Goal: Task Accomplishment & Management: Complete application form

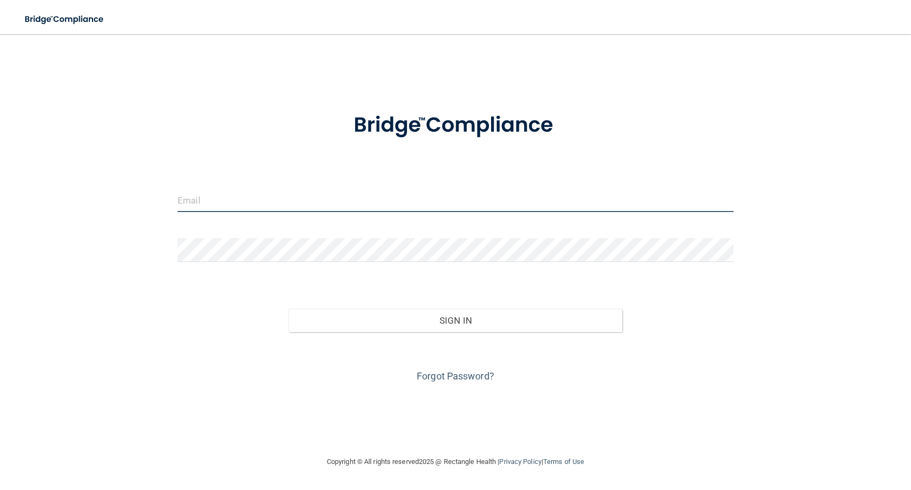
click at [324, 196] on input "email" at bounding box center [456, 200] width 556 height 24
type input "[PERSON_NAME][EMAIL_ADDRESS][DOMAIN_NAME]"
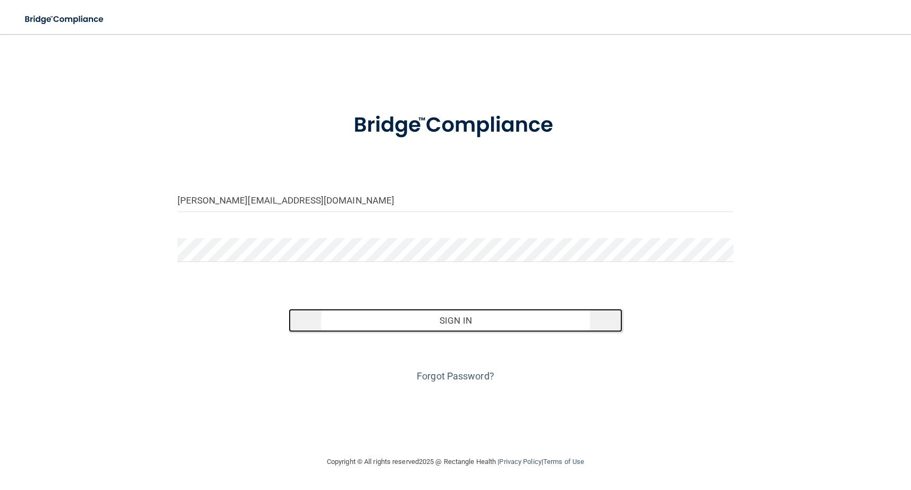
click at [464, 319] on button "Sign In" at bounding box center [455, 320] width 333 height 23
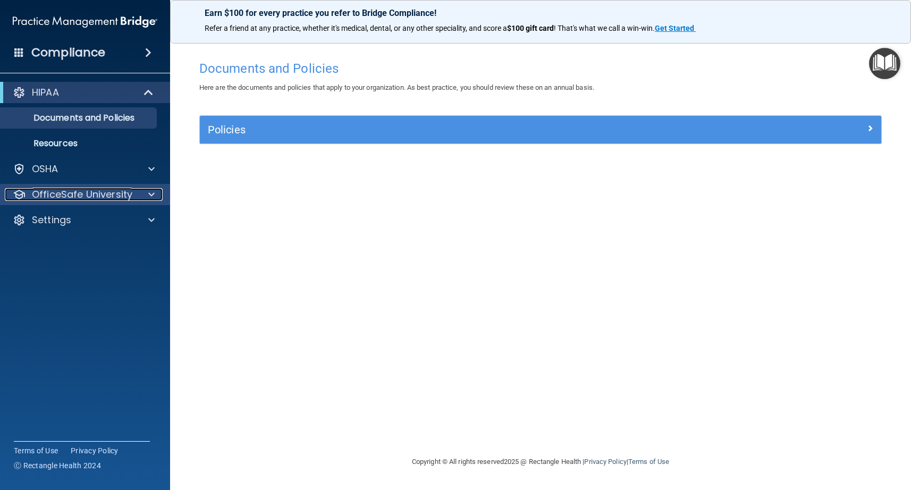
click at [149, 193] on span at bounding box center [151, 194] width 6 height 13
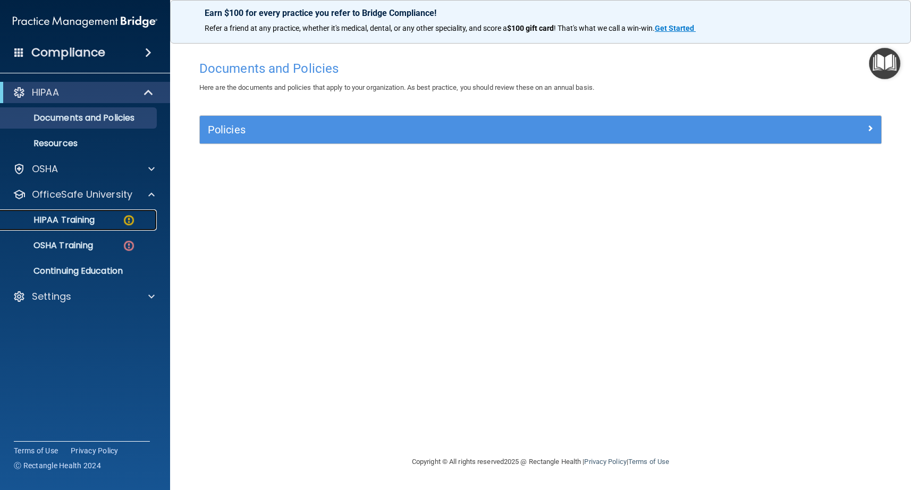
click at [82, 219] on p "HIPAA Training" at bounding box center [51, 220] width 88 height 11
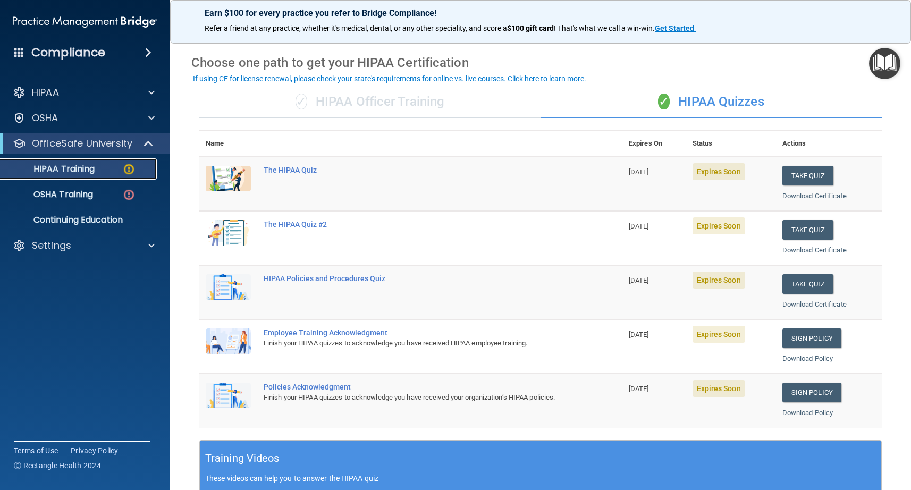
scroll to position [37, 0]
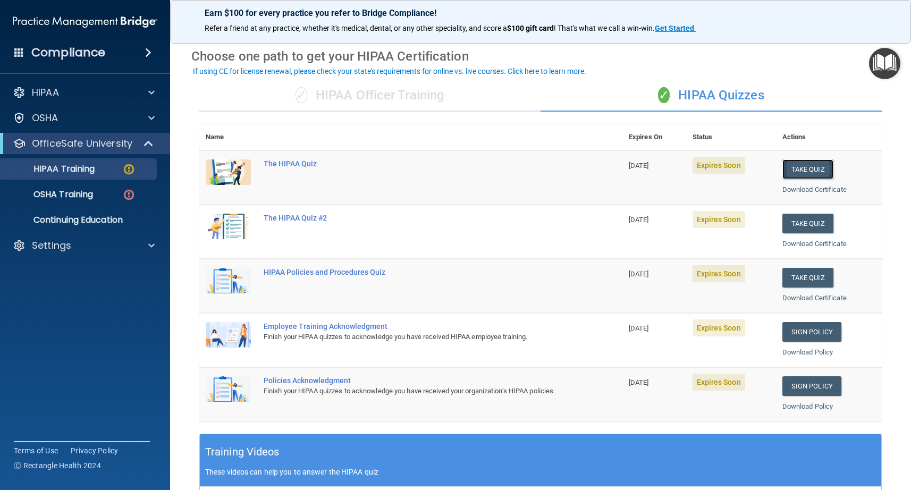
click at [795, 171] on button "Take Quiz" at bounding box center [807, 169] width 51 height 20
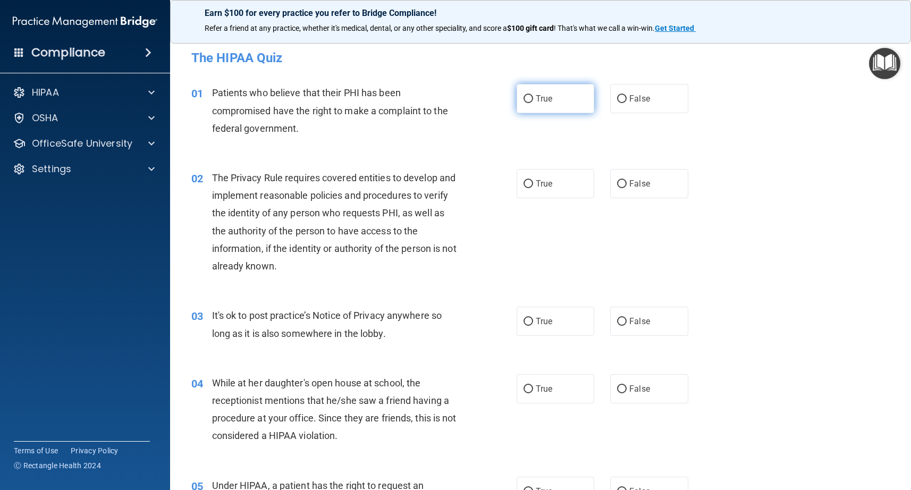
click at [529, 101] on input "True" at bounding box center [529, 99] width 10 height 8
radio input "true"
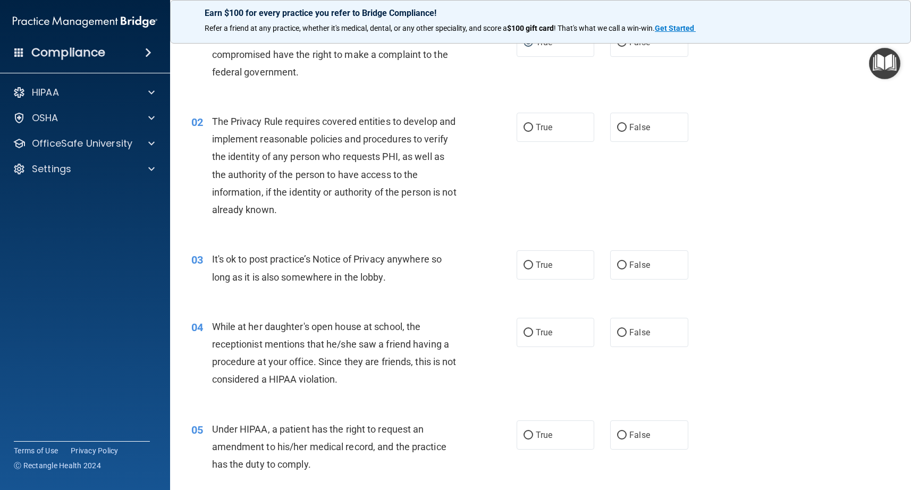
scroll to position [61, 0]
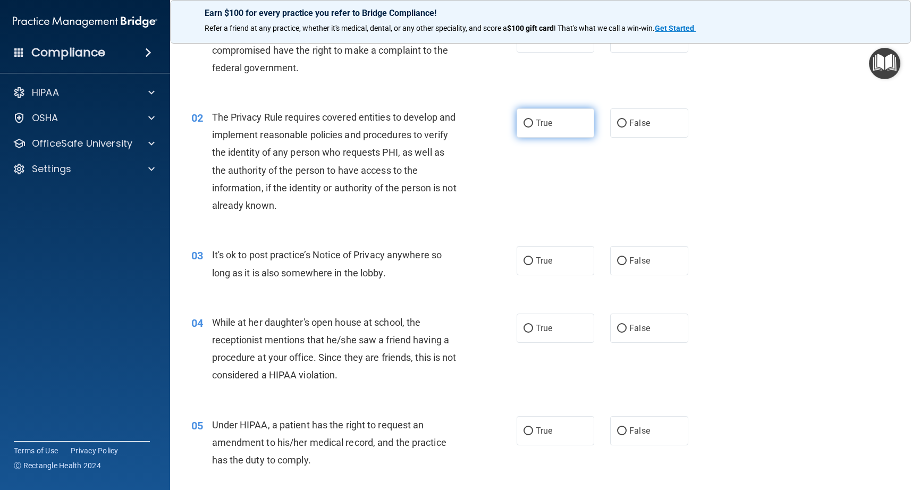
click at [528, 129] on label "True" at bounding box center [556, 122] width 78 height 29
click at [528, 128] on input "True" at bounding box center [529, 124] width 10 height 8
radio input "true"
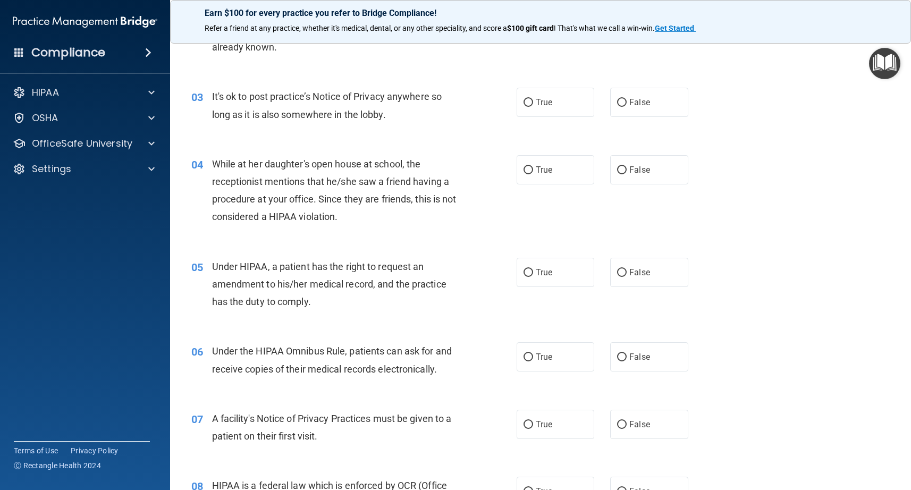
scroll to position [226, 0]
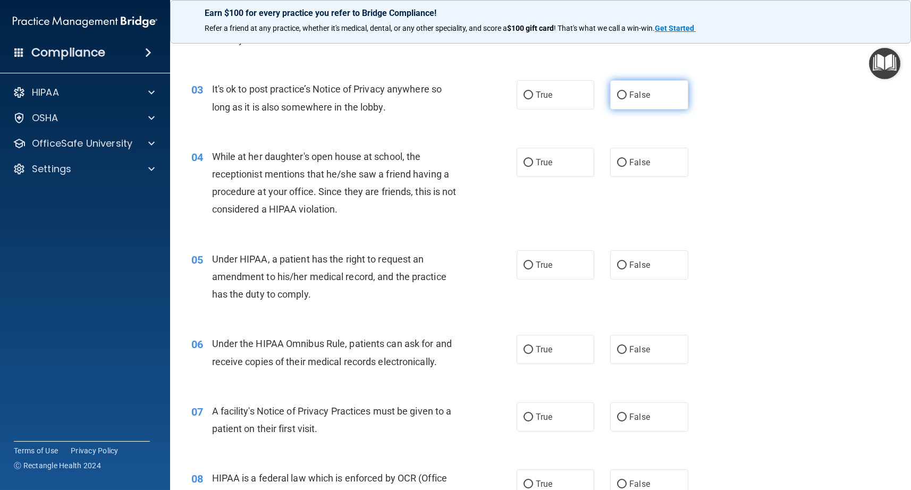
click at [621, 92] on input "False" at bounding box center [622, 95] width 10 height 8
radio input "true"
click at [636, 165] on span "False" at bounding box center [639, 162] width 21 height 10
click at [627, 165] on input "False" at bounding box center [622, 163] width 10 height 8
radio input "true"
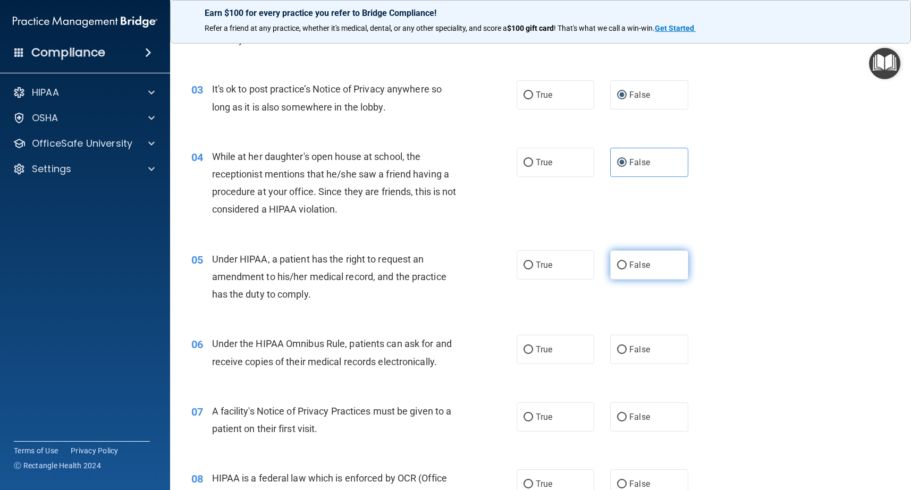
click at [628, 267] on label "False" at bounding box center [649, 264] width 78 height 29
click at [627, 267] on input "False" at bounding box center [622, 266] width 10 height 8
radio input "true"
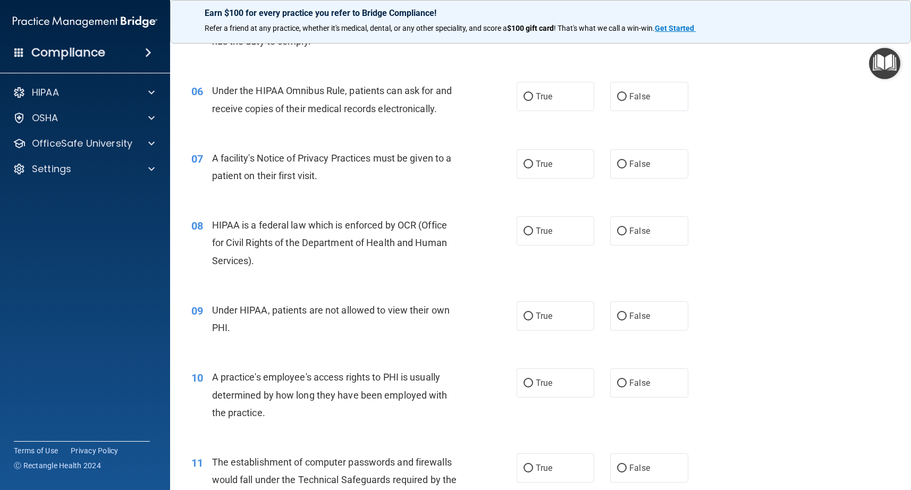
scroll to position [480, 0]
click at [535, 96] on label "True" at bounding box center [556, 95] width 78 height 29
click at [533, 96] on input "True" at bounding box center [529, 96] width 10 height 8
radio input "true"
click at [540, 167] on span "True" at bounding box center [544, 163] width 16 height 10
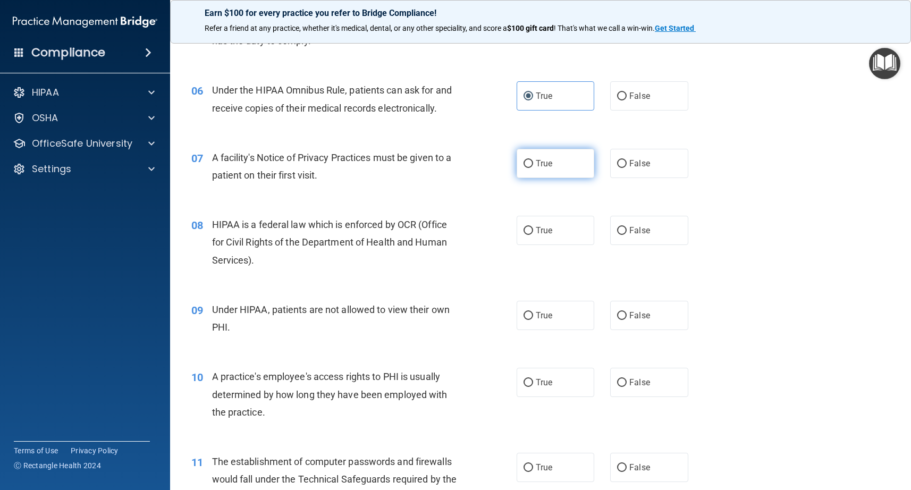
click at [533, 167] on input "True" at bounding box center [529, 164] width 10 height 8
radio input "true"
click at [532, 230] on input "True" at bounding box center [529, 231] width 10 height 8
radio input "true"
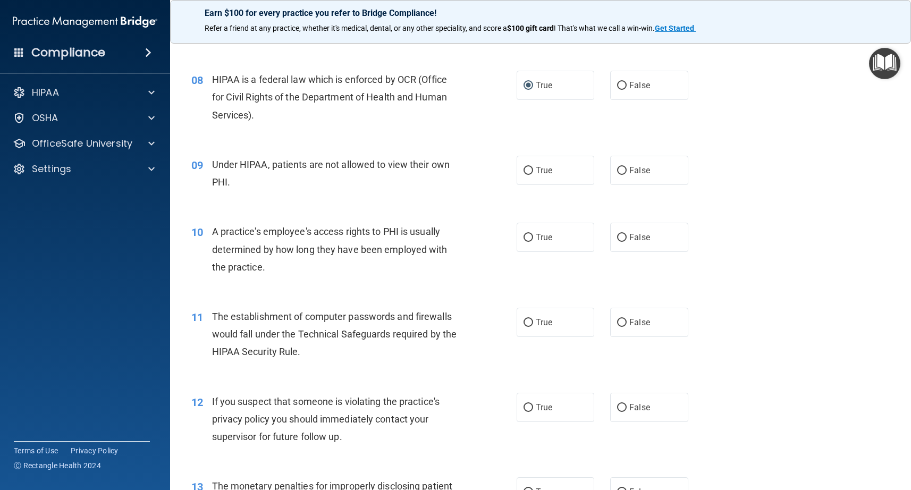
scroll to position [628, 0]
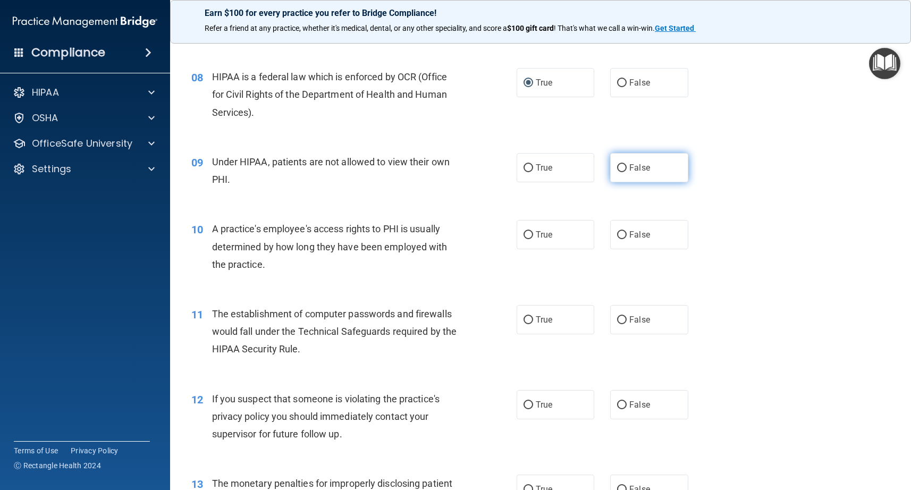
click at [621, 168] on input "False" at bounding box center [622, 168] width 10 height 8
radio input "true"
click at [626, 238] on input "False" at bounding box center [622, 235] width 10 height 8
radio input "true"
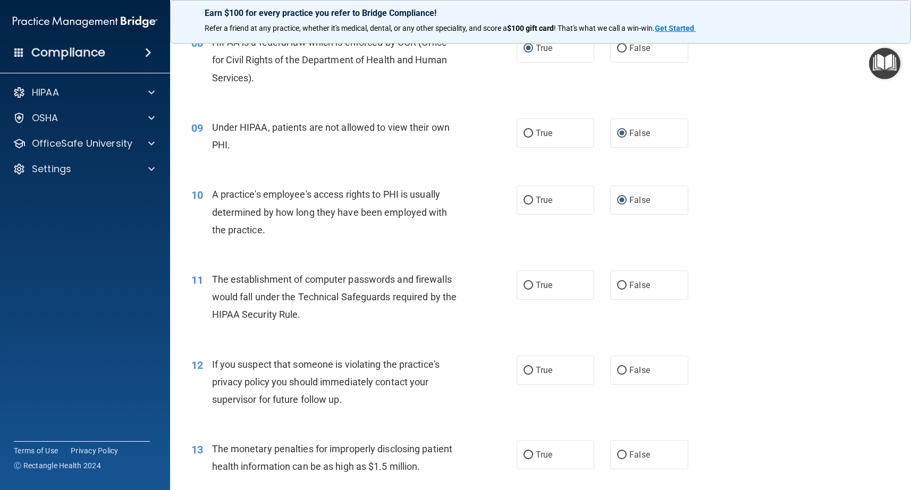
scroll to position [666, 0]
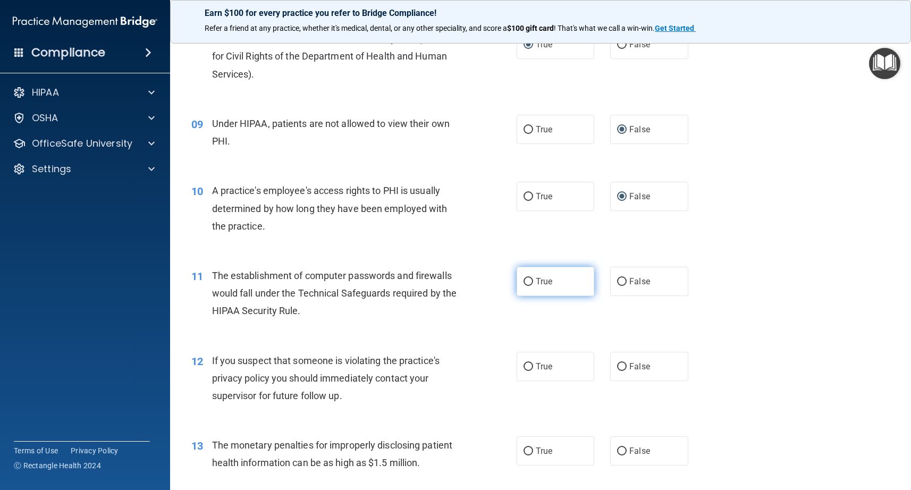
click at [535, 284] on label "True" at bounding box center [556, 281] width 78 height 29
click at [533, 284] on input "True" at bounding box center [529, 282] width 10 height 8
radio input "true"
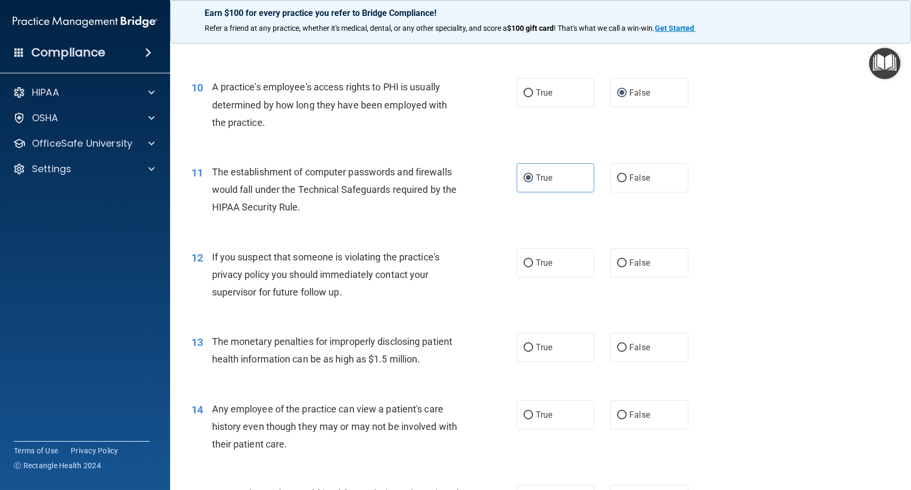
scroll to position [779, 0]
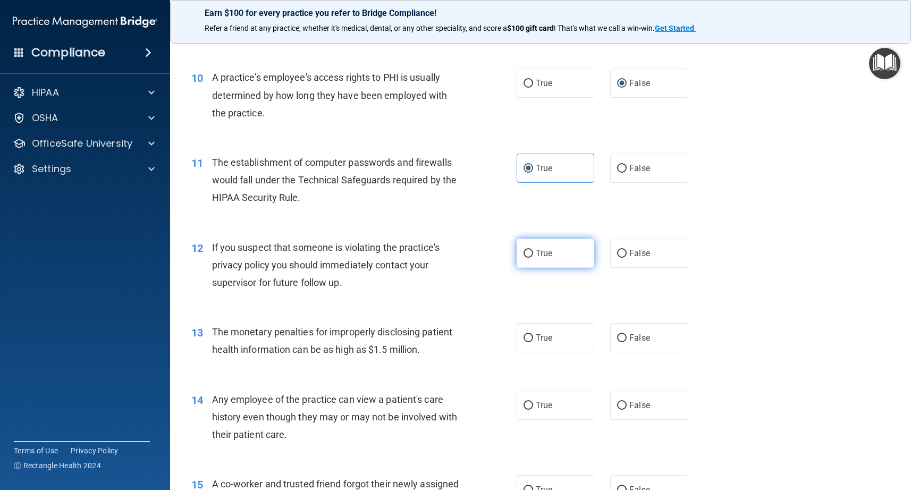
click at [530, 253] on input "True" at bounding box center [529, 254] width 10 height 8
radio input "true"
click at [533, 335] on label "True" at bounding box center [556, 337] width 78 height 29
click at [533, 335] on input "True" at bounding box center [529, 338] width 10 height 8
radio input "true"
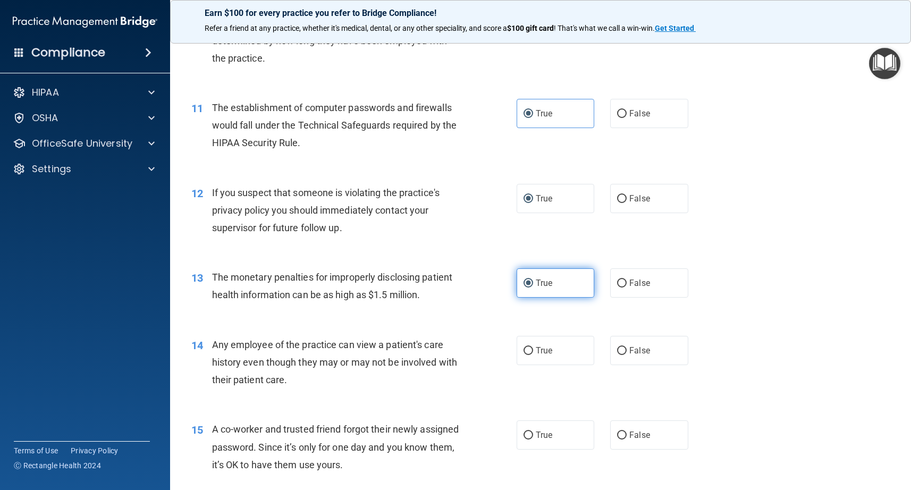
scroll to position [855, 0]
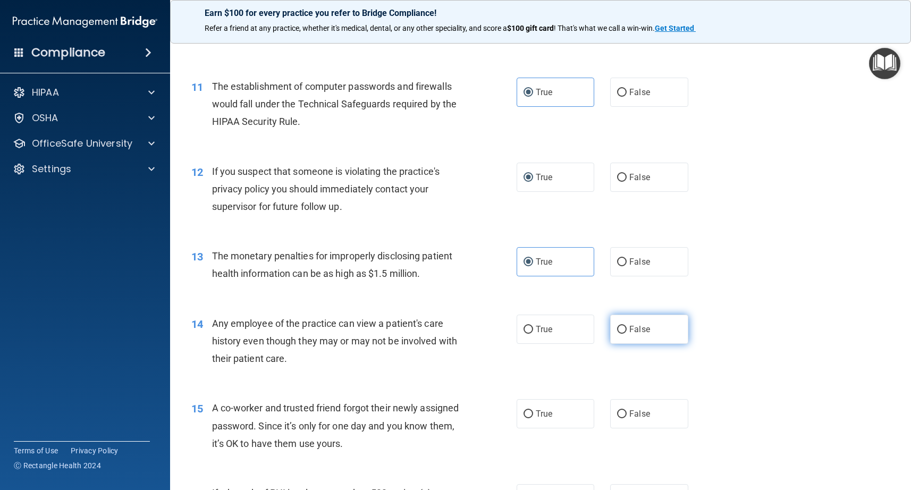
click at [627, 331] on label "False" at bounding box center [649, 329] width 78 height 29
click at [627, 331] on input "False" at bounding box center [622, 330] width 10 height 8
radio input "true"
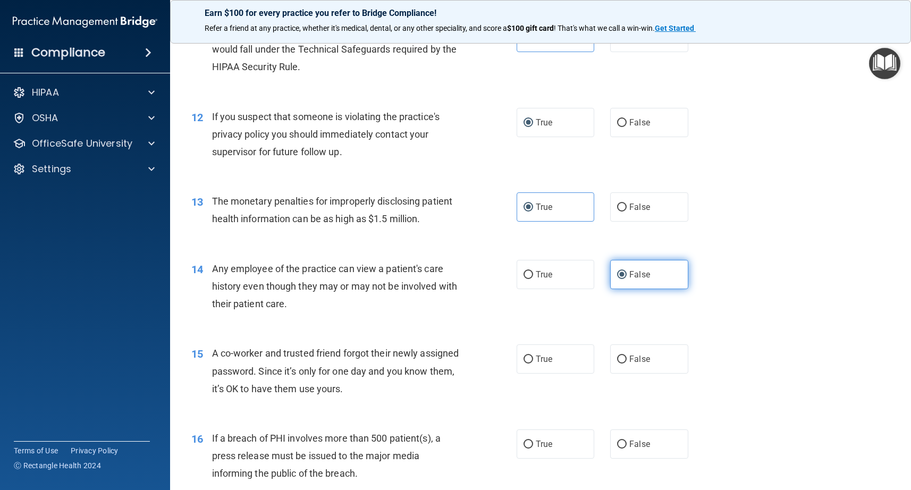
scroll to position [918, 0]
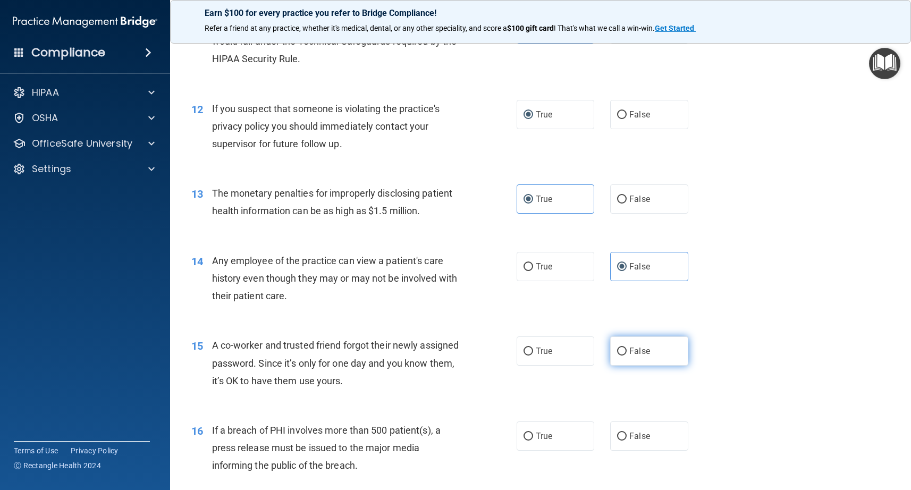
click at [623, 355] on input "False" at bounding box center [622, 352] width 10 height 8
radio input "true"
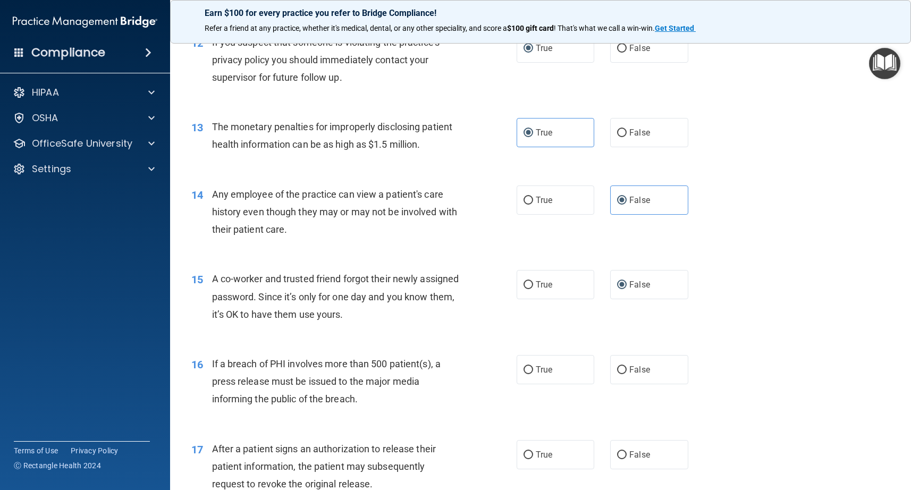
scroll to position [993, 0]
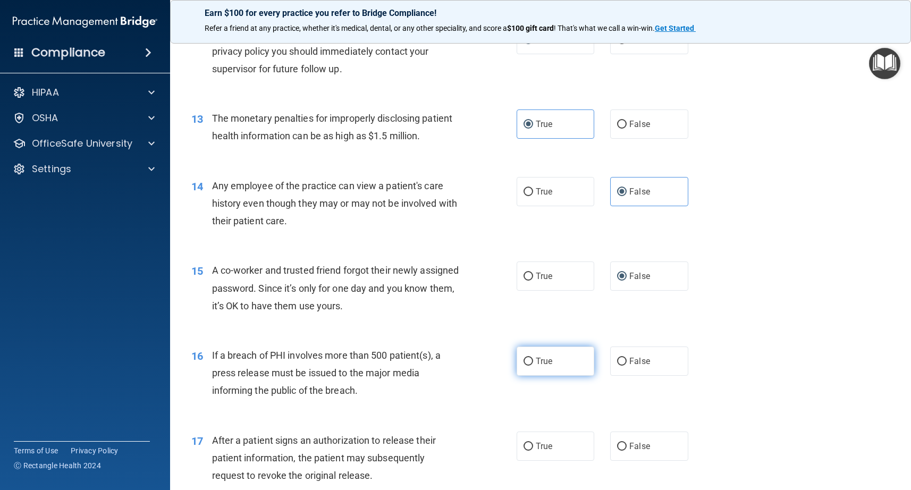
click at [529, 363] on input "True" at bounding box center [529, 362] width 10 height 8
radio input "true"
click at [528, 447] on input "True" at bounding box center [529, 447] width 10 height 8
radio input "true"
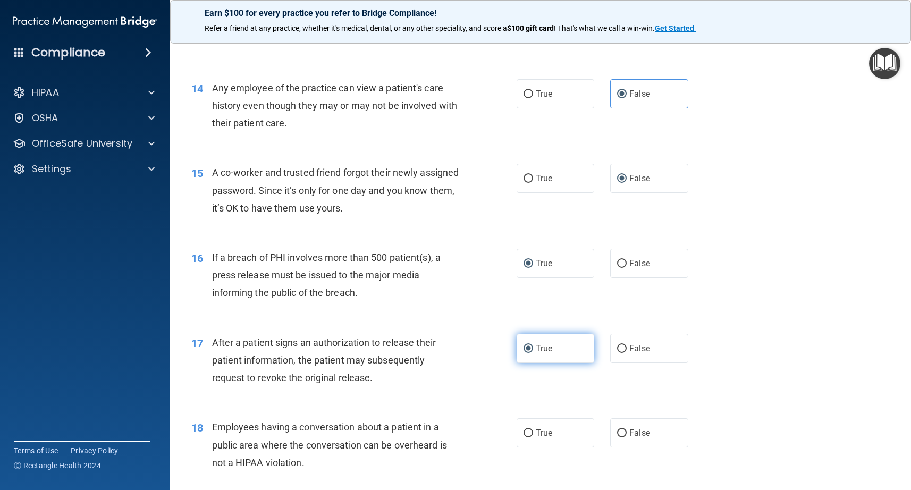
scroll to position [1093, 0]
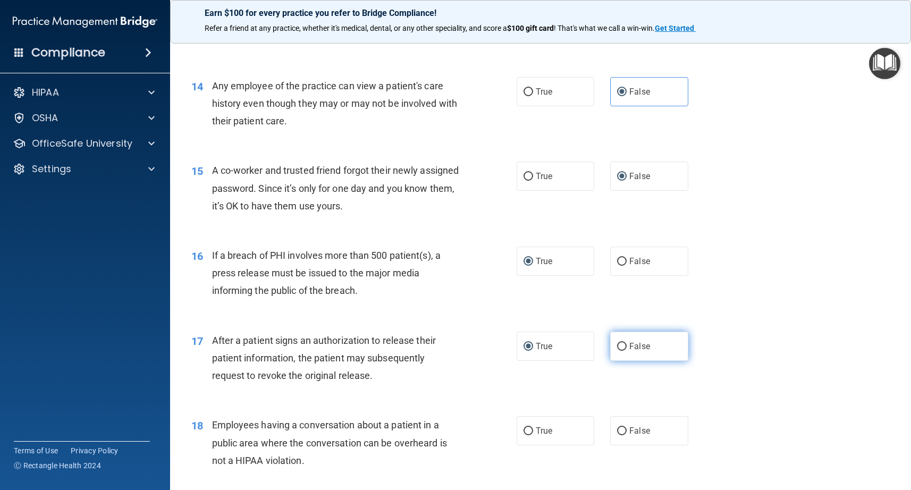
click at [622, 348] on input "False" at bounding box center [622, 347] width 10 height 8
radio input "true"
radio input "false"
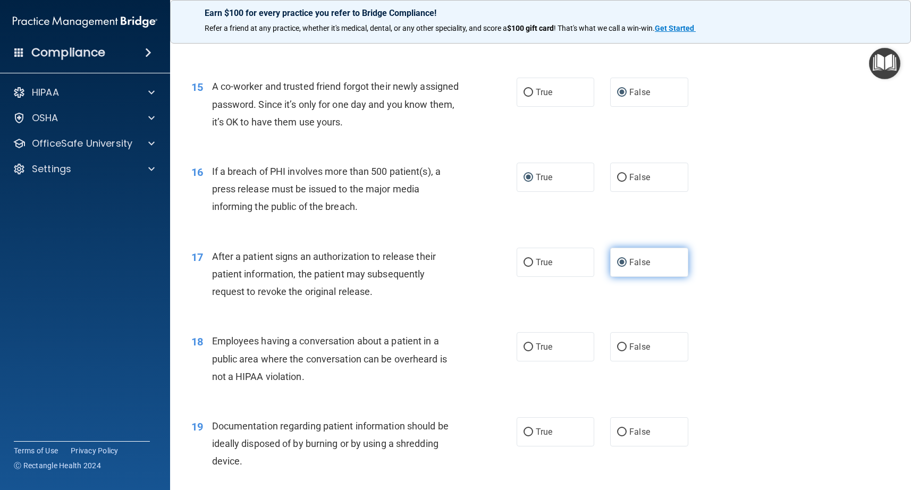
scroll to position [1188, 0]
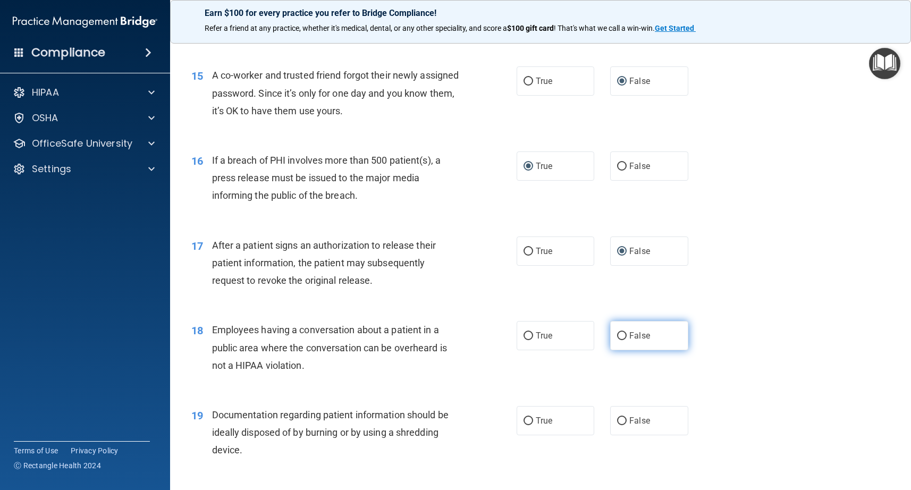
click at [621, 340] on input "False" at bounding box center [622, 336] width 10 height 8
radio input "true"
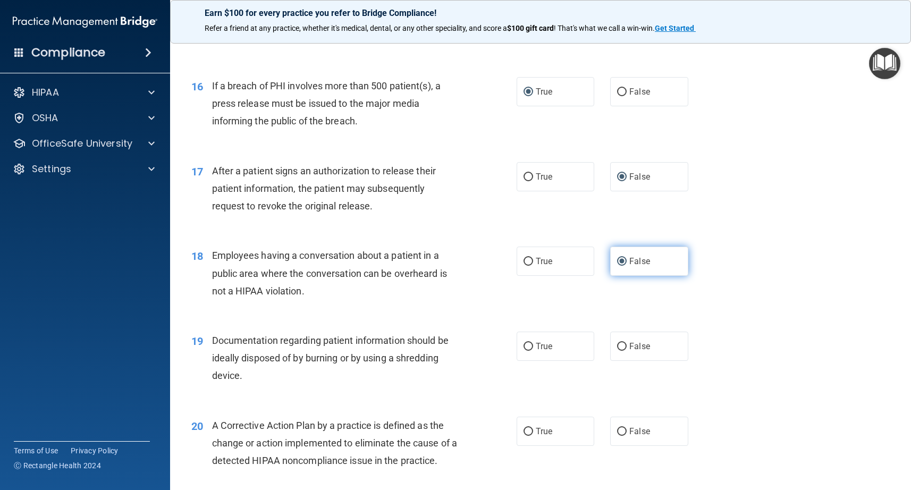
scroll to position [1263, 0]
click at [541, 346] on span "True" at bounding box center [544, 346] width 16 height 10
click at [533, 346] on input "True" at bounding box center [529, 346] width 10 height 8
radio input "true"
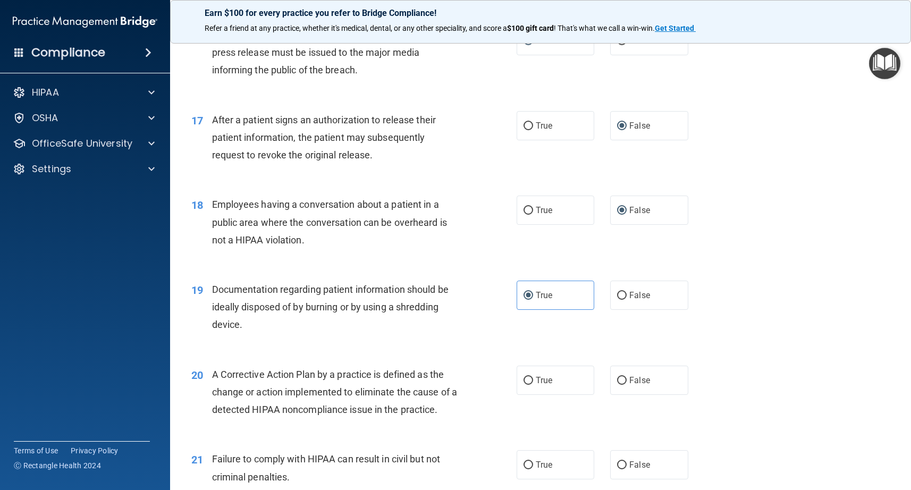
scroll to position [1320, 0]
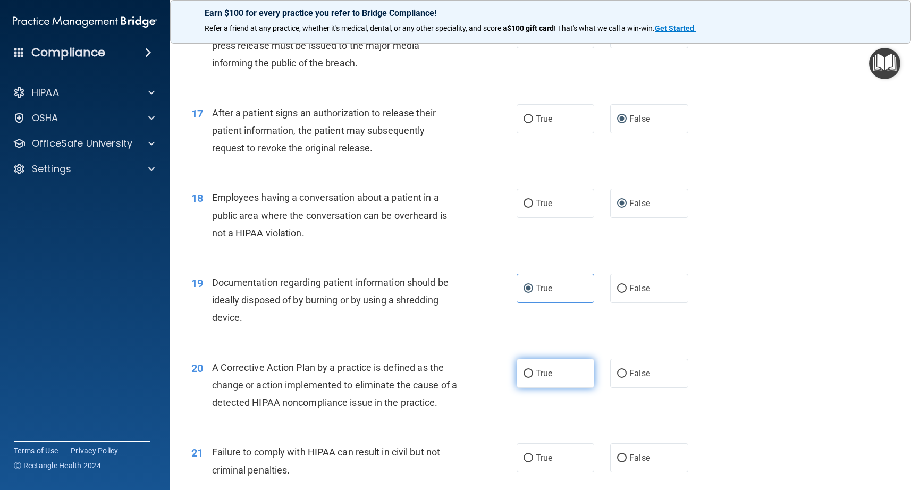
click at [549, 372] on span "True" at bounding box center [544, 373] width 16 height 10
click at [533, 372] on input "True" at bounding box center [529, 374] width 10 height 8
radio input "true"
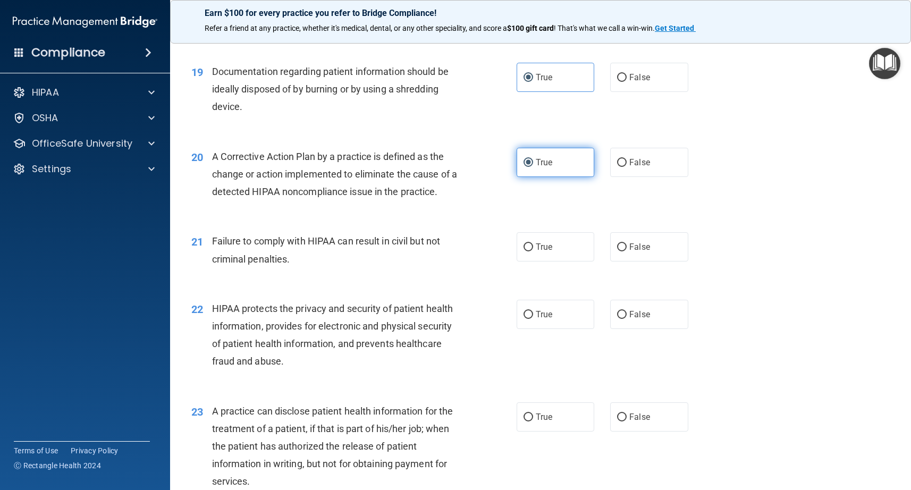
scroll to position [1534, 0]
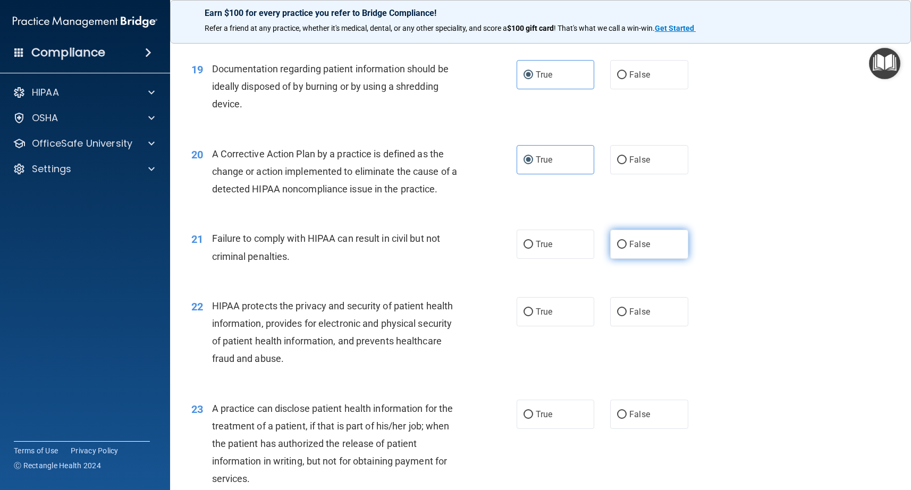
click at [622, 247] on input "False" at bounding box center [622, 245] width 10 height 8
radio input "true"
click at [528, 315] on input "True" at bounding box center [529, 312] width 10 height 8
radio input "true"
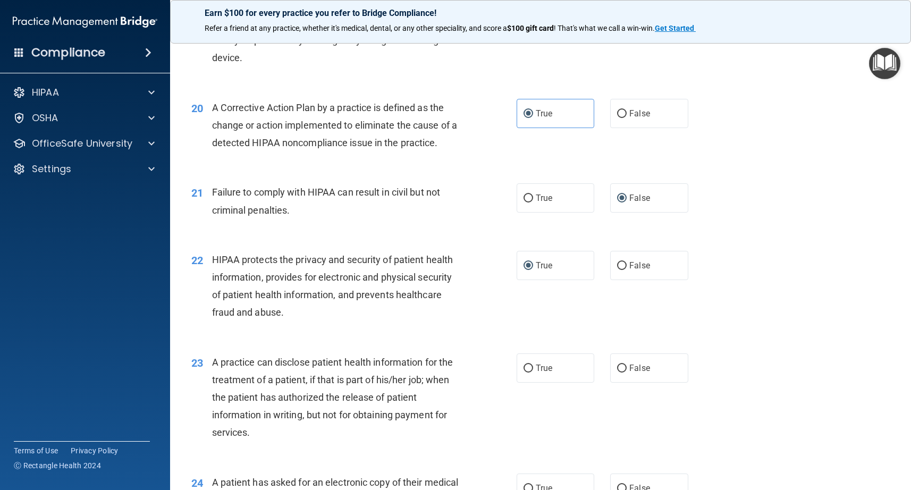
scroll to position [1589, 0]
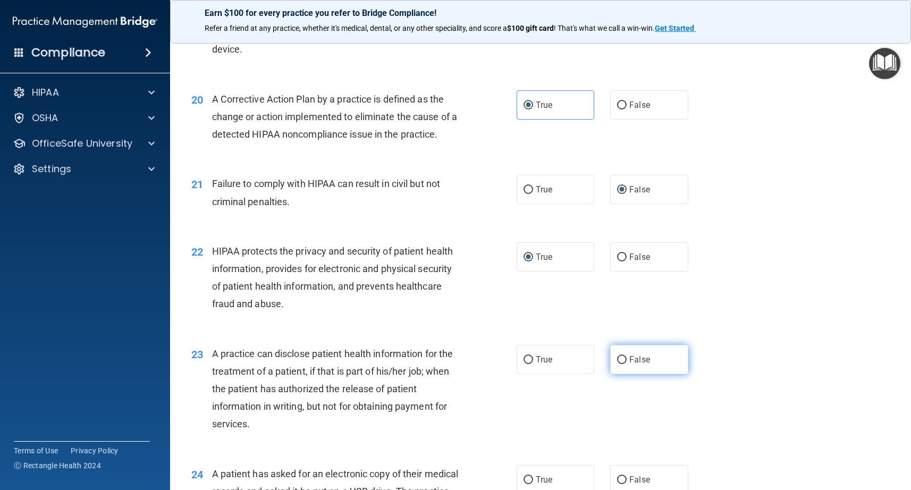
click at [627, 360] on label "False" at bounding box center [649, 359] width 78 height 29
click at [627, 360] on input "False" at bounding box center [622, 360] width 10 height 8
radio input "true"
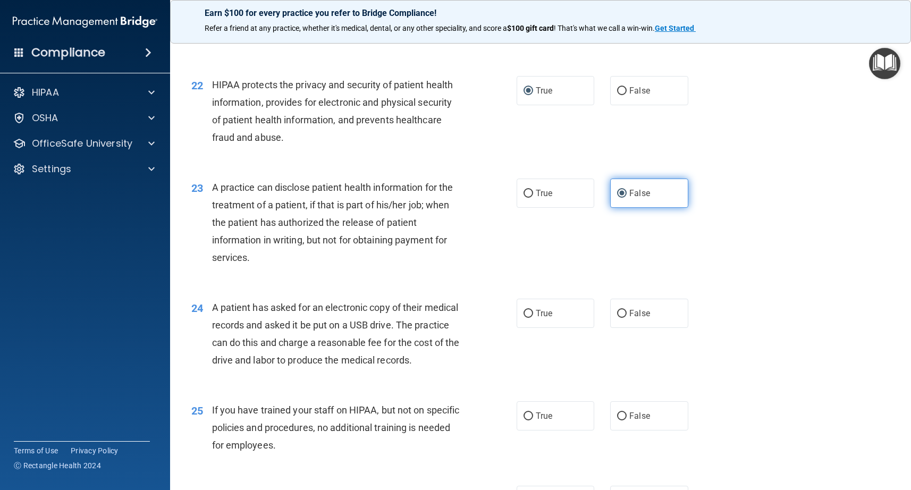
scroll to position [1767, 0]
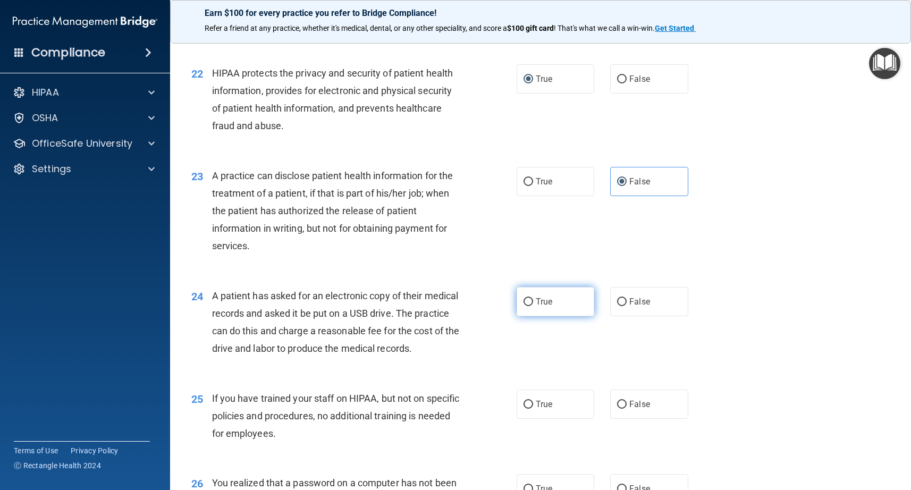
click at [528, 308] on label "True" at bounding box center [556, 301] width 78 height 29
click at [528, 306] on input "True" at bounding box center [529, 302] width 10 height 8
radio input "true"
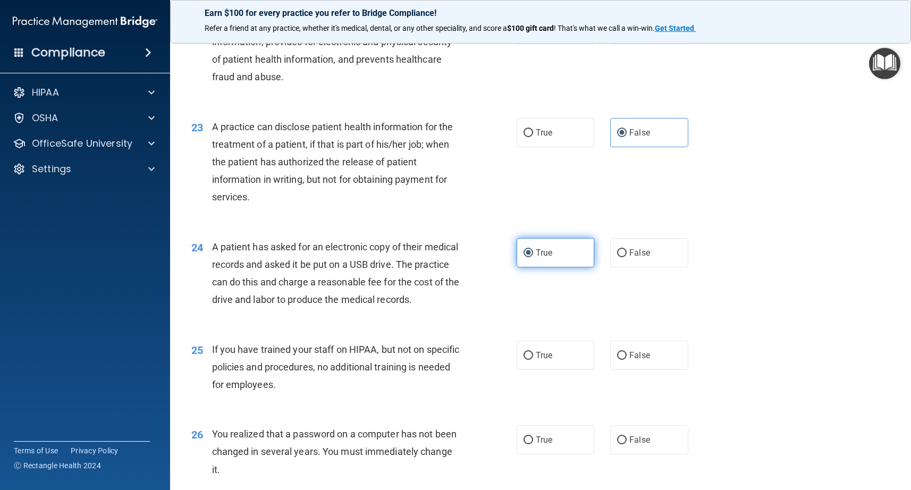
scroll to position [1817, 0]
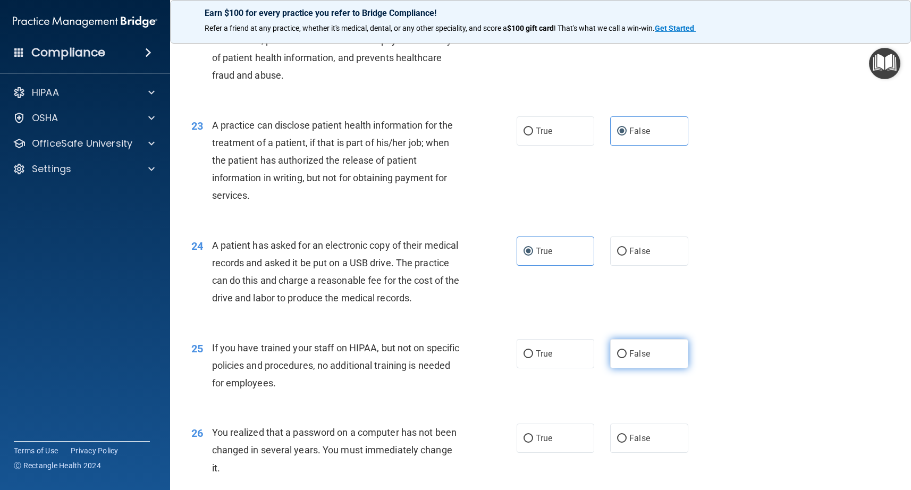
click at [629, 359] on span "False" at bounding box center [639, 354] width 21 height 10
click at [627, 358] on input "False" at bounding box center [622, 354] width 10 height 8
radio input "true"
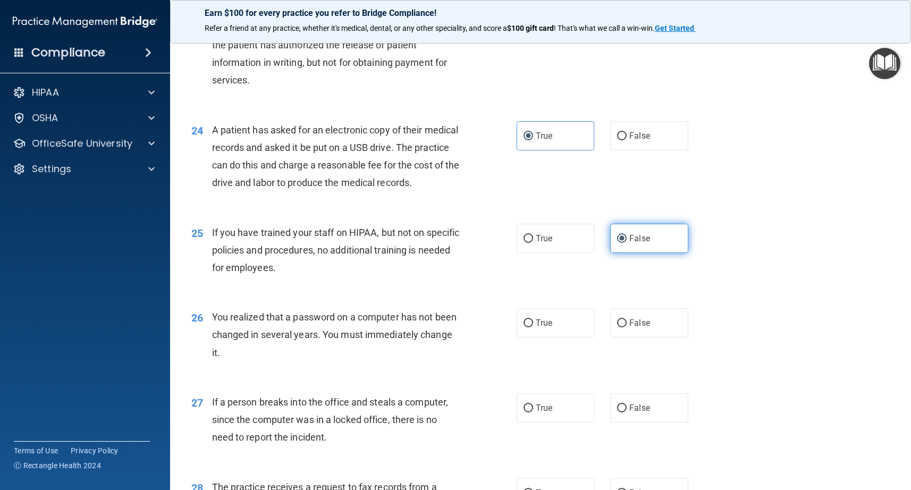
scroll to position [1944, 0]
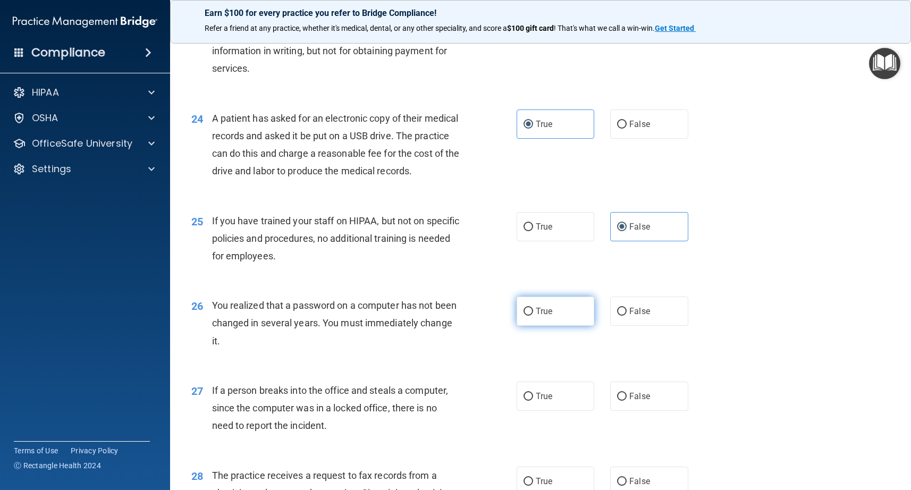
click at [547, 326] on label "True" at bounding box center [556, 311] width 78 height 29
click at [533, 316] on input "True" at bounding box center [529, 312] width 10 height 8
radio input "true"
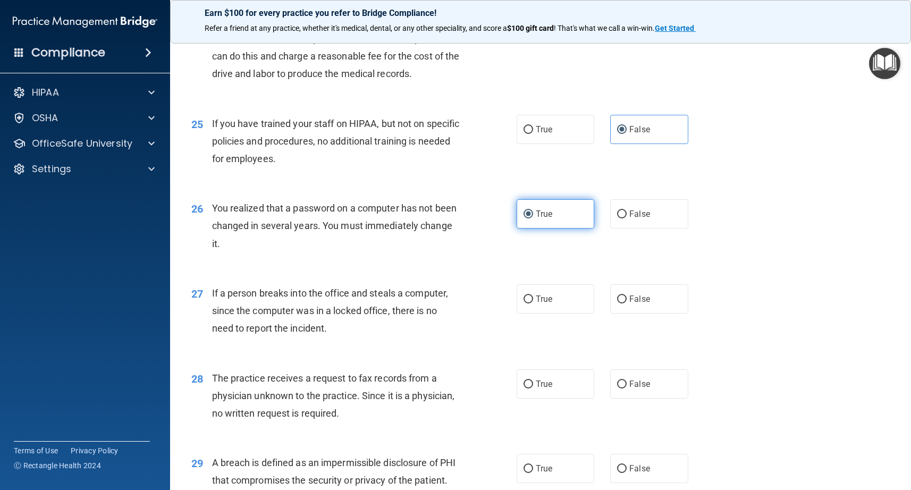
scroll to position [2044, 0]
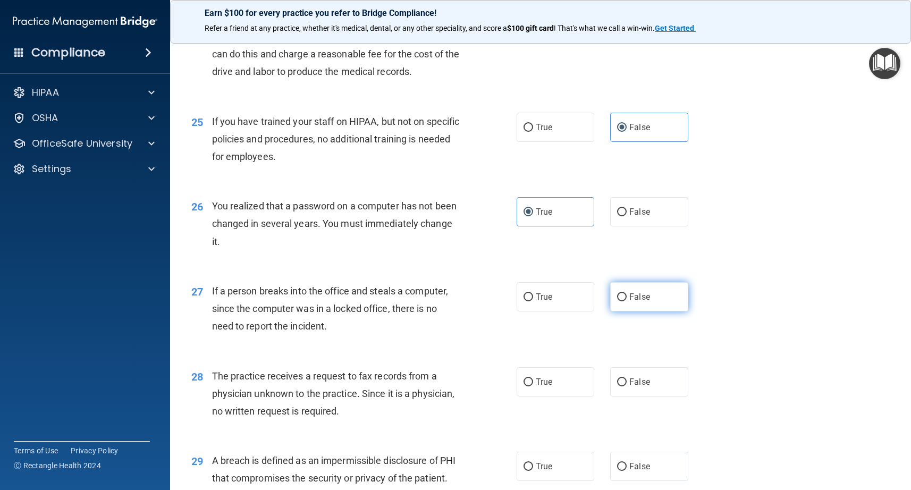
click at [622, 311] on label "False" at bounding box center [649, 296] width 78 height 29
click at [622, 301] on input "False" at bounding box center [622, 297] width 10 height 8
radio input "true"
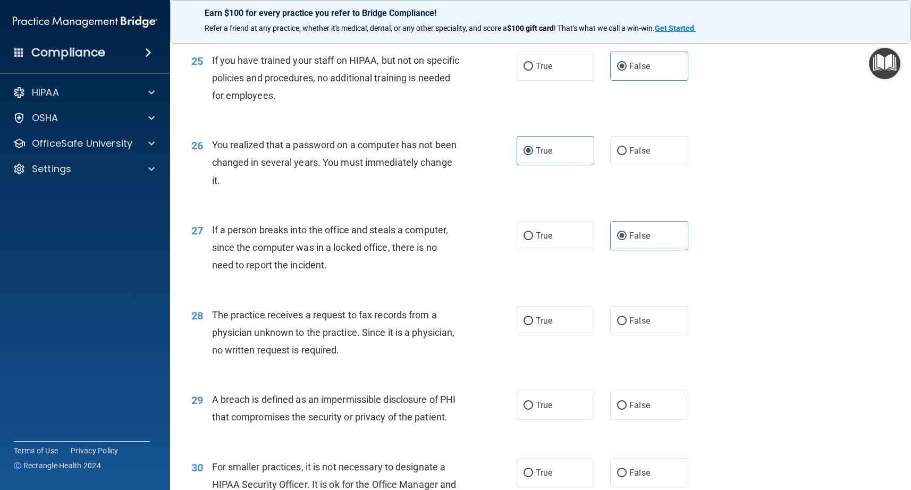
scroll to position [2116, 0]
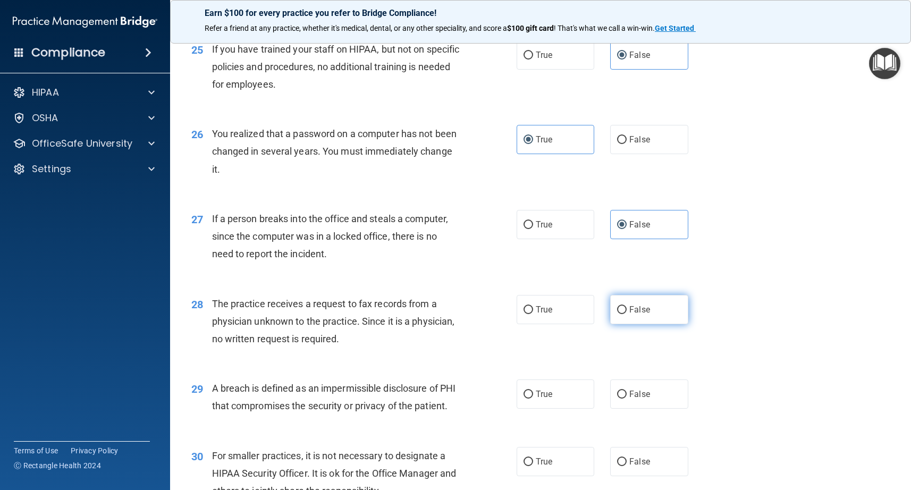
click at [618, 314] on input "False" at bounding box center [622, 310] width 10 height 8
radio input "true"
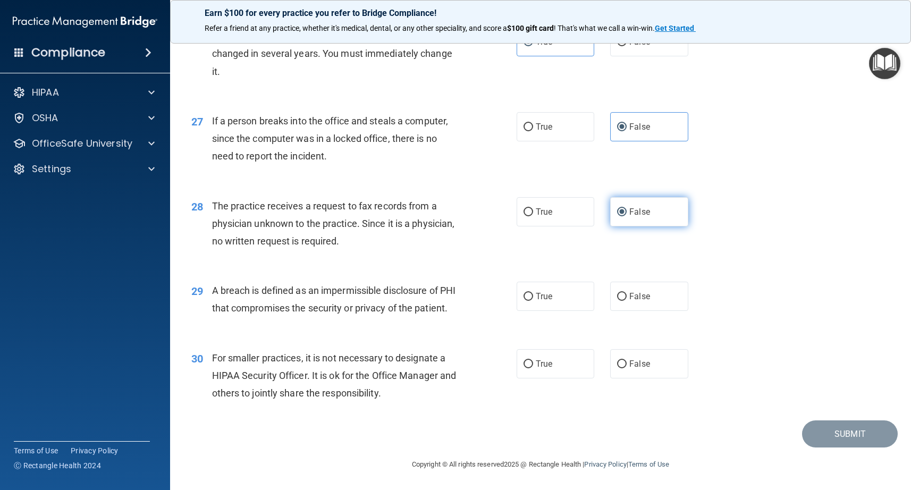
scroll to position [2222, 0]
click at [548, 301] on span "True" at bounding box center [544, 296] width 16 height 10
click at [533, 301] on input "True" at bounding box center [529, 297] width 10 height 8
radio input "true"
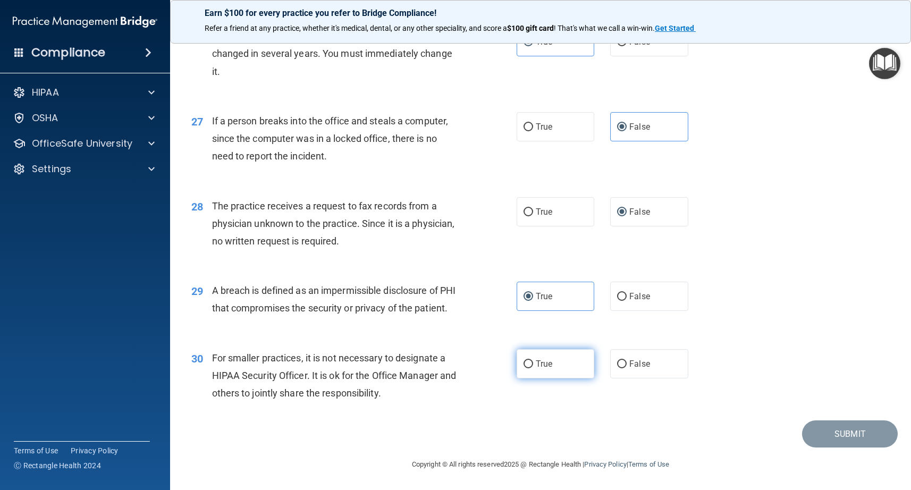
click at [532, 365] on input "True" at bounding box center [529, 364] width 10 height 8
radio input "true"
click at [832, 434] on button "Submit" at bounding box center [850, 433] width 96 height 27
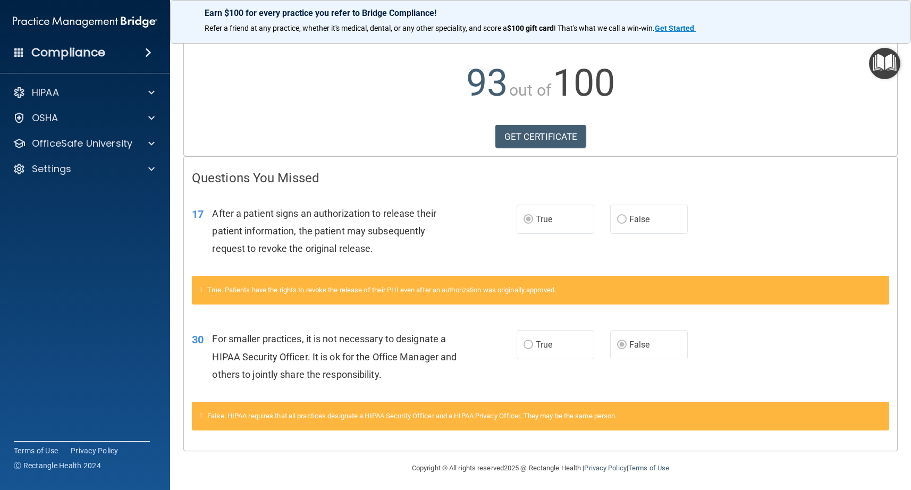
scroll to position [98, 0]
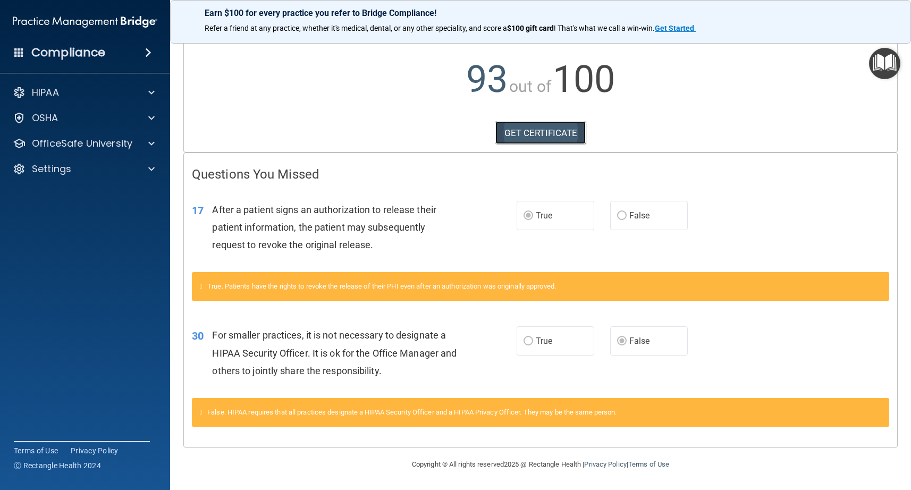
click at [541, 133] on link "GET CERTIFICATE" at bounding box center [540, 132] width 91 height 23
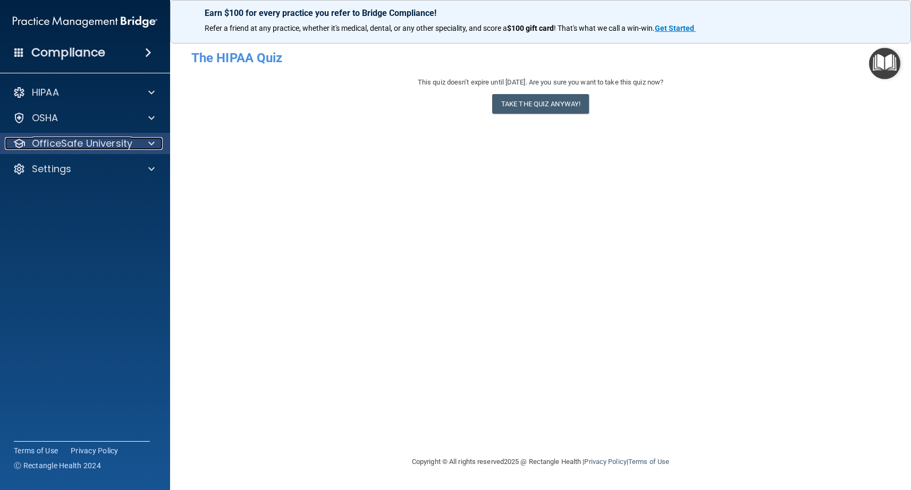
click at [153, 144] on span at bounding box center [151, 143] width 6 height 13
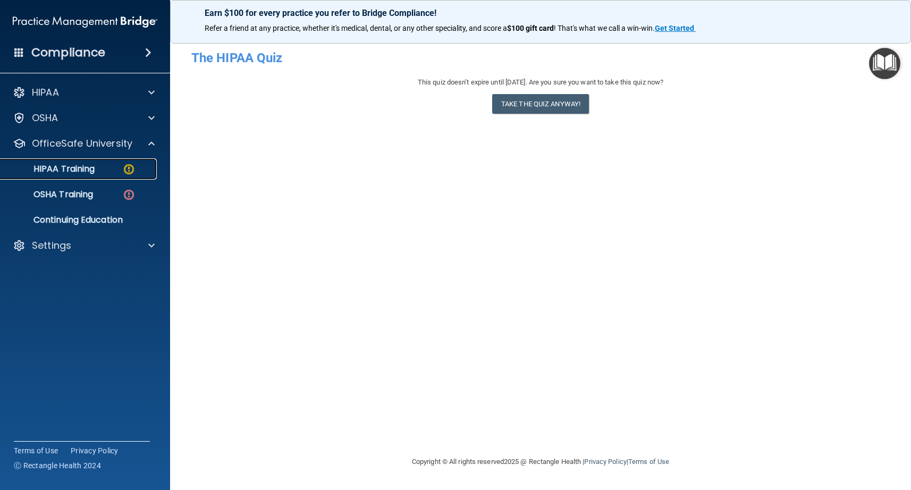
click at [88, 172] on p "HIPAA Training" at bounding box center [51, 169] width 88 height 11
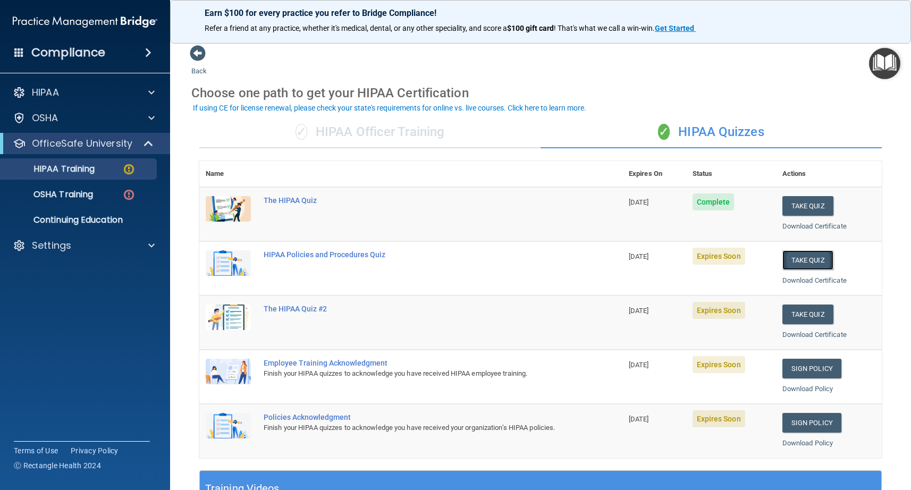
click at [812, 259] on button "Take Quiz" at bounding box center [807, 260] width 51 height 20
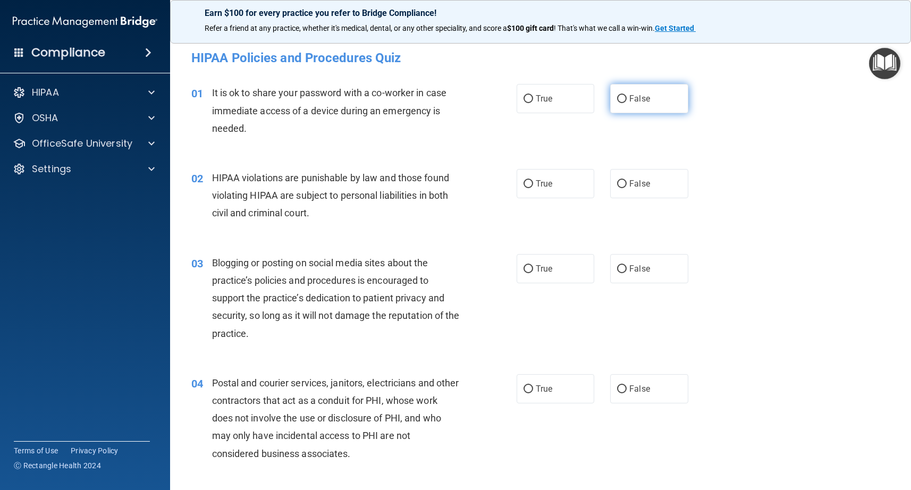
click at [620, 104] on label "False" at bounding box center [649, 98] width 78 height 29
click at [620, 103] on input "False" at bounding box center [622, 99] width 10 height 8
radio input "true"
click at [541, 182] on span "True" at bounding box center [544, 184] width 16 height 10
click at [533, 182] on input "True" at bounding box center [529, 184] width 10 height 8
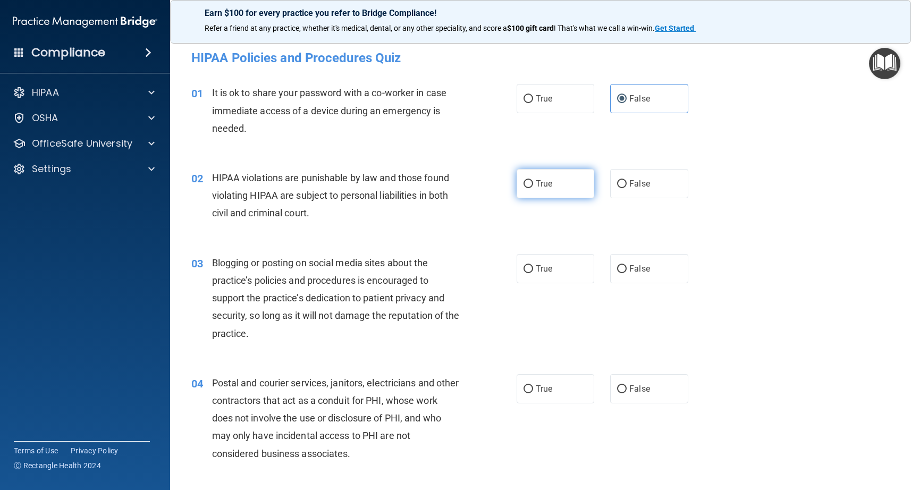
radio input "true"
click at [631, 270] on span "False" at bounding box center [639, 269] width 21 height 10
click at [627, 270] on input "False" at bounding box center [622, 269] width 10 height 8
radio input "true"
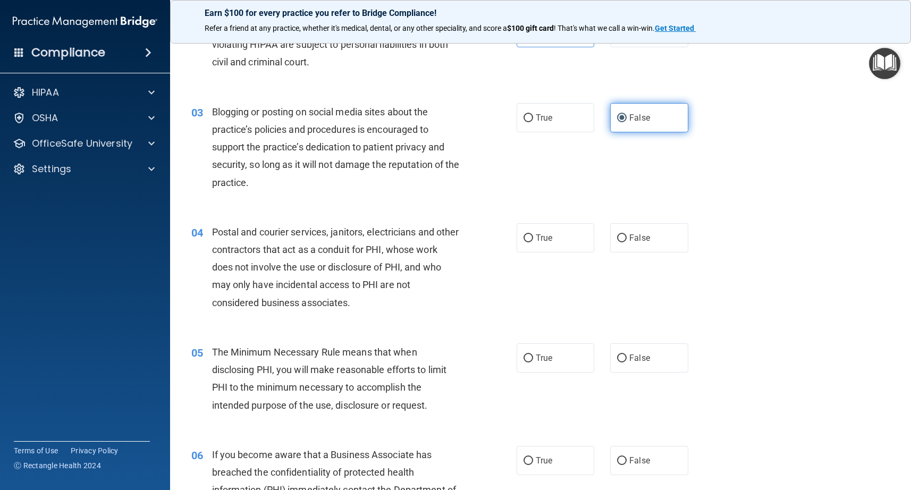
scroll to position [156, 0]
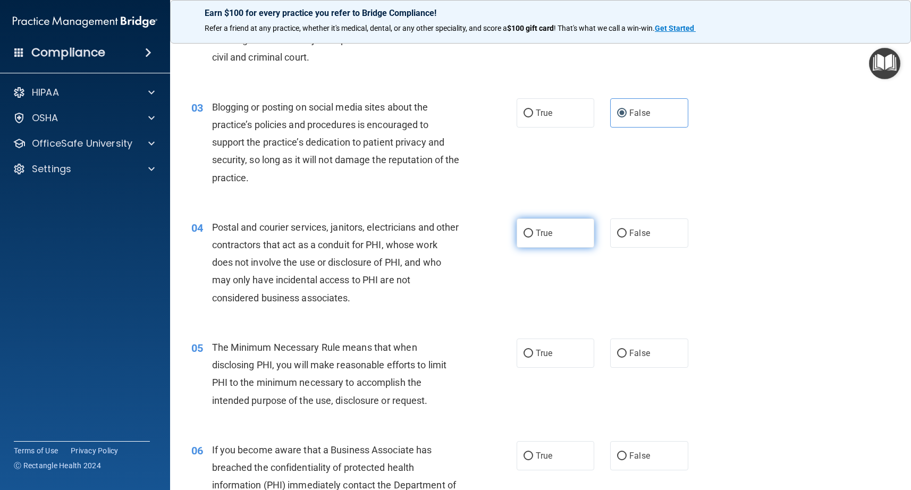
click at [532, 237] on input "True" at bounding box center [529, 234] width 10 height 8
radio input "true"
click at [534, 360] on label "True" at bounding box center [556, 353] width 78 height 29
click at [533, 358] on input "True" at bounding box center [529, 354] width 10 height 8
radio input "true"
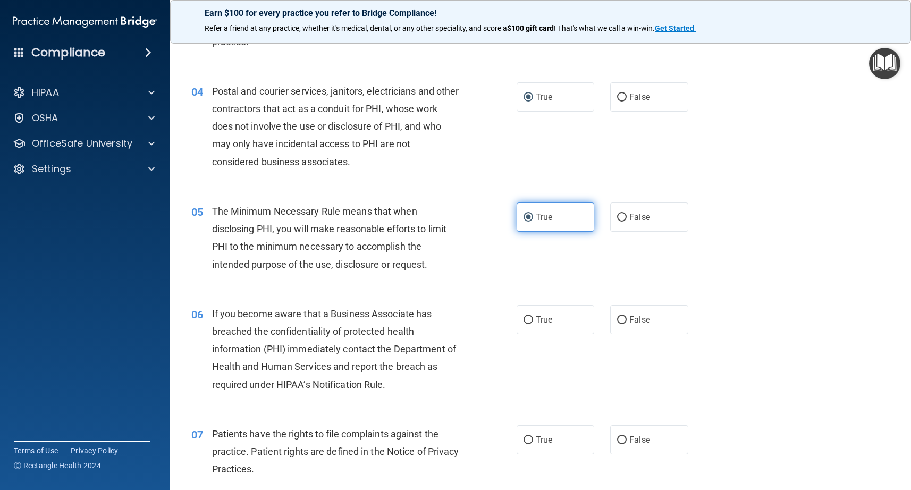
scroll to position [293, 0]
click at [621, 322] on input "False" at bounding box center [622, 319] width 10 height 8
radio input "true"
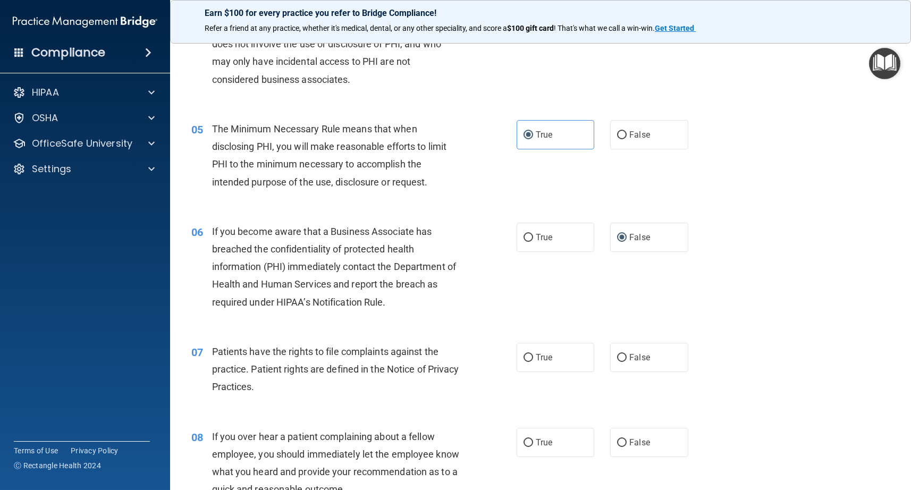
scroll to position [382, 0]
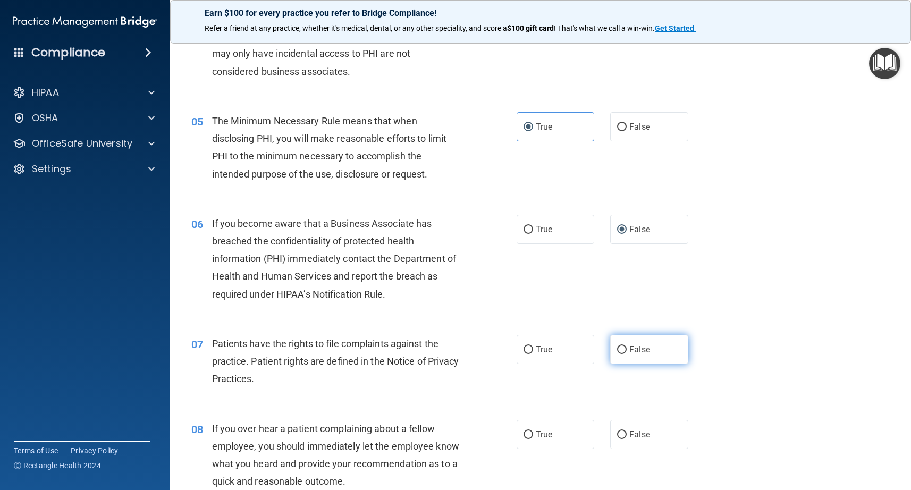
click at [621, 353] on input "False" at bounding box center [622, 350] width 10 height 8
radio input "true"
click at [637, 439] on span "False" at bounding box center [639, 435] width 21 height 10
click at [627, 439] on input "False" at bounding box center [622, 435] width 10 height 8
radio input "true"
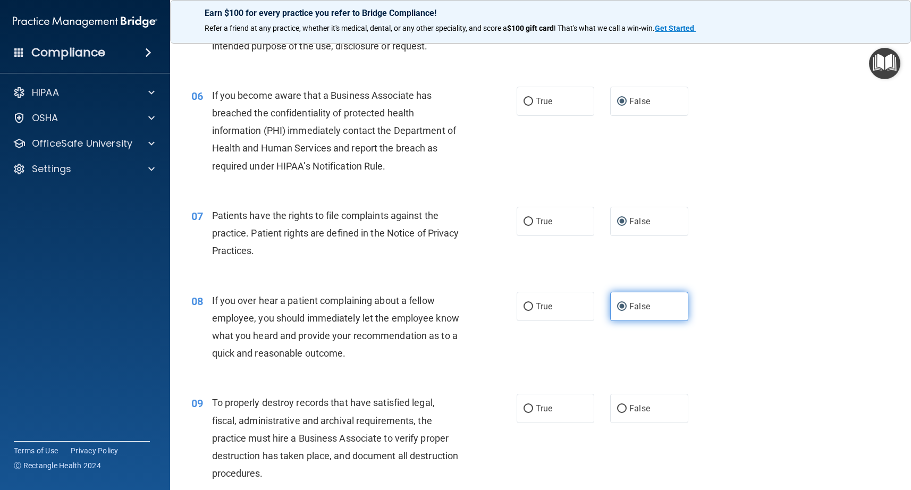
scroll to position [525, 0]
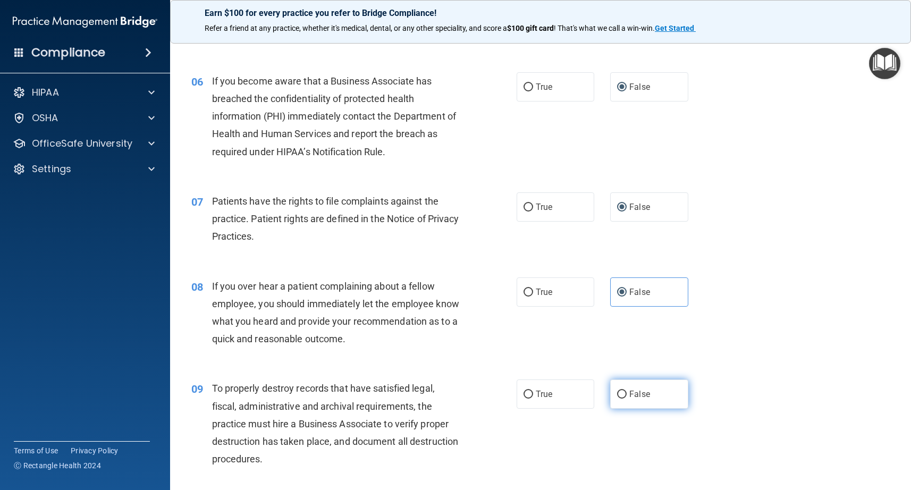
click at [625, 399] on label "False" at bounding box center [649, 394] width 78 height 29
click at [625, 399] on input "False" at bounding box center [622, 395] width 10 height 8
radio input "true"
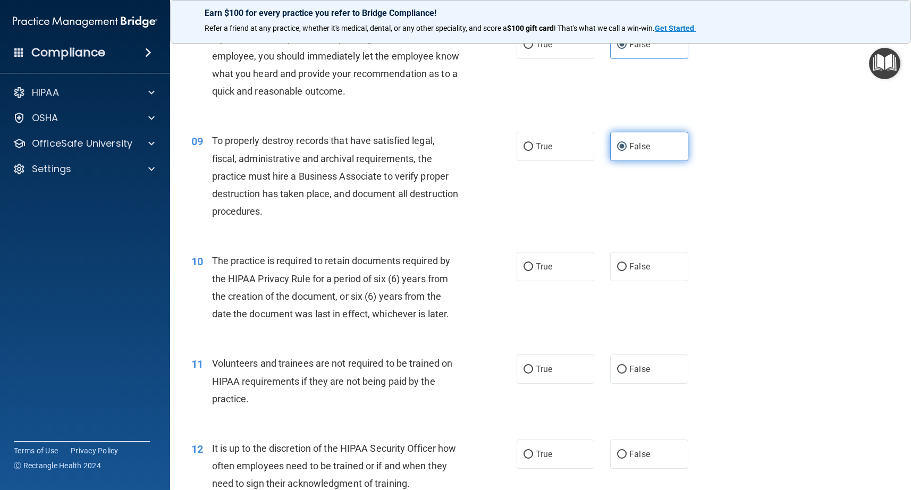
scroll to position [774, 0]
click at [530, 270] on label "True" at bounding box center [556, 264] width 78 height 29
click at [530, 270] on input "True" at bounding box center [529, 266] width 10 height 8
radio input "true"
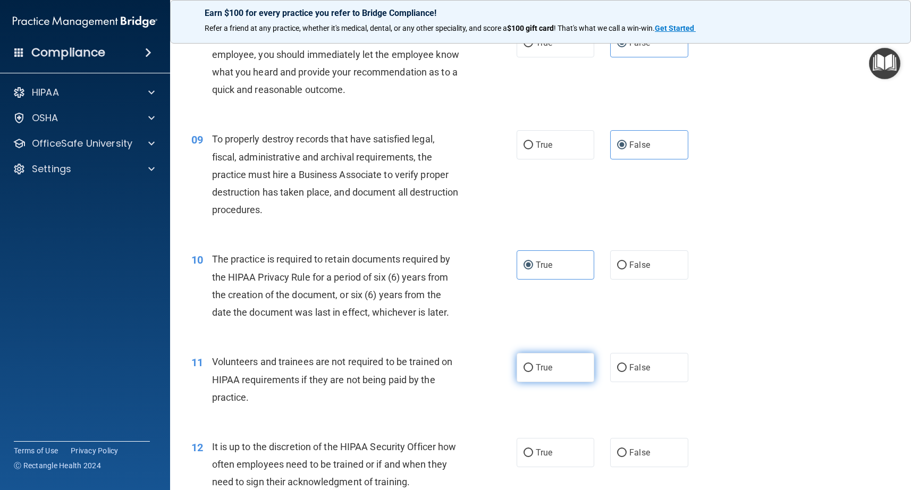
click at [531, 367] on input "True" at bounding box center [529, 368] width 10 height 8
radio input "true"
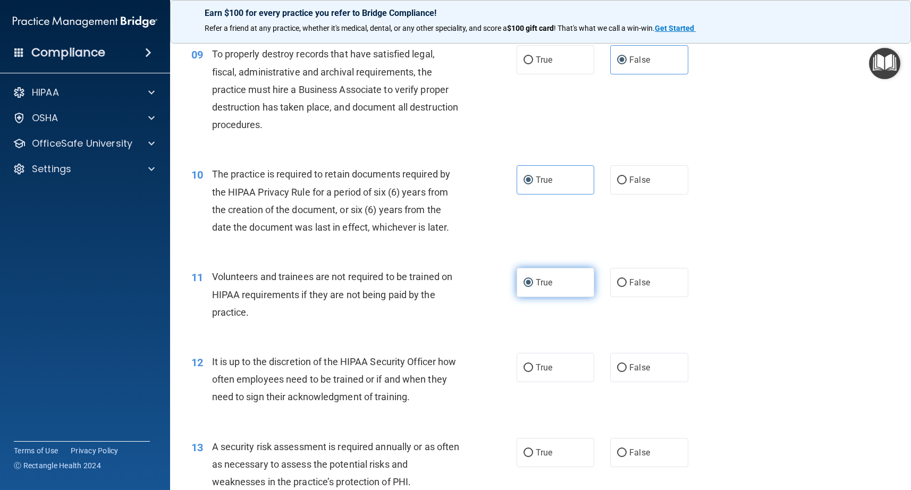
scroll to position [861, 0]
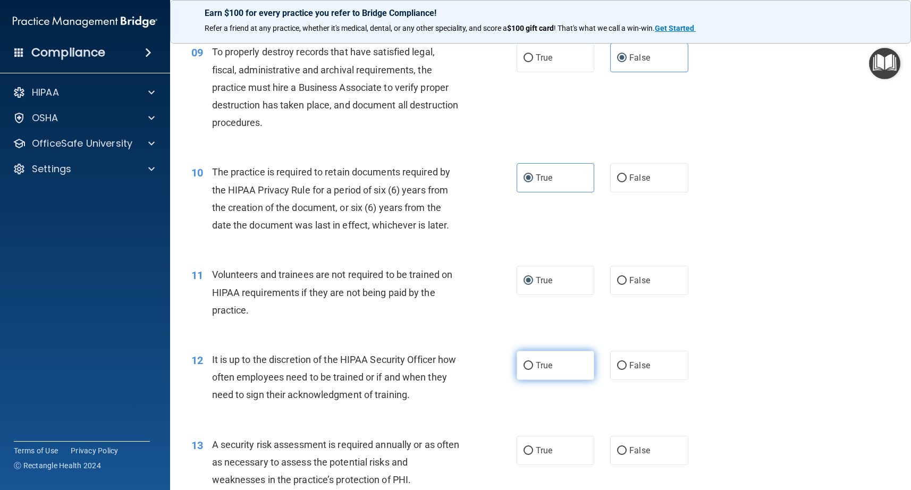
click at [531, 366] on input "True" at bounding box center [529, 366] width 10 height 8
radio input "true"
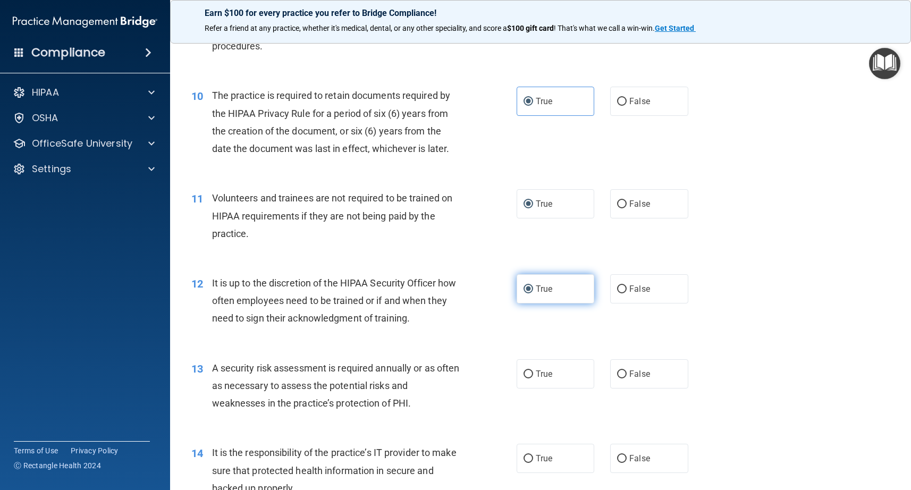
scroll to position [944, 0]
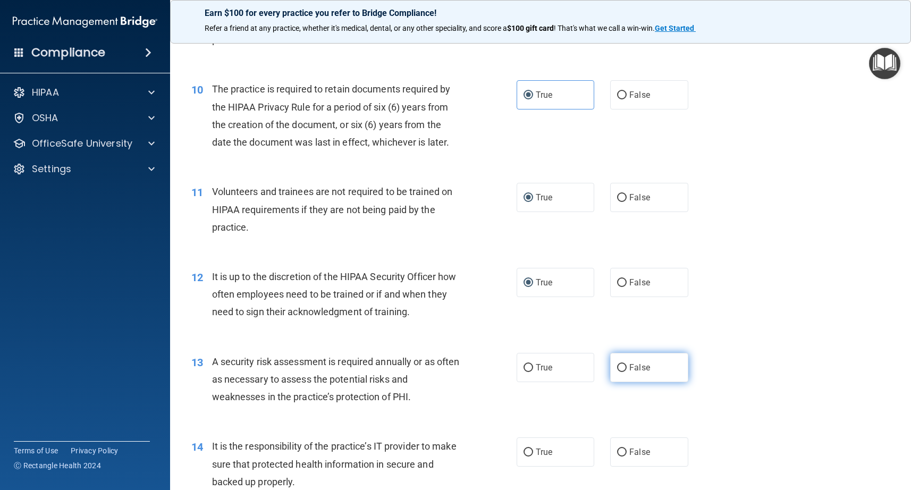
click at [626, 368] on input "False" at bounding box center [622, 368] width 10 height 8
radio input "true"
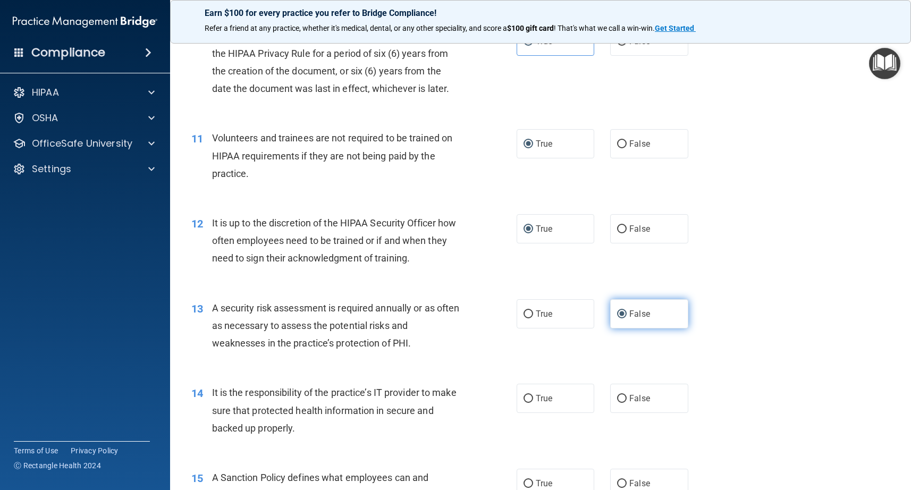
scroll to position [1008, 0]
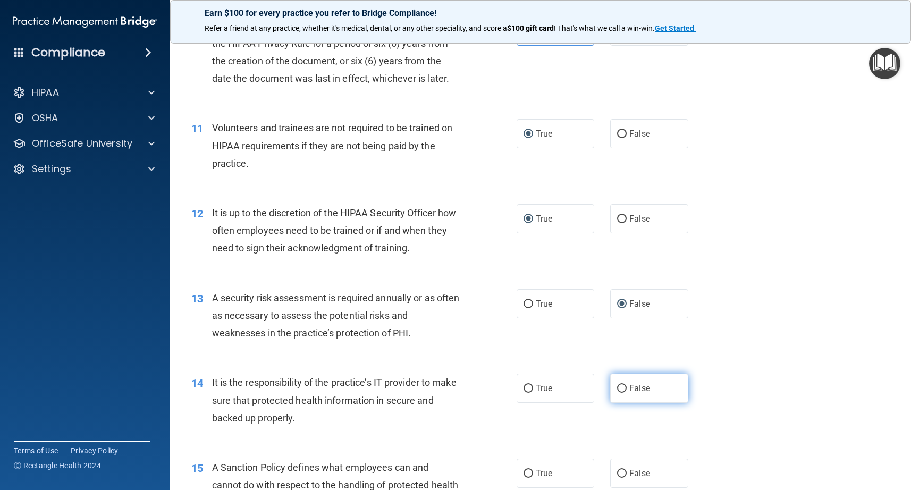
click at [626, 393] on label "False" at bounding box center [649, 388] width 78 height 29
click at [626, 393] on input "False" at bounding box center [622, 389] width 10 height 8
radio input "true"
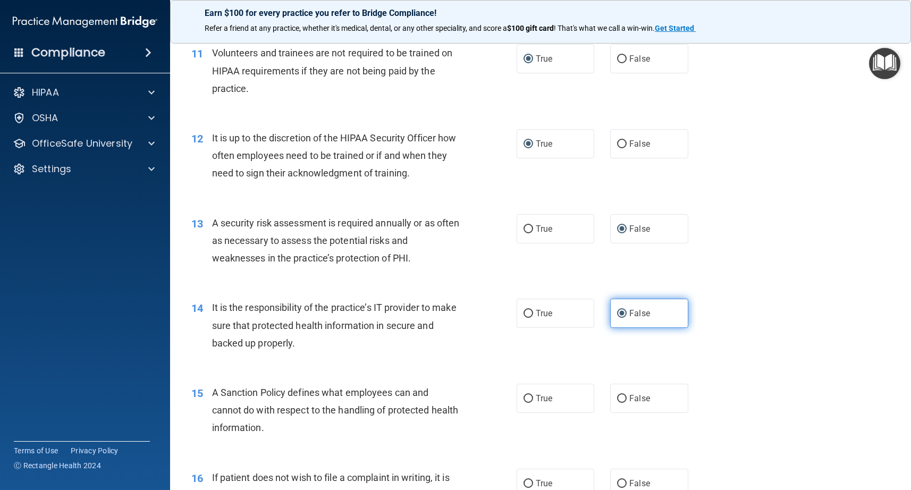
scroll to position [1087, 0]
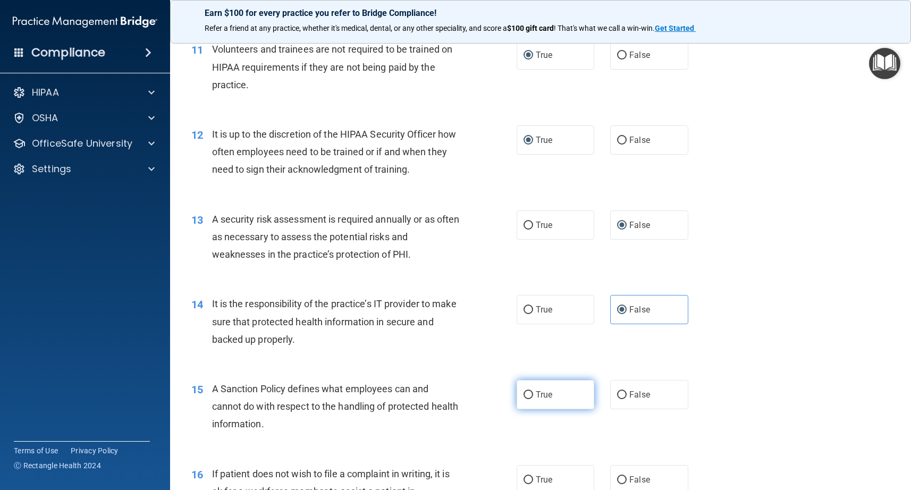
click at [527, 399] on label "True" at bounding box center [556, 394] width 78 height 29
click at [527, 399] on input "True" at bounding box center [529, 395] width 10 height 8
radio input "true"
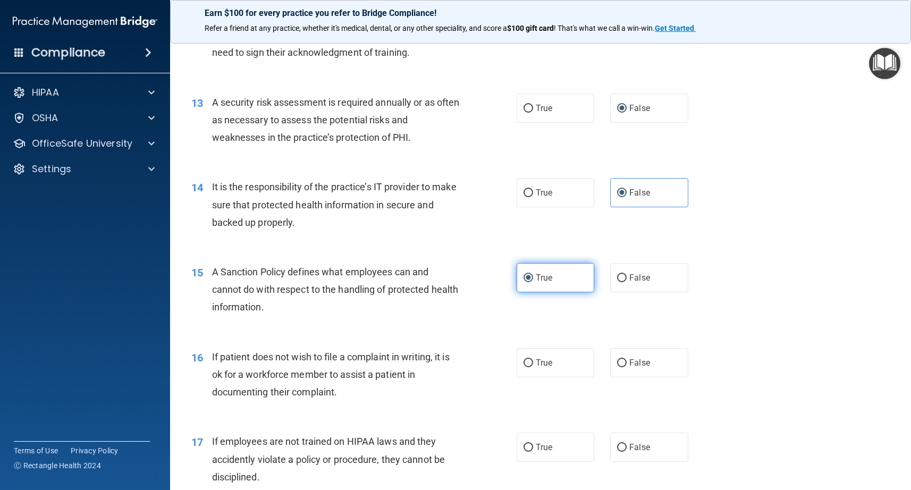
scroll to position [1210, 0]
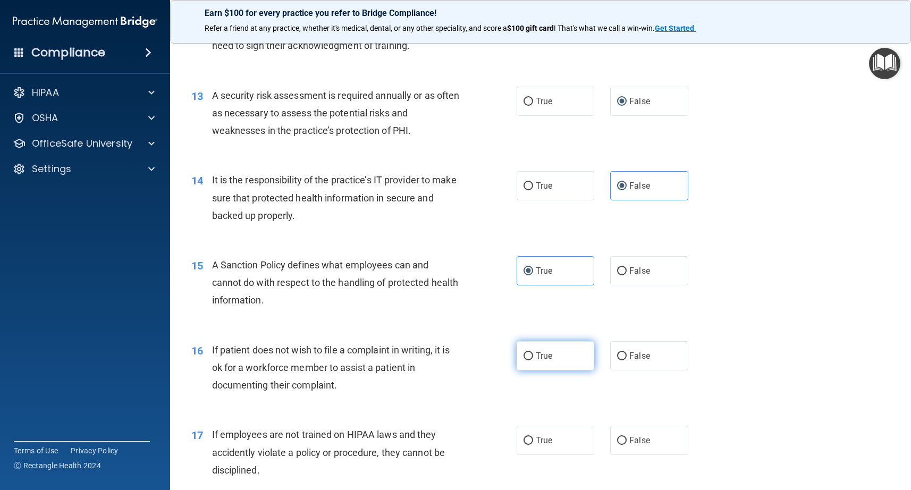
click at [545, 358] on span "True" at bounding box center [544, 356] width 16 height 10
click at [533, 358] on input "True" at bounding box center [529, 356] width 10 height 8
radio input "true"
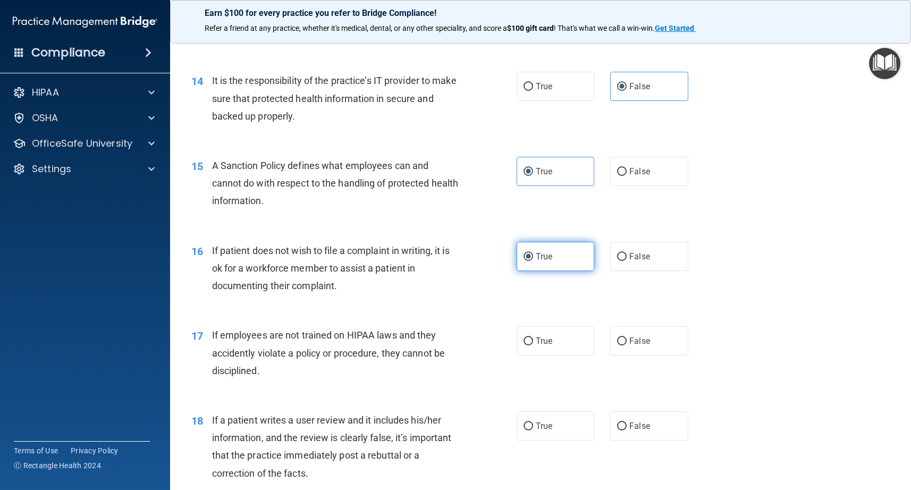
scroll to position [1316, 0]
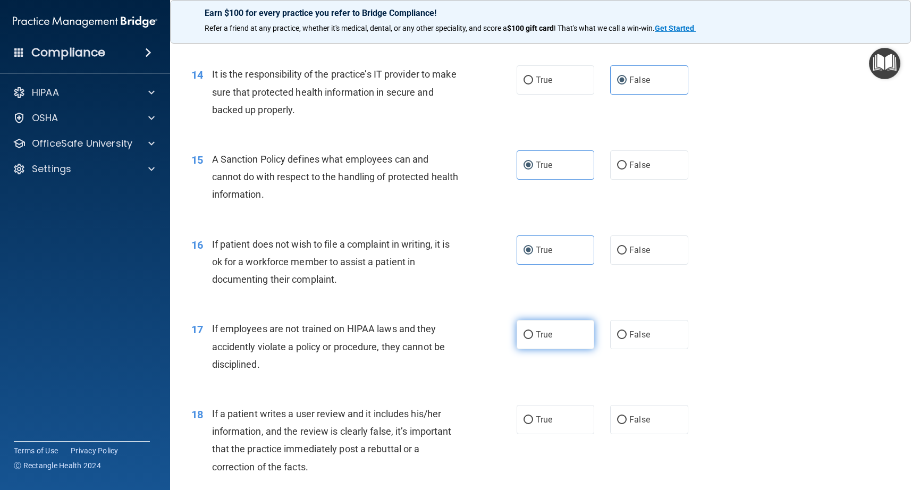
click at [532, 340] on label "True" at bounding box center [556, 334] width 78 height 29
click at [532, 339] on input "True" at bounding box center [529, 335] width 10 height 8
radio input "true"
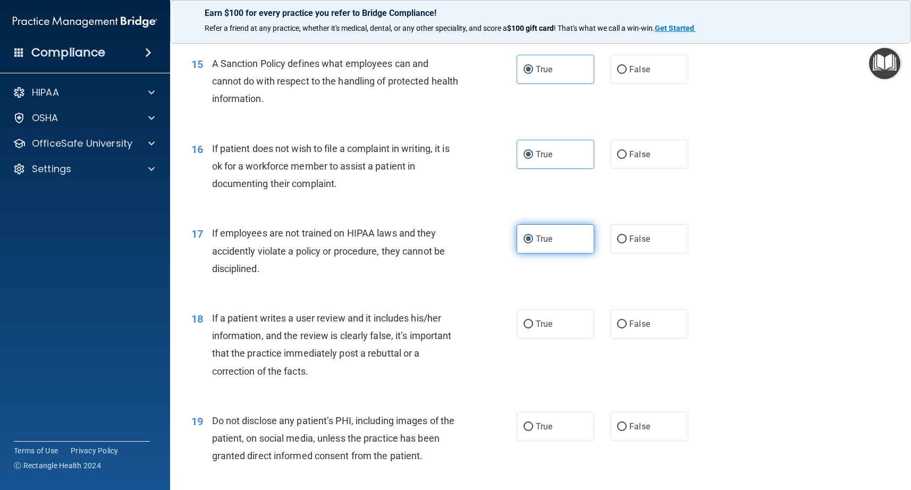
scroll to position [1416, 0]
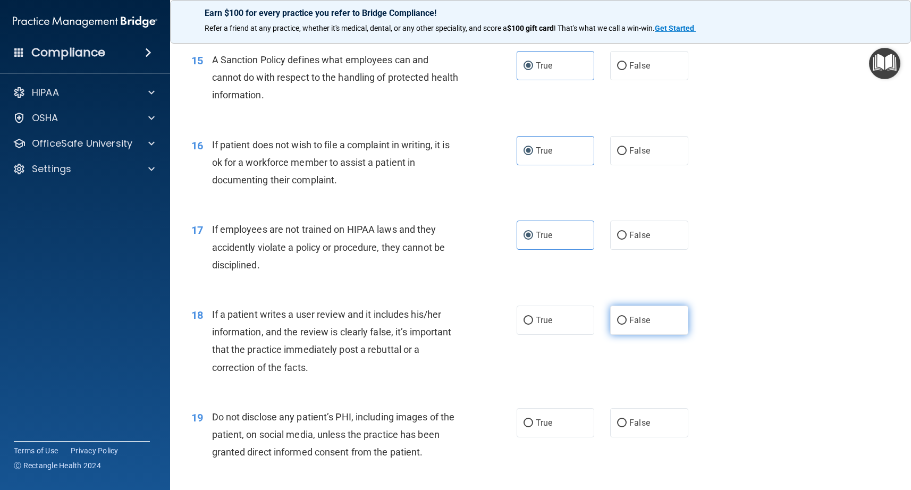
click at [624, 322] on input "False" at bounding box center [622, 321] width 10 height 8
radio input "true"
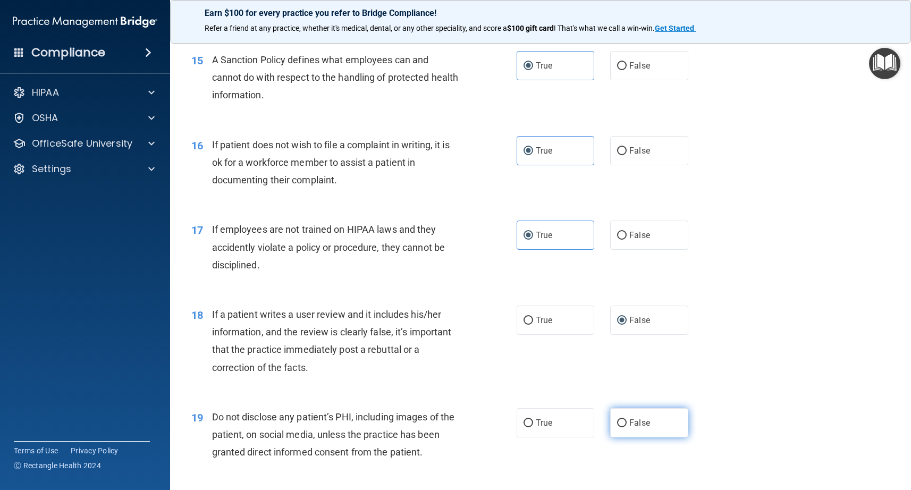
click at [622, 424] on input "False" at bounding box center [622, 423] width 10 height 8
radio input "true"
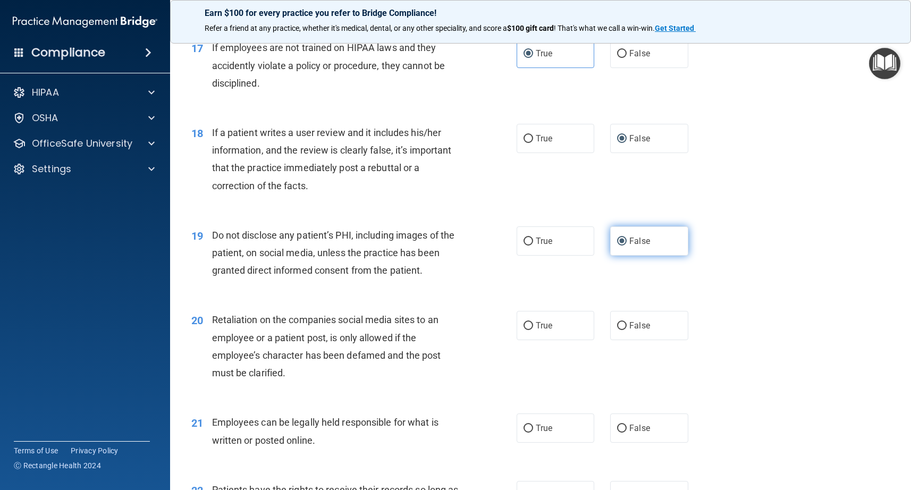
scroll to position [1601, 0]
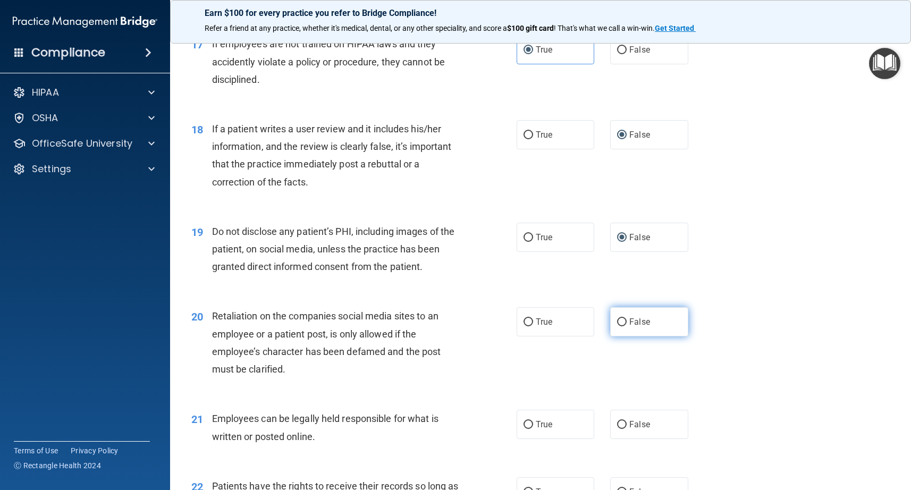
click at [629, 329] on label "False" at bounding box center [649, 321] width 78 height 29
click at [627, 326] on input "False" at bounding box center [622, 322] width 10 height 8
radio input "true"
click at [542, 430] on span "True" at bounding box center [544, 424] width 16 height 10
click at [533, 429] on input "True" at bounding box center [529, 425] width 10 height 8
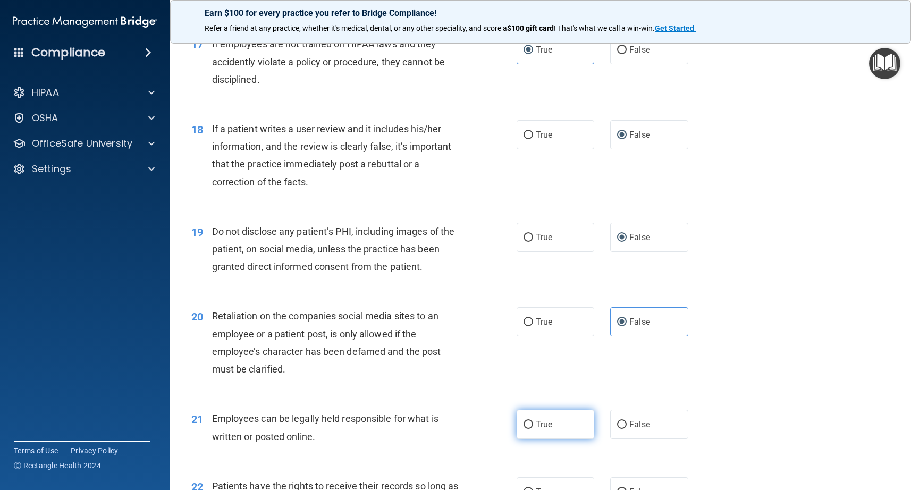
radio input "true"
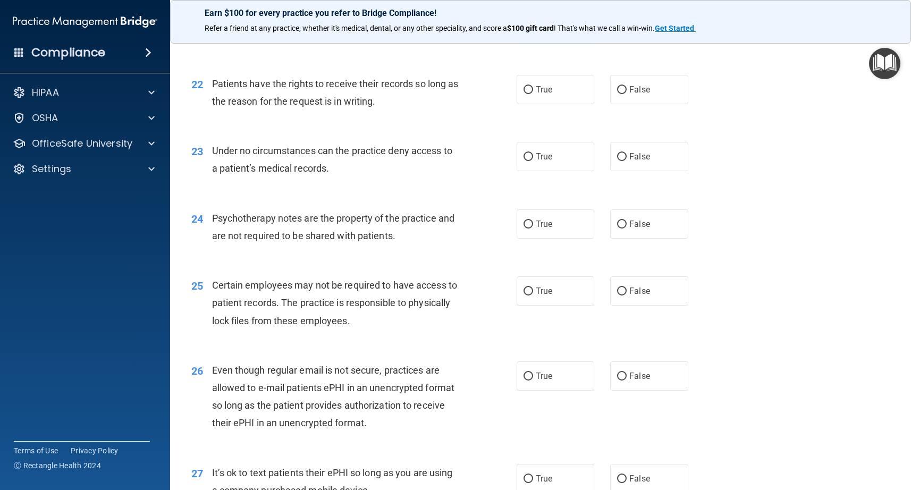
scroll to position [2014, 0]
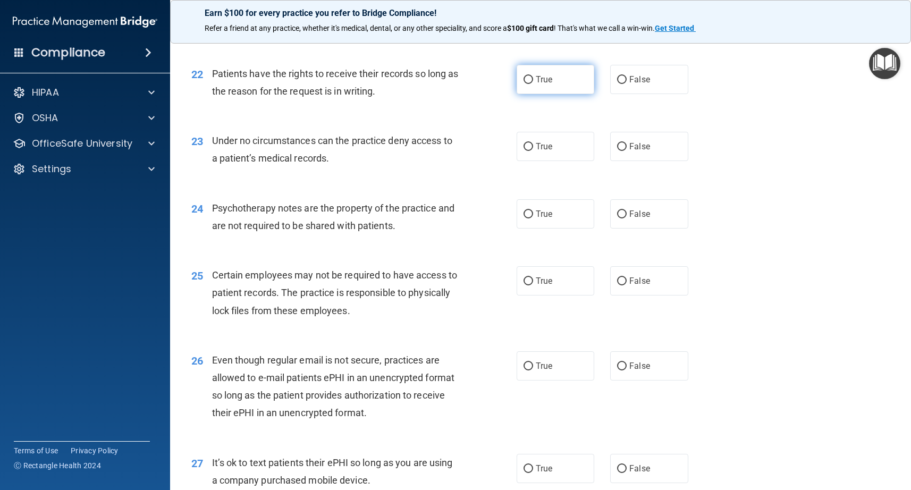
click at [527, 82] on input "True" at bounding box center [529, 80] width 10 height 8
radio input "true"
click at [625, 150] on input "False" at bounding box center [622, 147] width 10 height 8
radio input "true"
click at [628, 213] on label "False" at bounding box center [649, 213] width 78 height 29
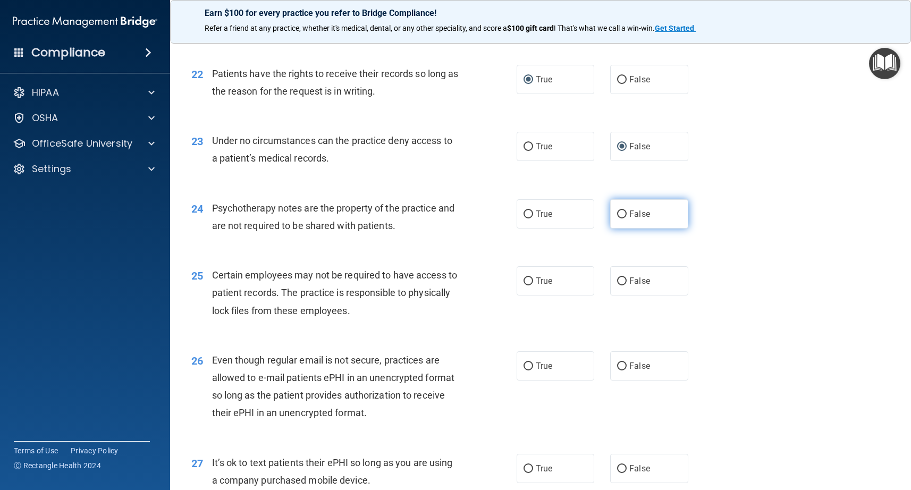
click at [627, 213] on input "False" at bounding box center [622, 215] width 10 height 8
radio input "true"
click at [534, 288] on label "True" at bounding box center [556, 280] width 78 height 29
click at [533, 285] on input "True" at bounding box center [529, 281] width 10 height 8
radio input "true"
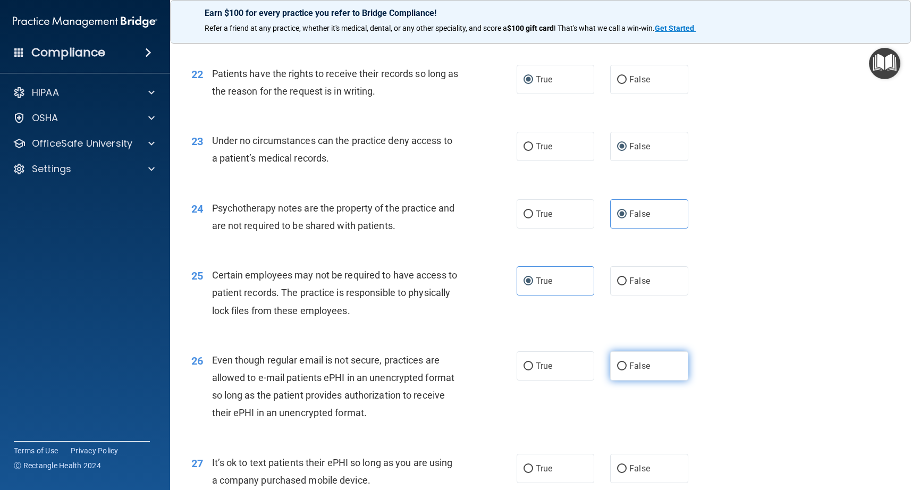
click at [622, 366] on input "False" at bounding box center [622, 367] width 10 height 8
radio input "true"
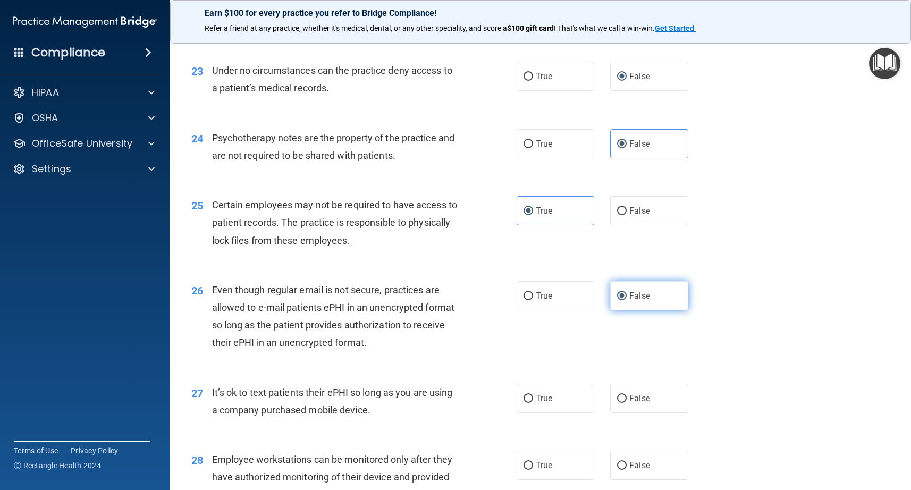
scroll to position [2097, 0]
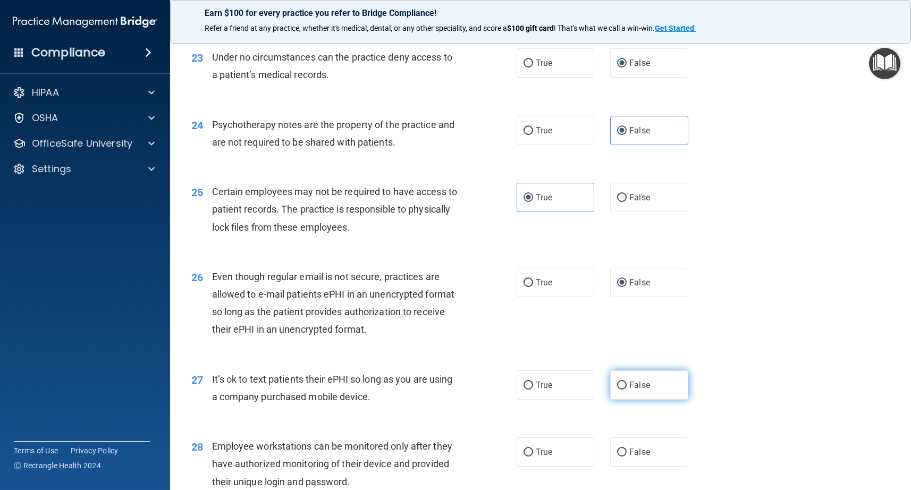
click at [626, 386] on input "False" at bounding box center [622, 386] width 10 height 8
radio input "true"
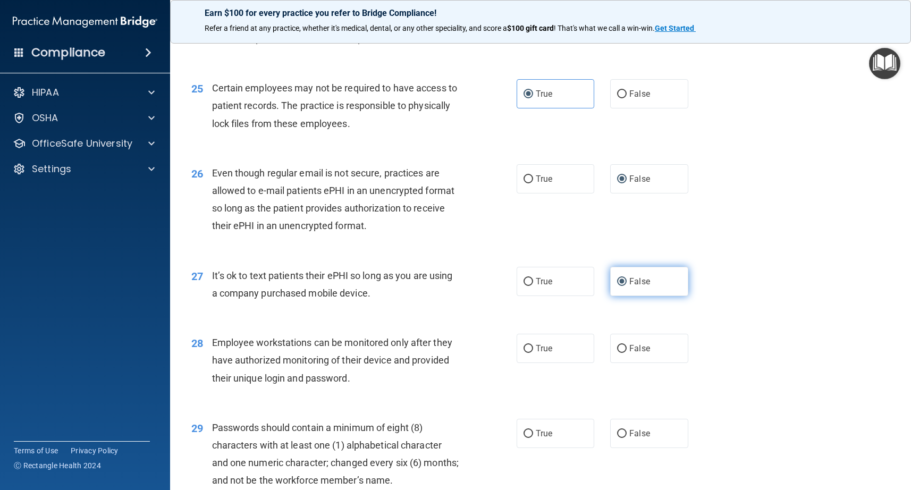
scroll to position [2201, 0]
click at [545, 352] on span "True" at bounding box center [544, 348] width 16 height 10
click at [533, 352] on input "True" at bounding box center [529, 348] width 10 height 8
radio input "true"
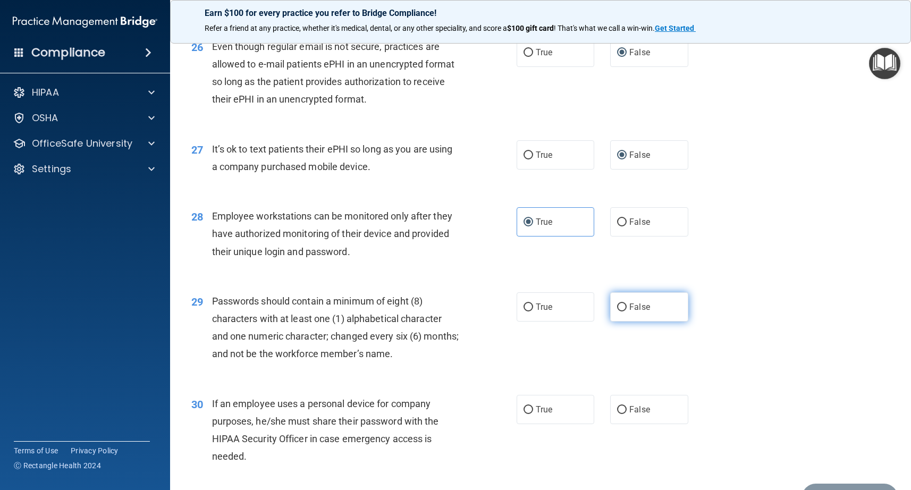
scroll to position [2329, 0]
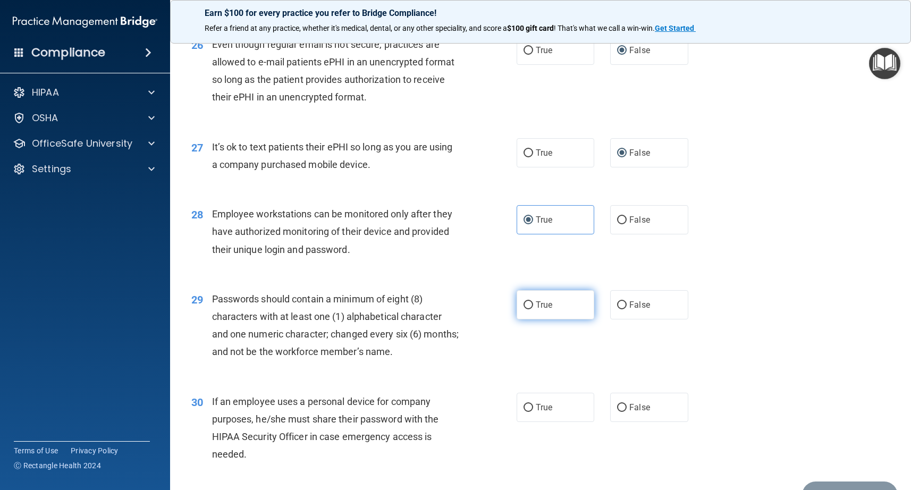
click at [531, 304] on input "True" at bounding box center [529, 305] width 10 height 8
radio input "true"
click at [534, 405] on label "True" at bounding box center [556, 407] width 78 height 29
click at [533, 405] on input "True" at bounding box center [529, 408] width 10 height 8
radio input "true"
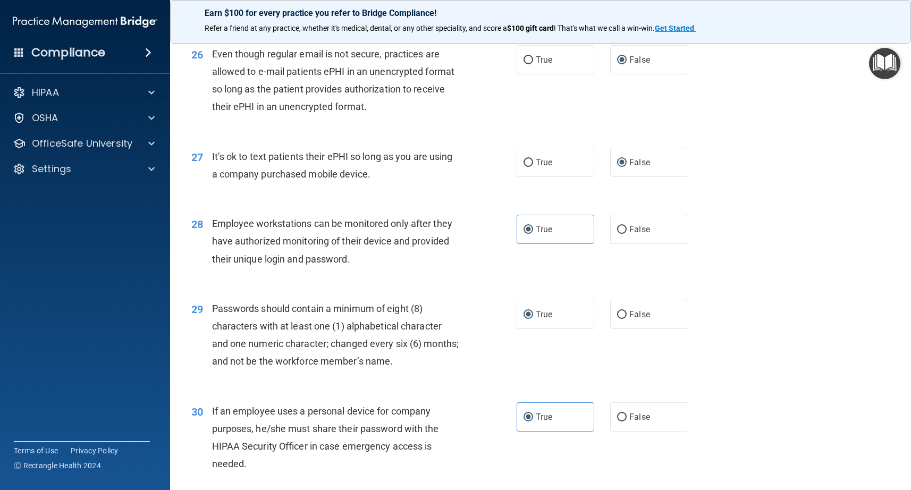
scroll to position [2391, 0]
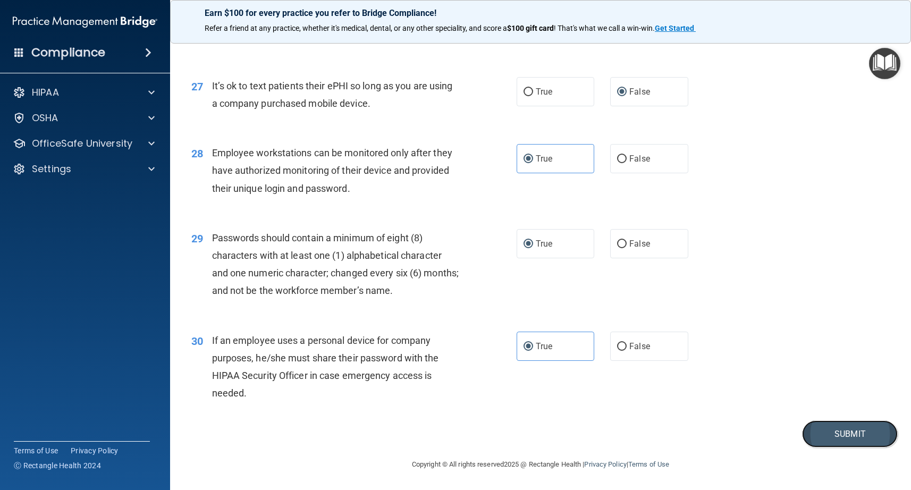
click at [858, 440] on button "Submit" at bounding box center [850, 433] width 96 height 27
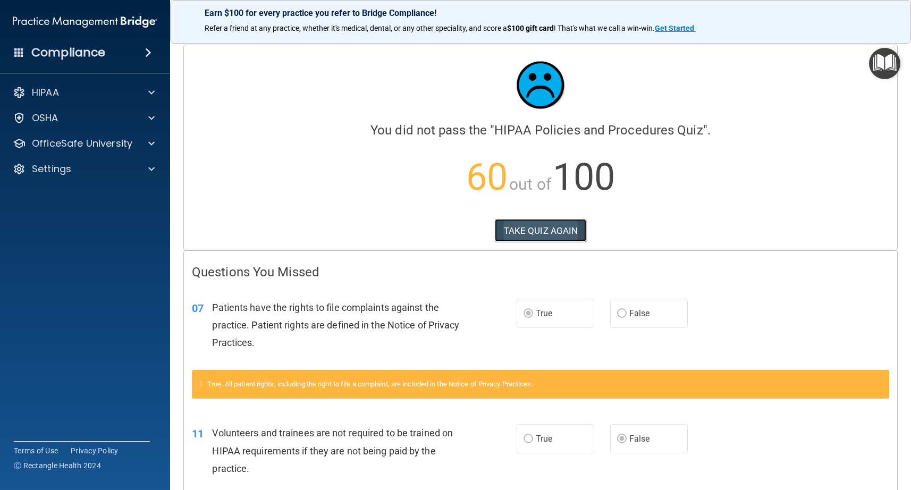
click at [540, 232] on button "TAKE QUIZ AGAIN" at bounding box center [541, 230] width 92 height 23
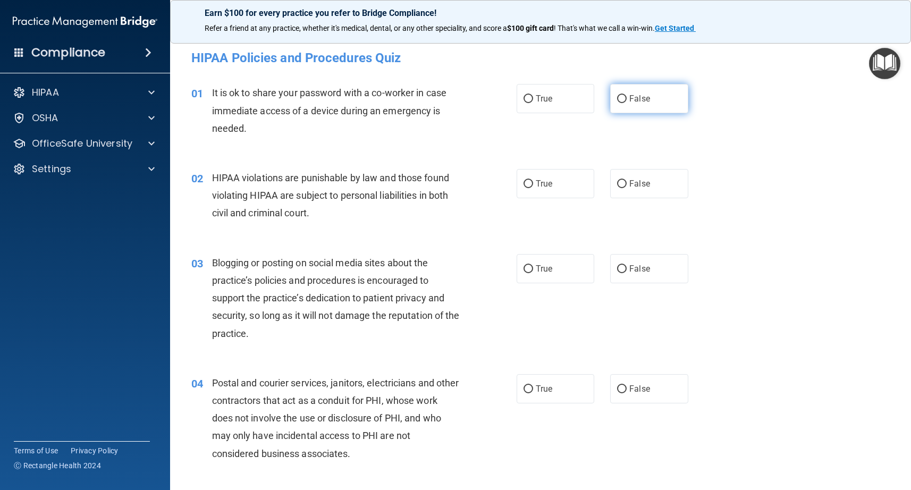
click at [627, 107] on label "False" at bounding box center [649, 98] width 78 height 29
click at [627, 103] on input "False" at bounding box center [622, 99] width 10 height 8
radio input "true"
click at [536, 190] on label "True" at bounding box center [556, 183] width 78 height 29
click at [533, 188] on input "True" at bounding box center [529, 184] width 10 height 8
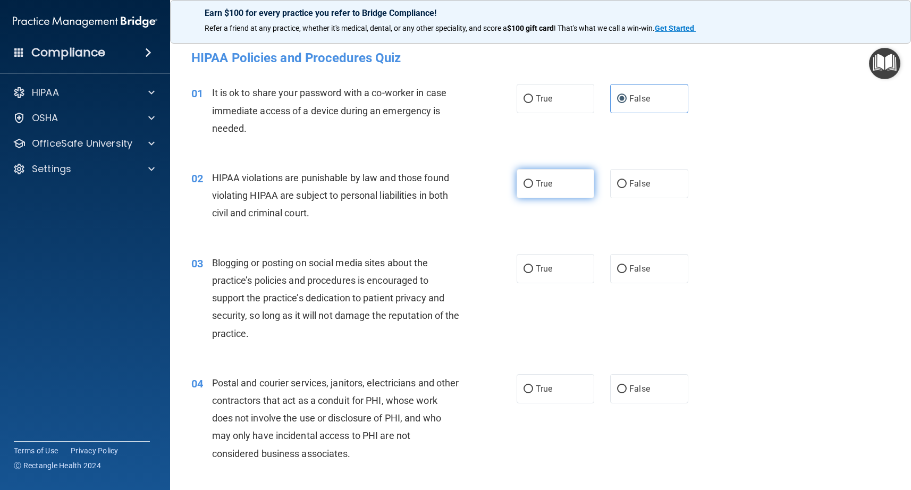
radio input "true"
click at [628, 271] on label "False" at bounding box center [649, 268] width 78 height 29
click at [627, 271] on input "False" at bounding box center [622, 269] width 10 height 8
radio input "true"
click at [535, 391] on label "True" at bounding box center [556, 388] width 78 height 29
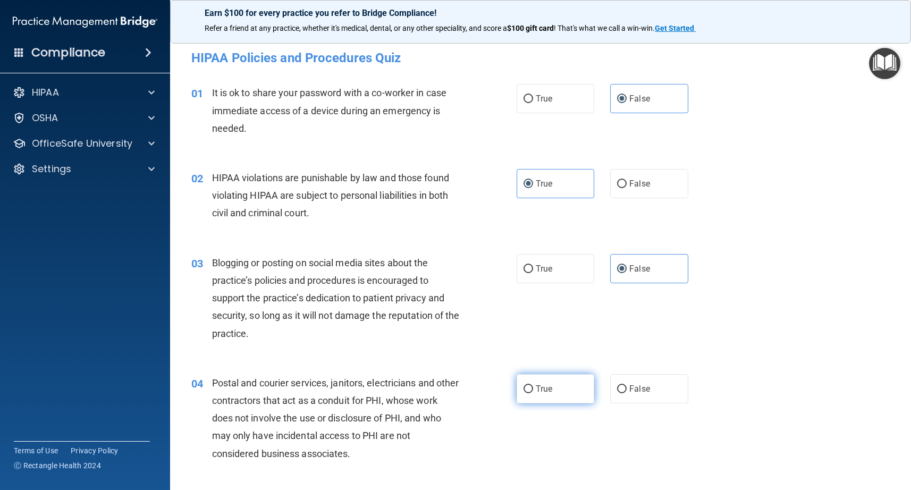
click at [533, 391] on input "True" at bounding box center [529, 389] width 10 height 8
radio input "true"
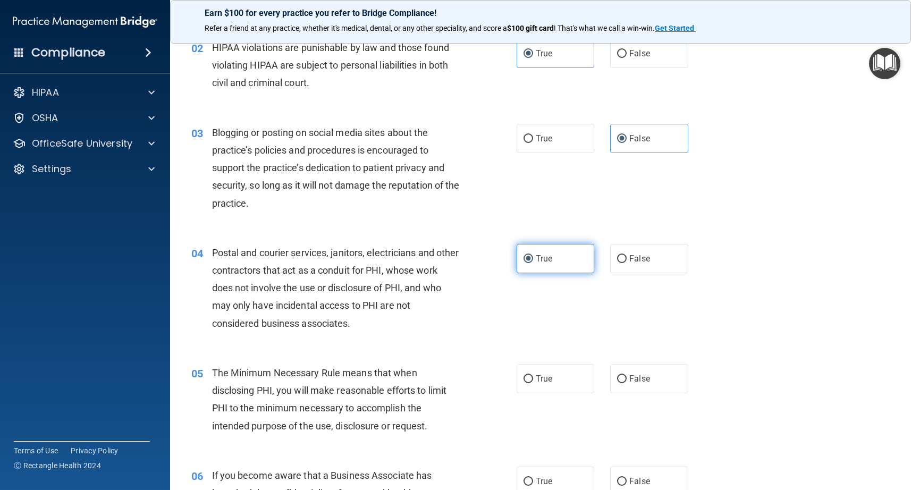
scroll to position [144, 0]
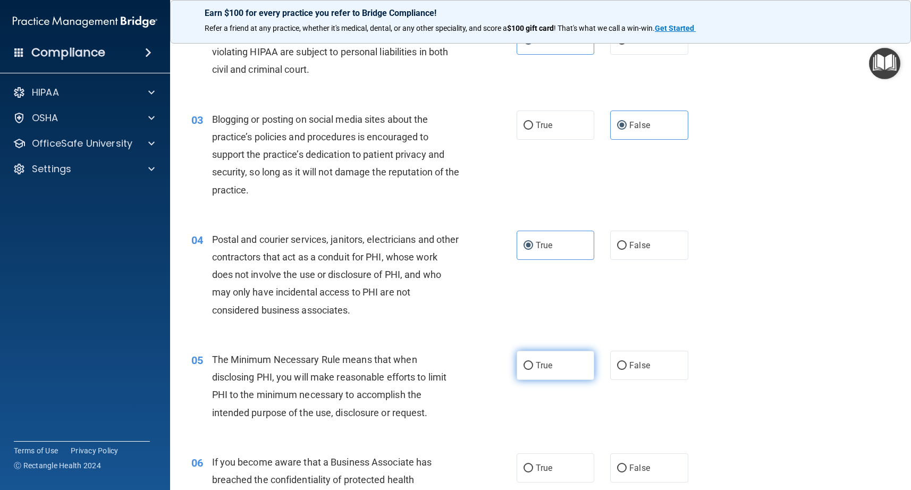
click at [527, 371] on label "True" at bounding box center [556, 365] width 78 height 29
click at [527, 370] on input "True" at bounding box center [529, 366] width 10 height 8
radio input "true"
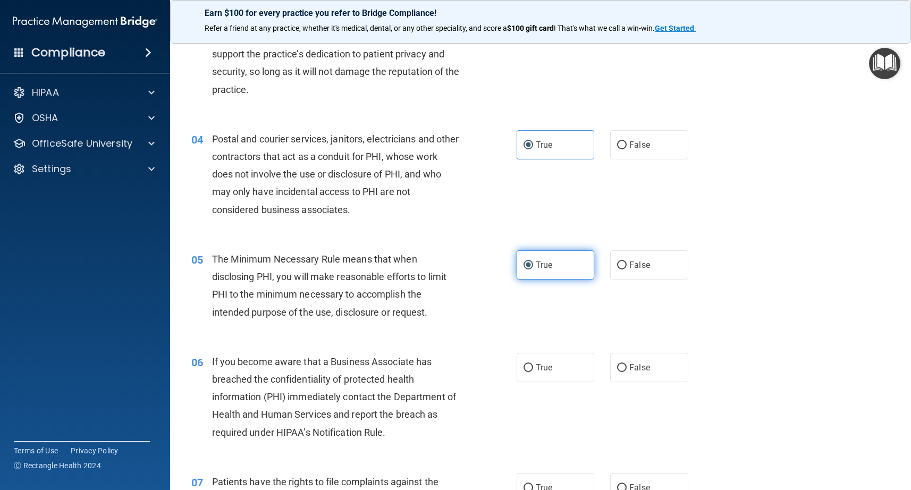
scroll to position [246, 0]
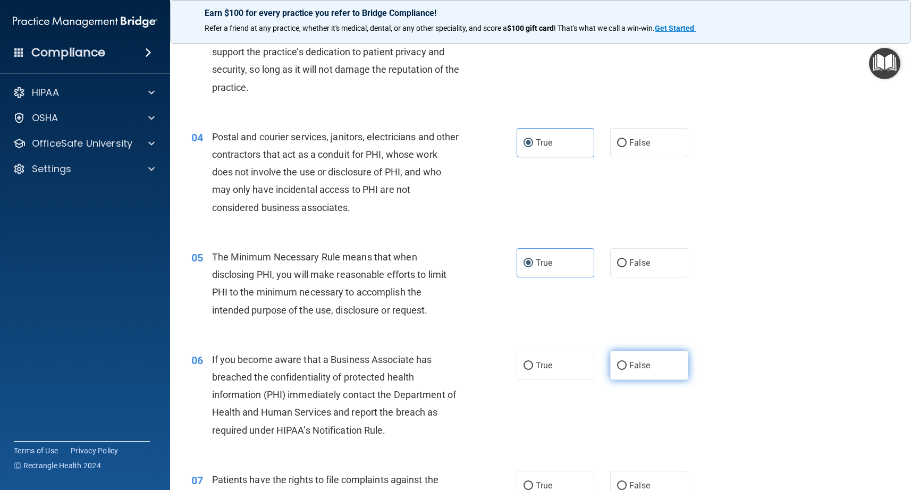
click at [635, 367] on span "False" at bounding box center [639, 365] width 21 height 10
click at [627, 367] on input "False" at bounding box center [622, 366] width 10 height 8
radio input "true"
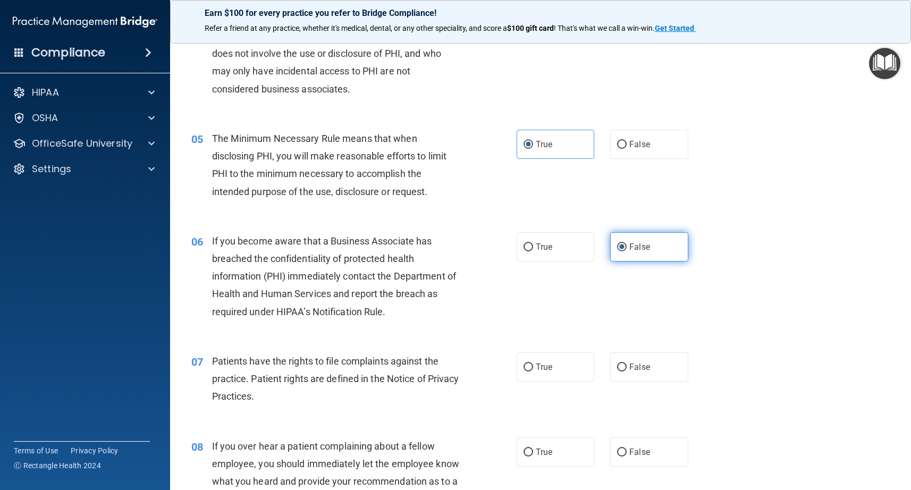
scroll to position [377, 0]
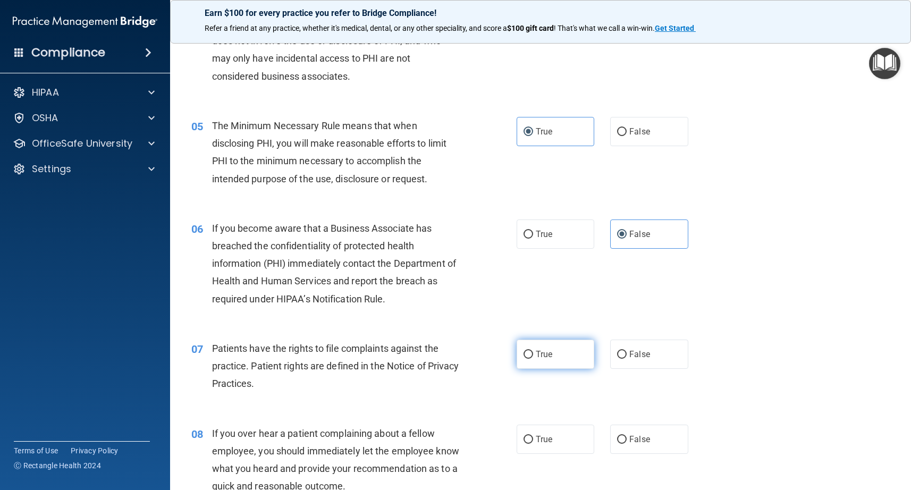
click at [541, 359] on span "True" at bounding box center [544, 354] width 16 height 10
click at [533, 359] on input "True" at bounding box center [529, 355] width 10 height 8
radio input "true"
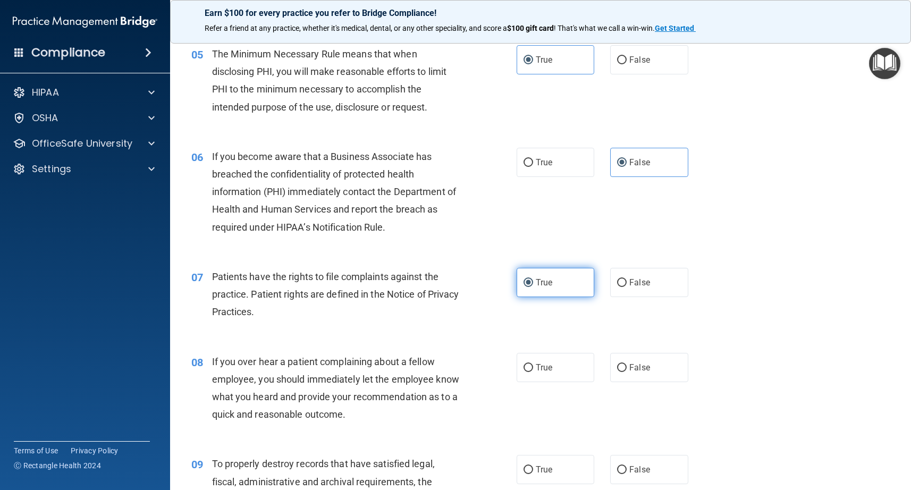
scroll to position [465, 0]
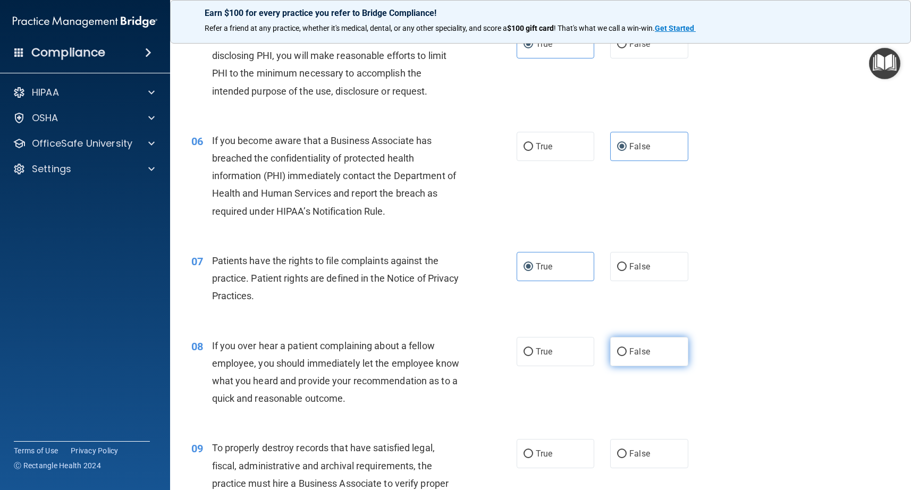
click at [621, 356] on input "False" at bounding box center [622, 352] width 10 height 8
radio input "true"
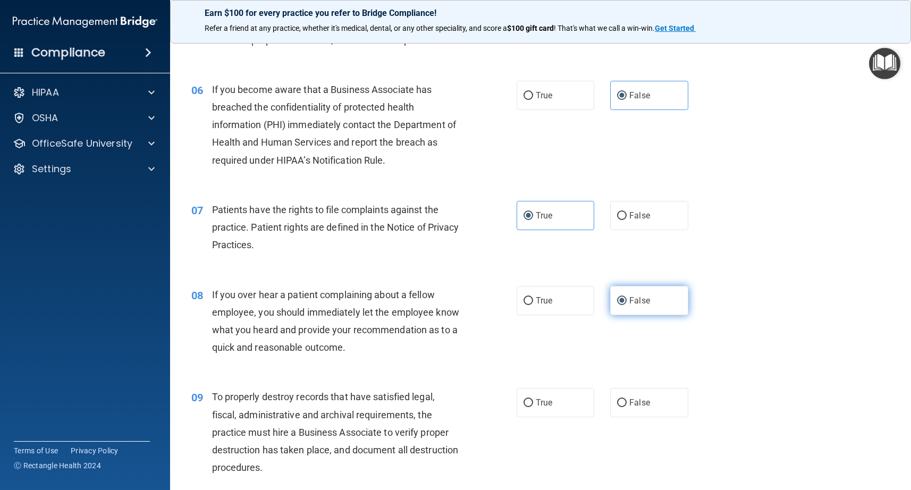
scroll to position [524, 0]
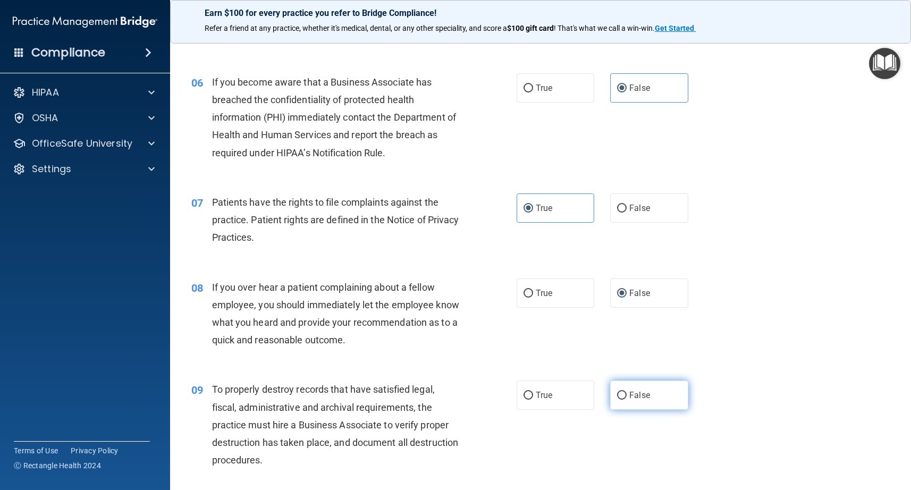
click at [624, 395] on input "False" at bounding box center [622, 396] width 10 height 8
radio input "true"
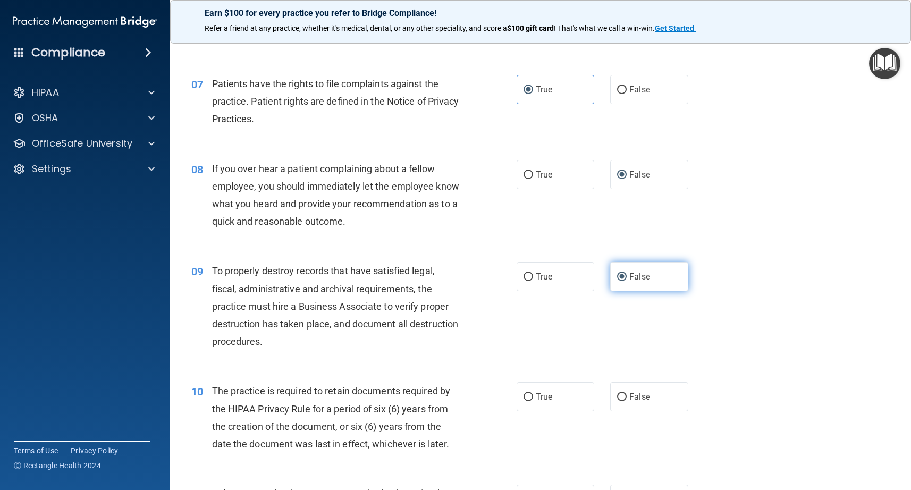
scroll to position [655, 0]
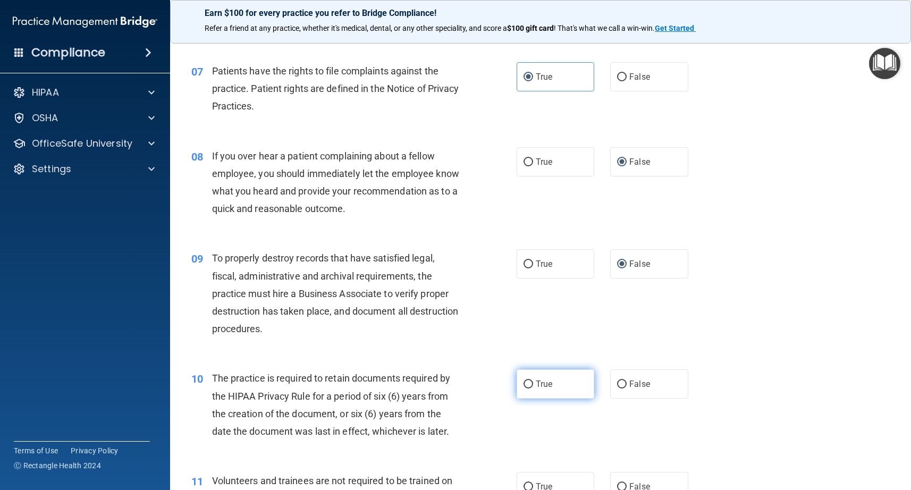
click at [546, 390] on label "True" at bounding box center [556, 383] width 78 height 29
click at [533, 389] on input "True" at bounding box center [529, 385] width 10 height 8
radio input "true"
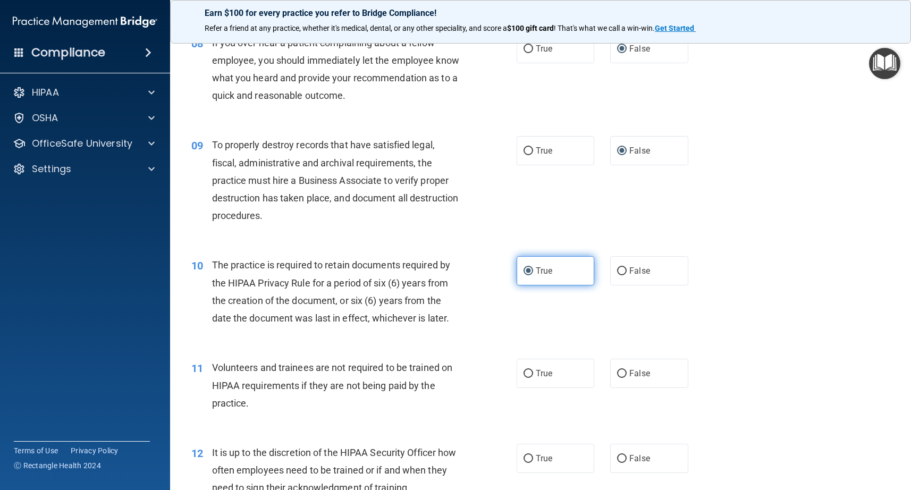
scroll to position [779, 0]
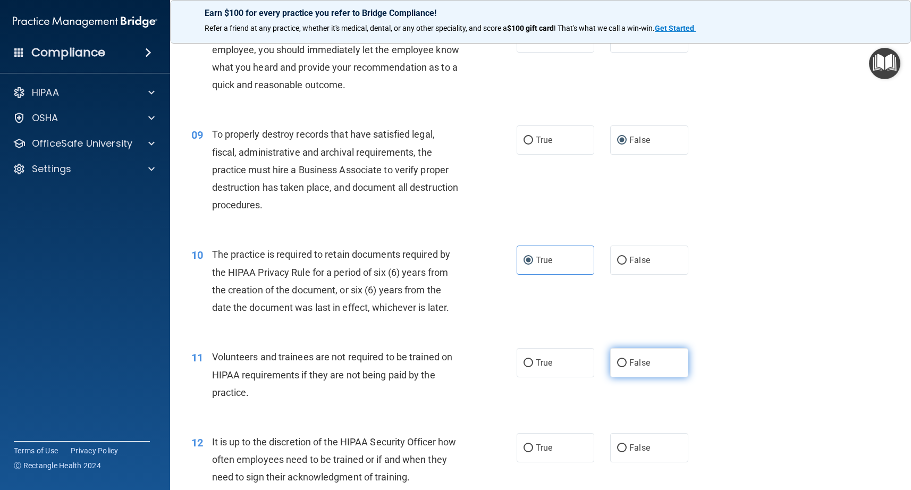
click at [622, 373] on label "False" at bounding box center [649, 362] width 78 height 29
click at [622, 367] on input "False" at bounding box center [622, 363] width 10 height 8
radio input "true"
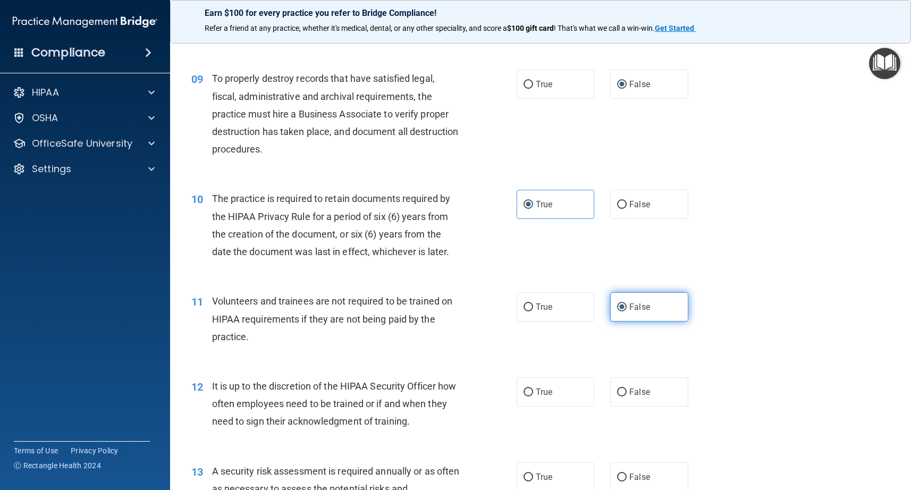
scroll to position [845, 0]
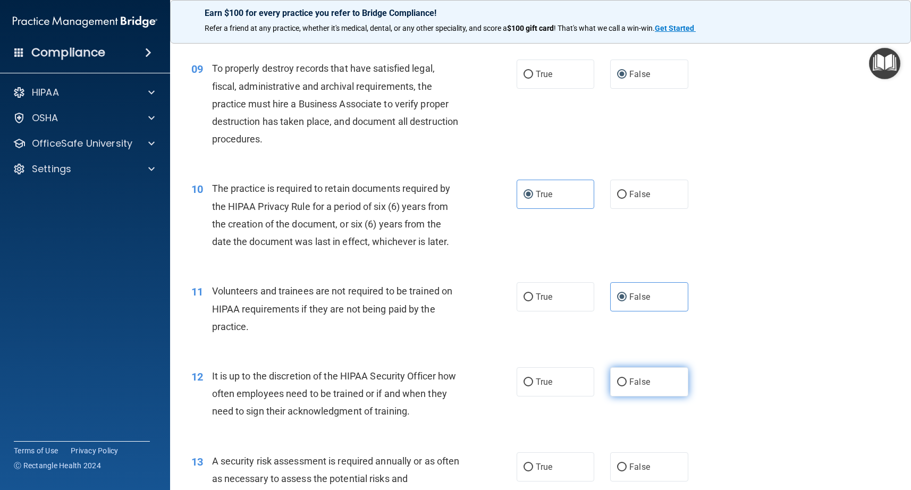
click at [627, 383] on label "False" at bounding box center [649, 381] width 78 height 29
click at [627, 383] on input "False" at bounding box center [622, 382] width 10 height 8
radio input "true"
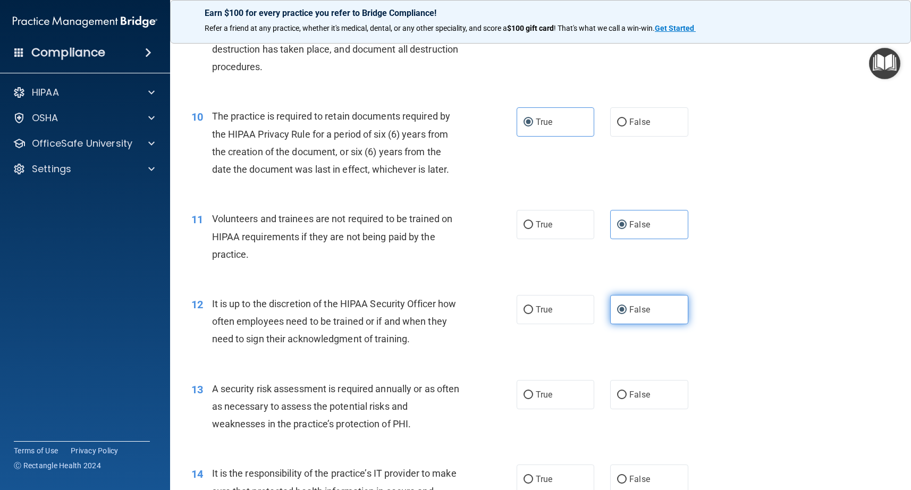
scroll to position [927, 0]
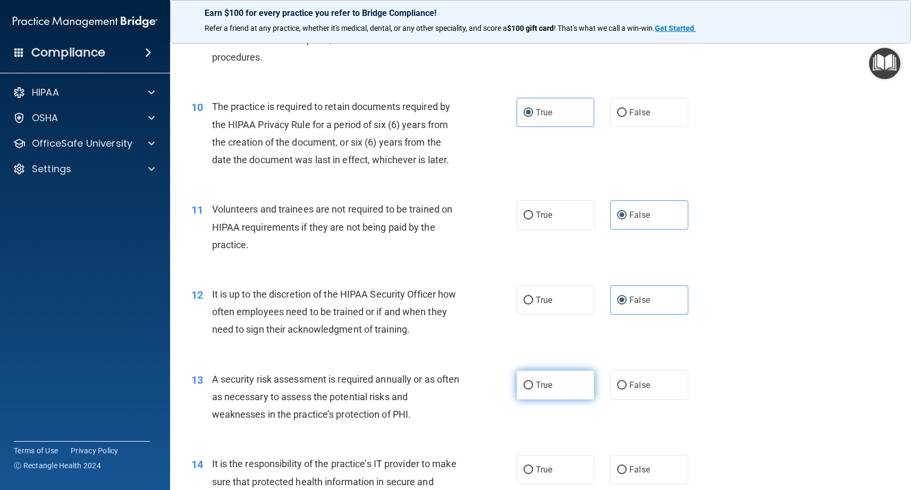
click at [546, 389] on span "True" at bounding box center [544, 385] width 16 height 10
click at [533, 389] on input "True" at bounding box center [529, 386] width 10 height 8
radio input "true"
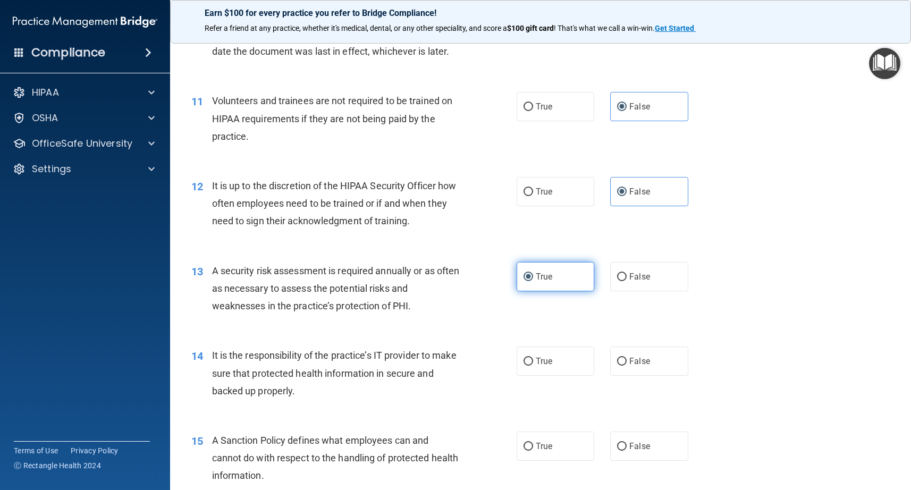
scroll to position [1046, 0]
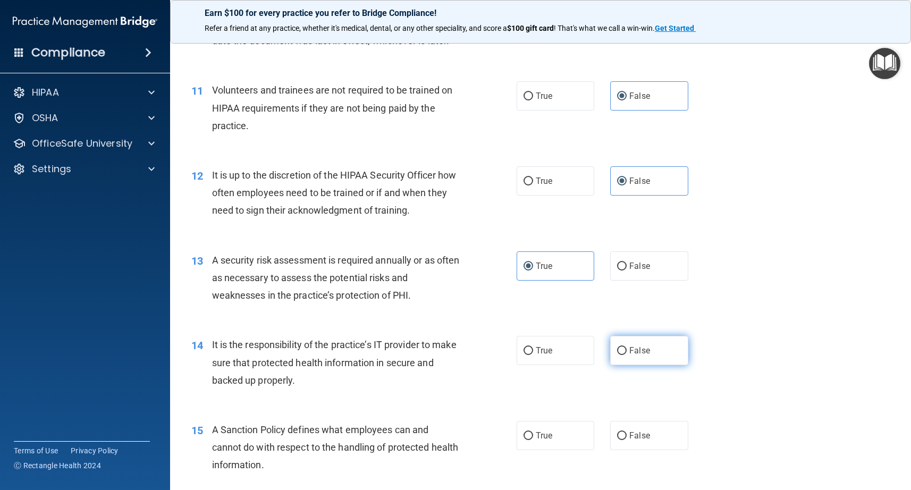
click at [628, 354] on label "False" at bounding box center [649, 350] width 78 height 29
click at [627, 354] on input "False" at bounding box center [622, 351] width 10 height 8
radio input "true"
click at [624, 436] on input "False" at bounding box center [622, 436] width 10 height 8
radio input "true"
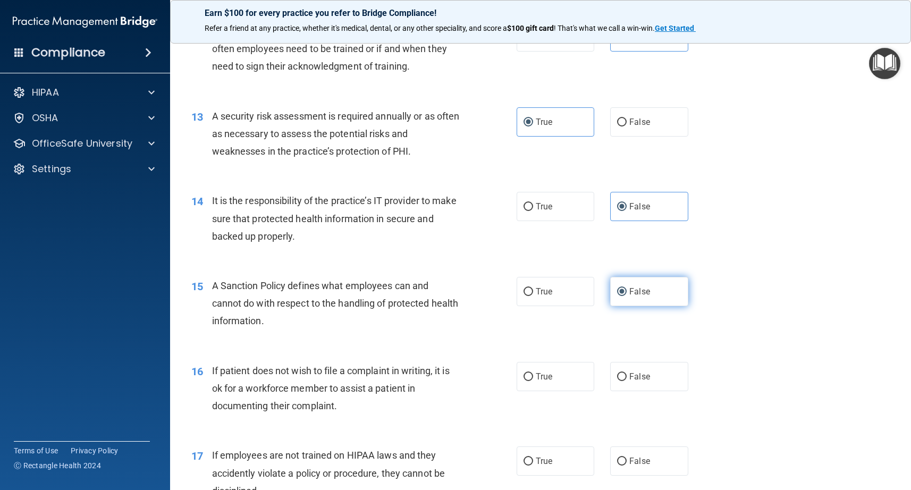
scroll to position [1203, 0]
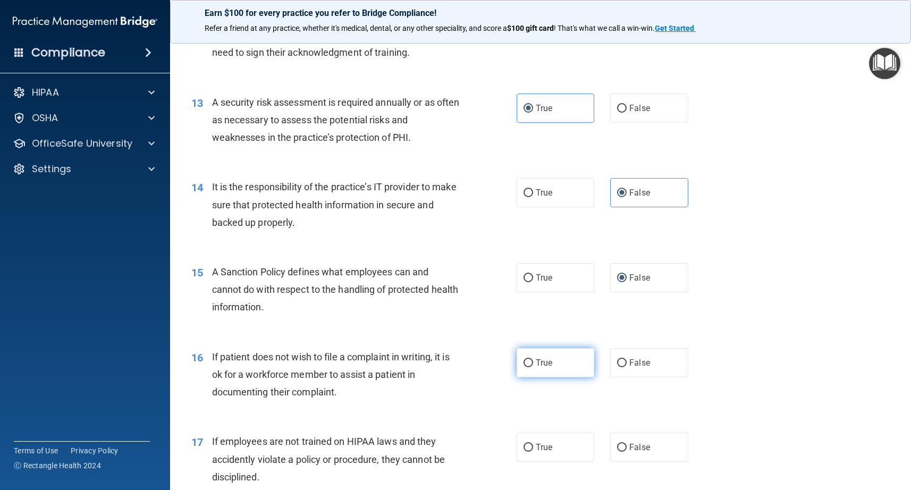
click at [534, 367] on label "True" at bounding box center [556, 362] width 78 height 29
click at [533, 367] on input "True" at bounding box center [529, 363] width 10 height 8
radio input "true"
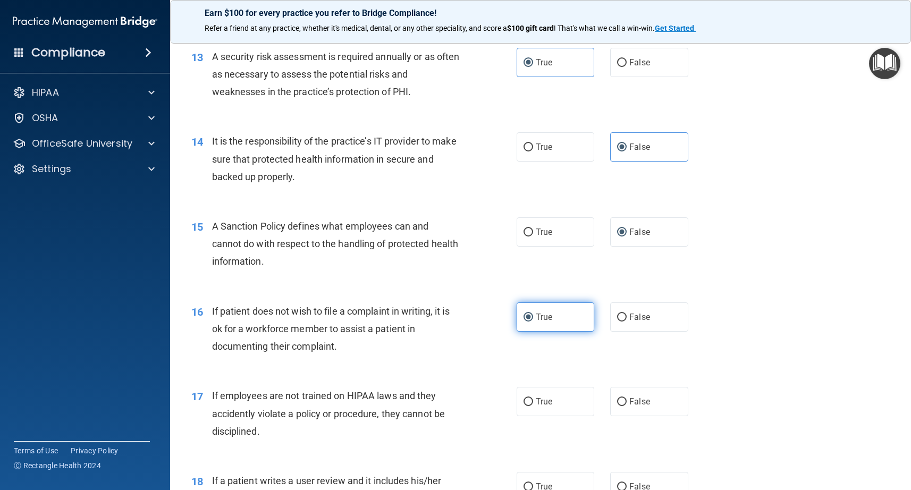
scroll to position [1253, 0]
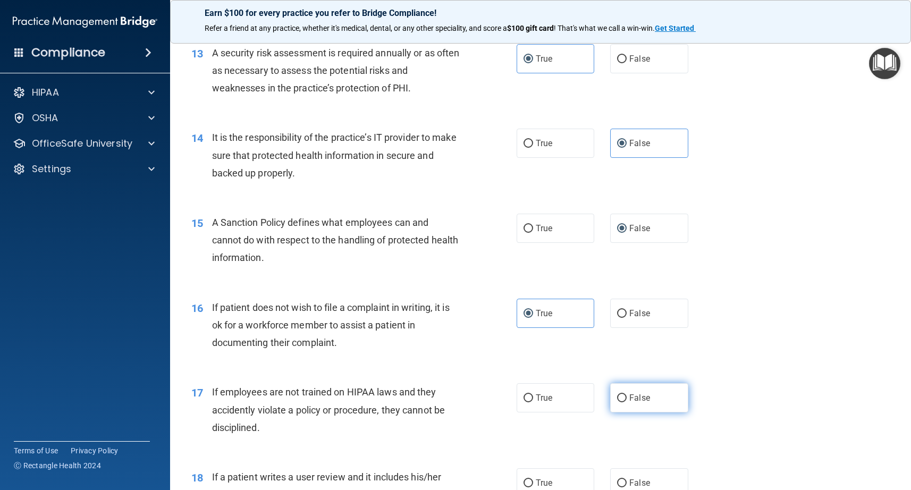
click at [615, 401] on label "False" at bounding box center [649, 397] width 78 height 29
click at [617, 401] on input "False" at bounding box center [622, 398] width 10 height 8
radio input "true"
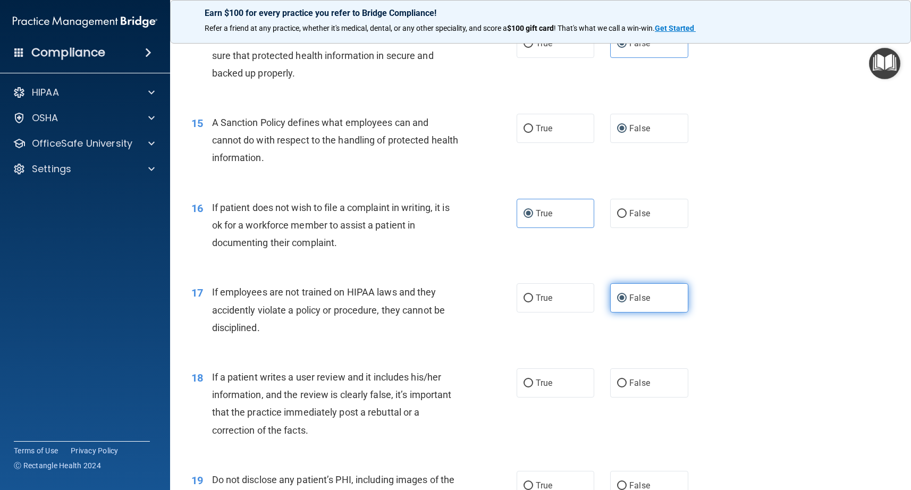
scroll to position [1365, 0]
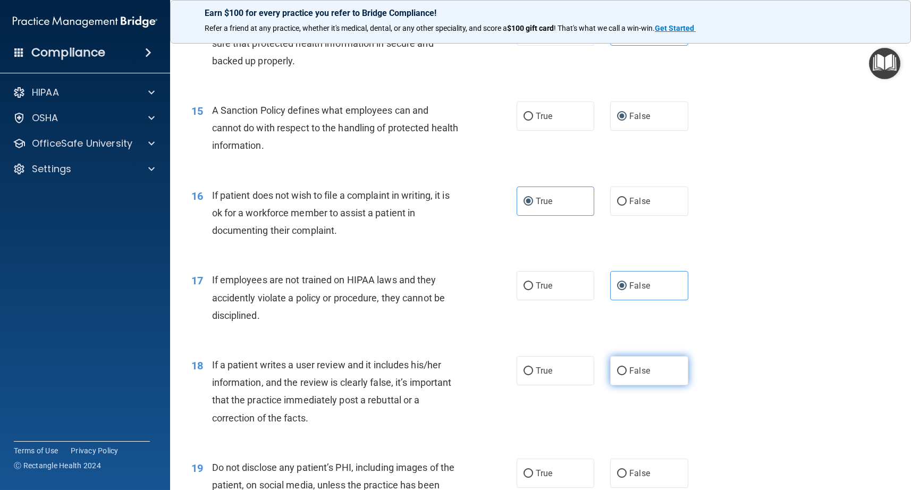
click at [625, 369] on input "False" at bounding box center [622, 371] width 10 height 8
radio input "true"
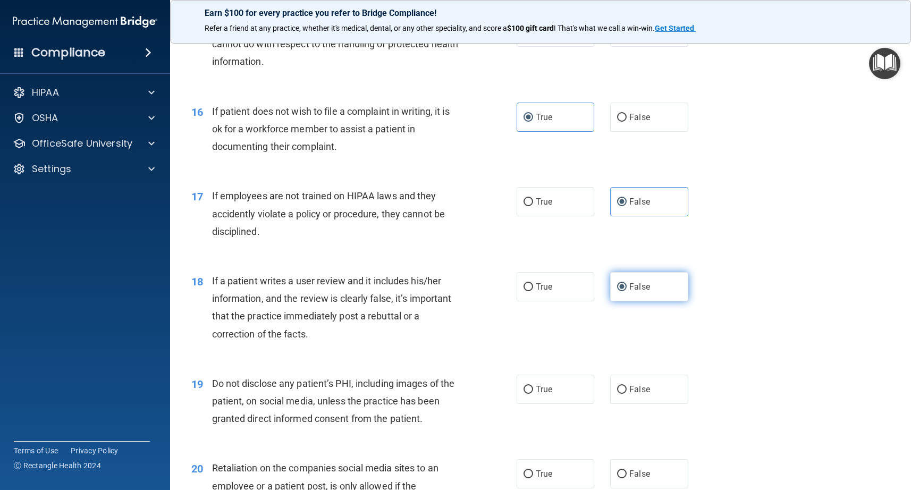
scroll to position [1450, 0]
click at [538, 393] on span "True" at bounding box center [544, 388] width 16 height 10
click at [533, 393] on input "True" at bounding box center [529, 389] width 10 height 8
radio input "true"
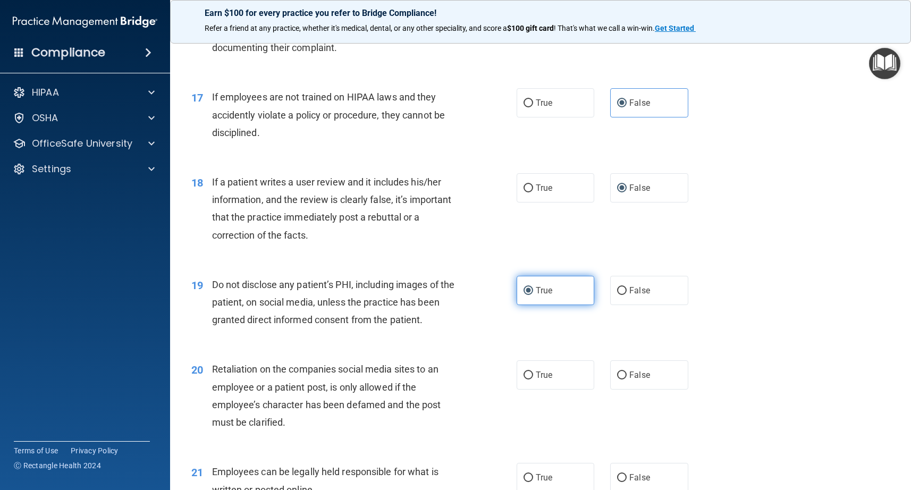
scroll to position [1561, 0]
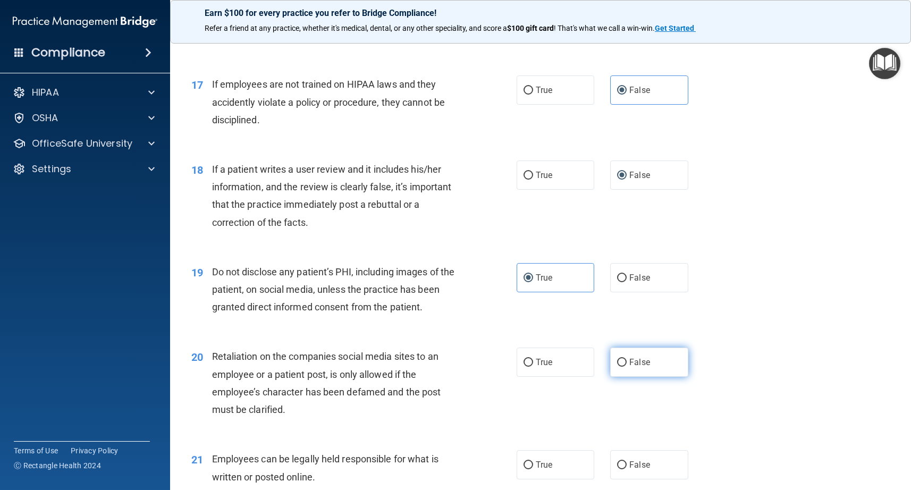
click at [622, 365] on input "False" at bounding box center [622, 363] width 10 height 8
radio input "true"
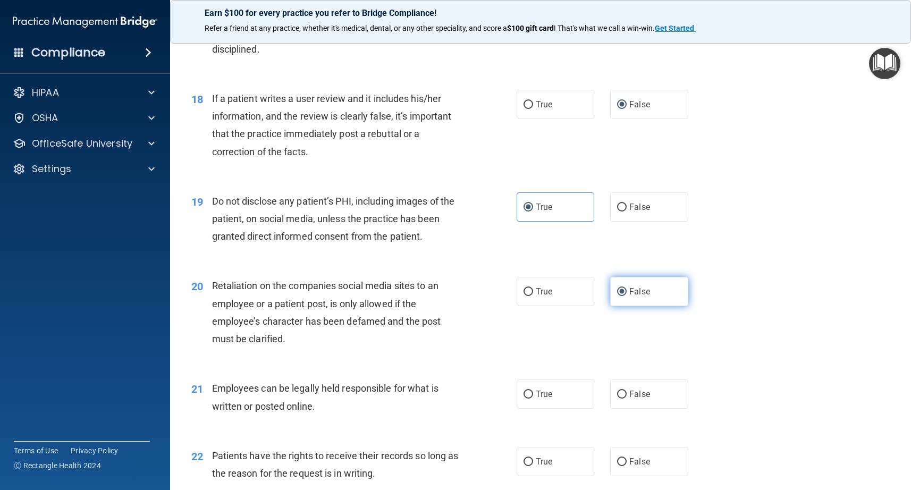
scroll to position [1642, 0]
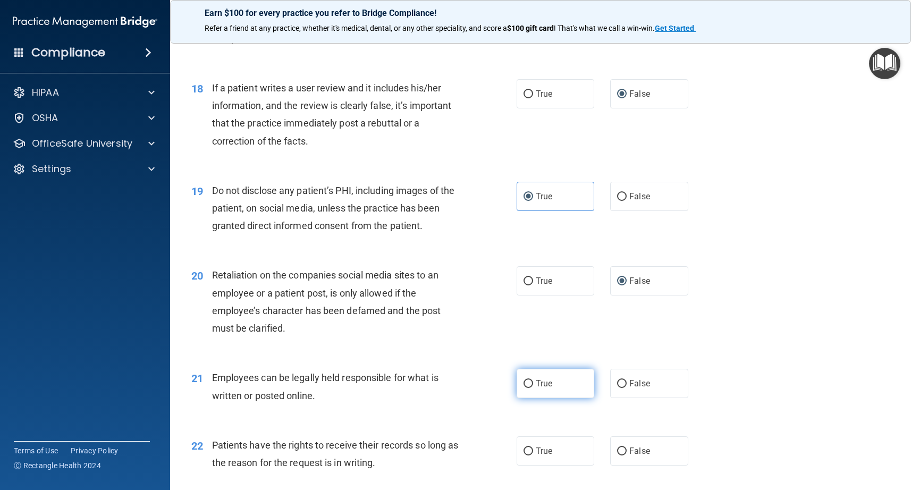
click at [537, 383] on span "True" at bounding box center [544, 383] width 16 height 10
click at [533, 383] on input "True" at bounding box center [529, 384] width 10 height 8
radio input "true"
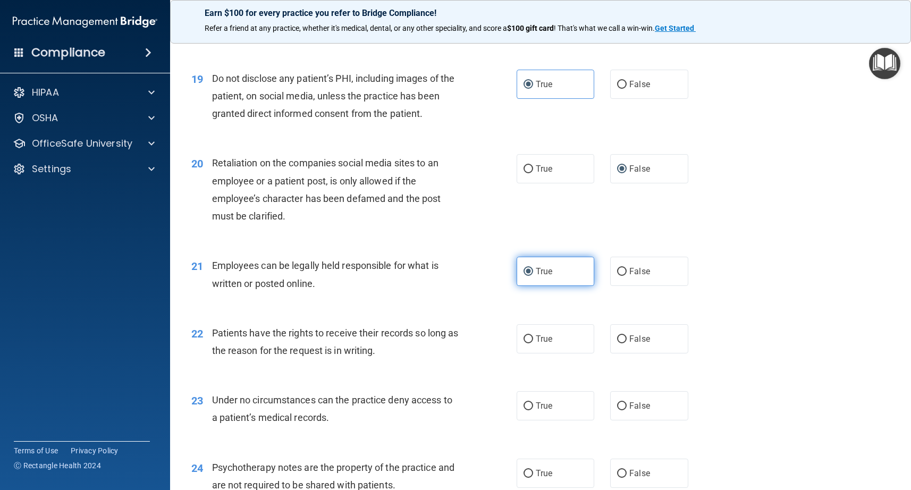
scroll to position [1755, 0]
click at [624, 344] on label "False" at bounding box center [649, 338] width 78 height 29
click at [624, 343] on input "False" at bounding box center [622, 339] width 10 height 8
radio input "true"
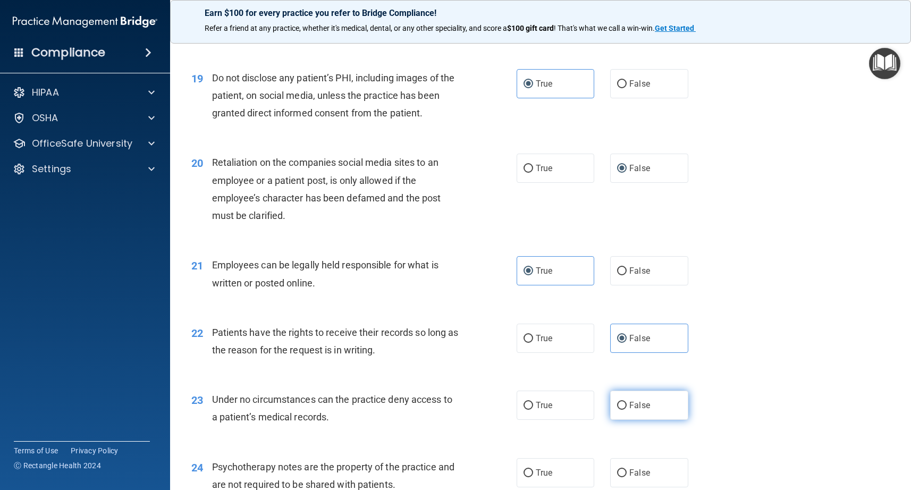
click at [624, 408] on input "False" at bounding box center [622, 406] width 10 height 8
radio input "true"
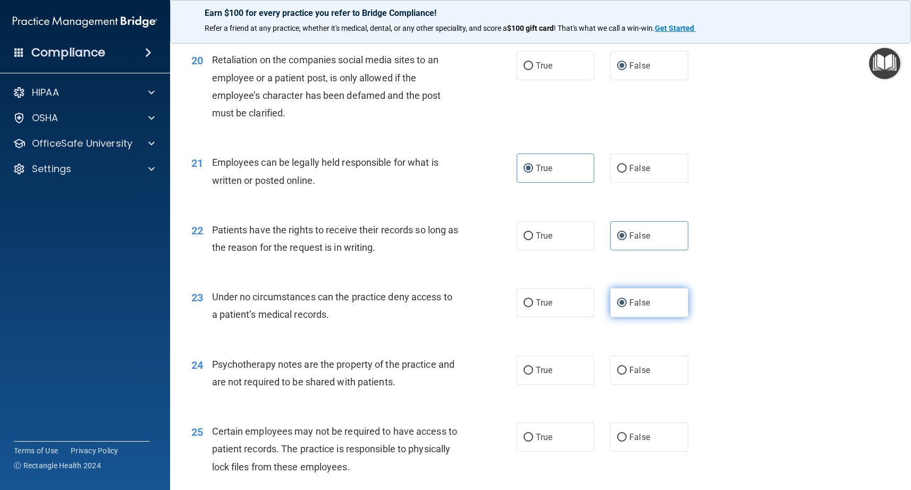
scroll to position [1871, 0]
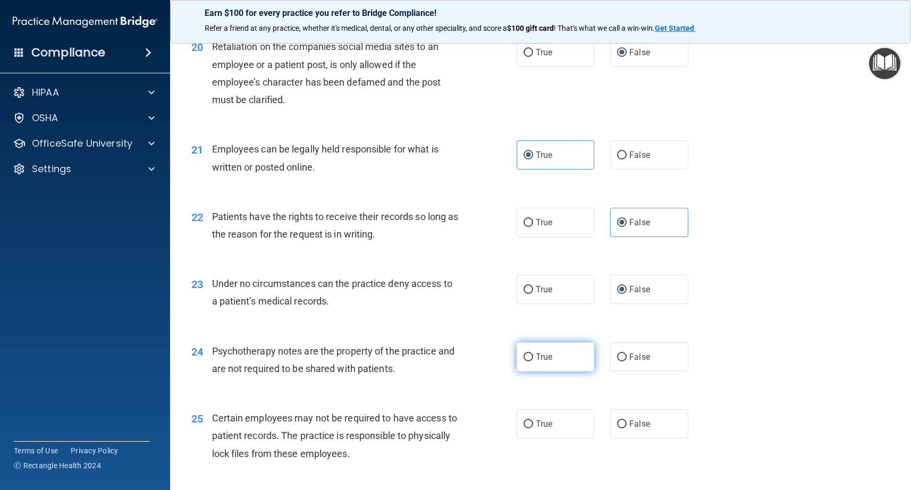
click at [535, 362] on label "True" at bounding box center [556, 356] width 78 height 29
click at [533, 361] on input "True" at bounding box center [529, 357] width 10 height 8
radio input "true"
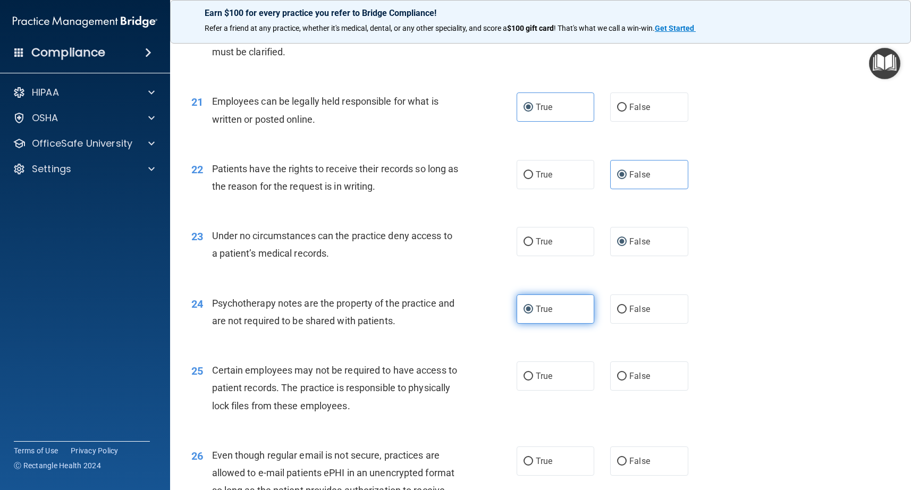
scroll to position [1924, 0]
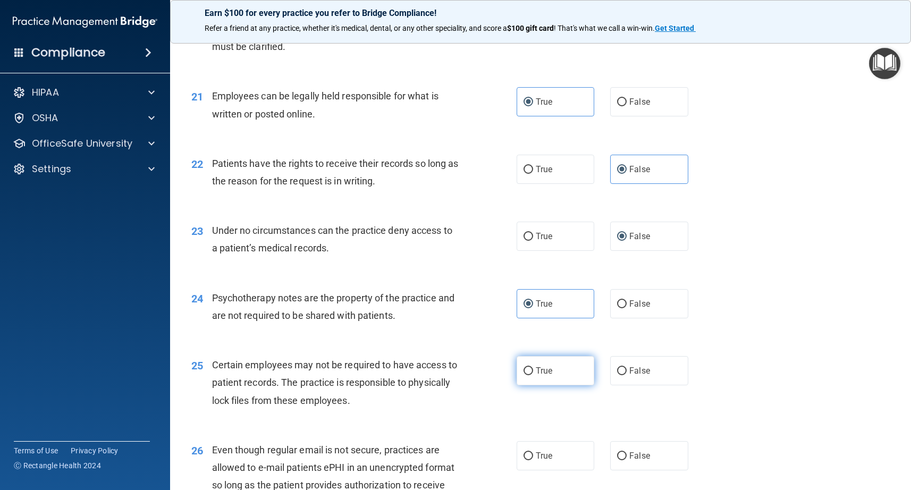
click at [530, 378] on label "True" at bounding box center [556, 370] width 78 height 29
click at [530, 375] on input "True" at bounding box center [529, 371] width 10 height 8
radio input "true"
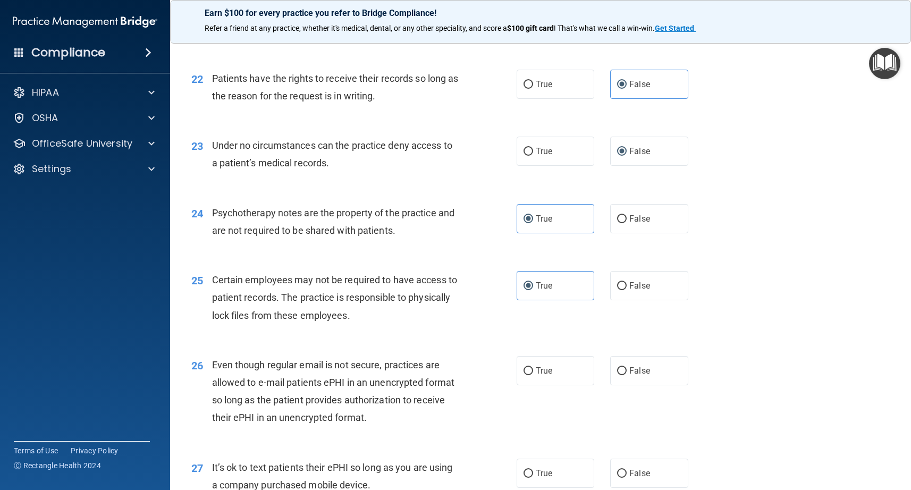
scroll to position [2017, 0]
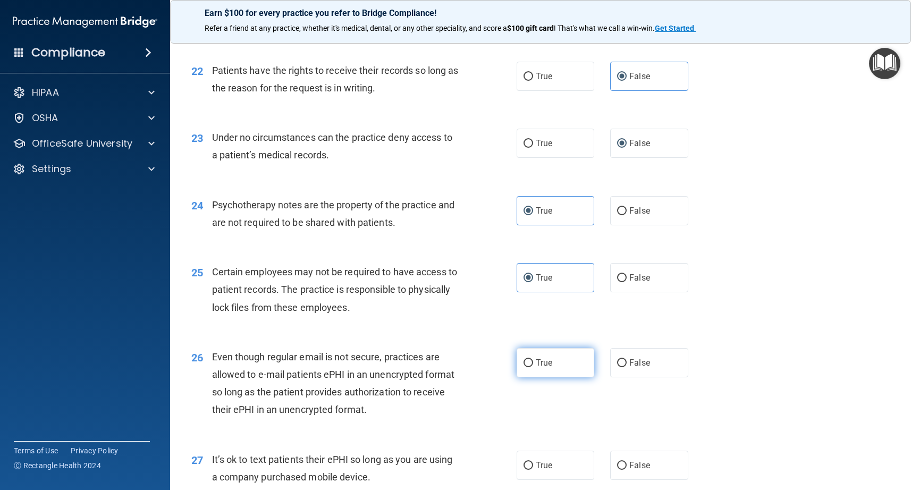
click at [532, 365] on input "True" at bounding box center [529, 363] width 10 height 8
radio input "true"
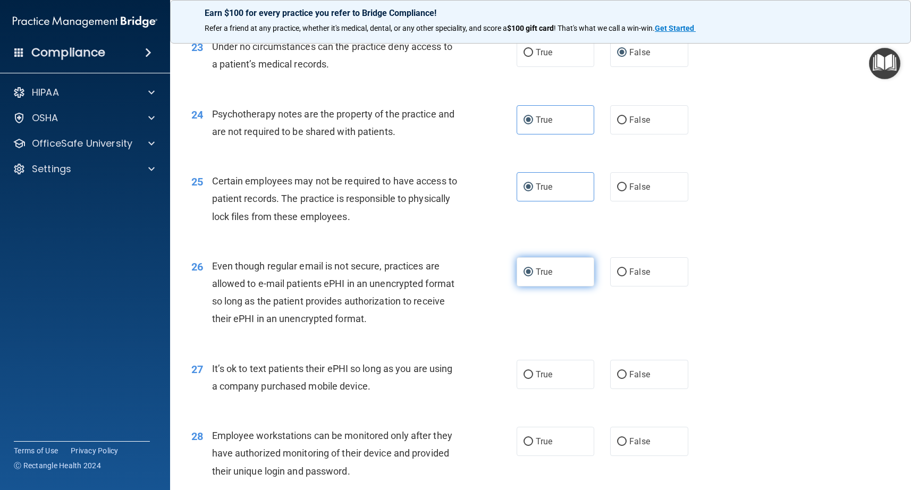
scroll to position [2115, 0]
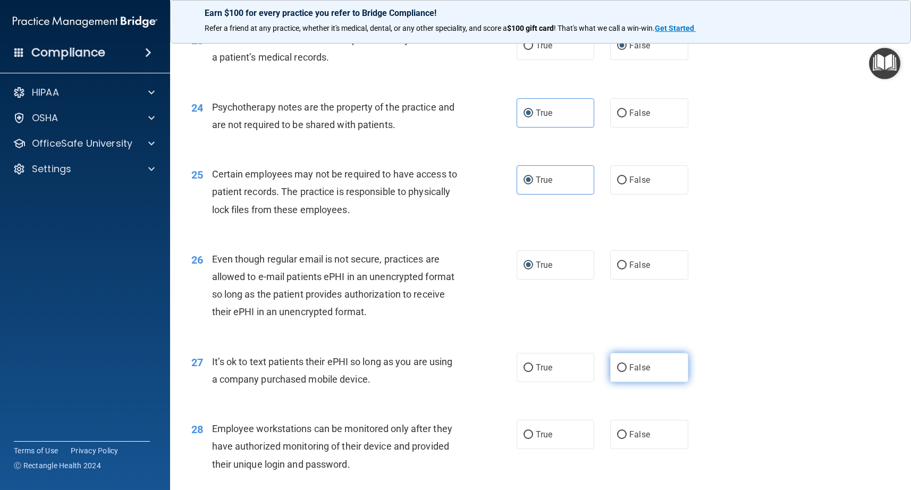
click at [622, 374] on label "False" at bounding box center [649, 367] width 78 height 29
click at [622, 372] on input "False" at bounding box center [622, 368] width 10 height 8
radio input "true"
click at [627, 436] on label "False" at bounding box center [649, 434] width 78 height 29
click at [627, 436] on input "False" at bounding box center [622, 435] width 10 height 8
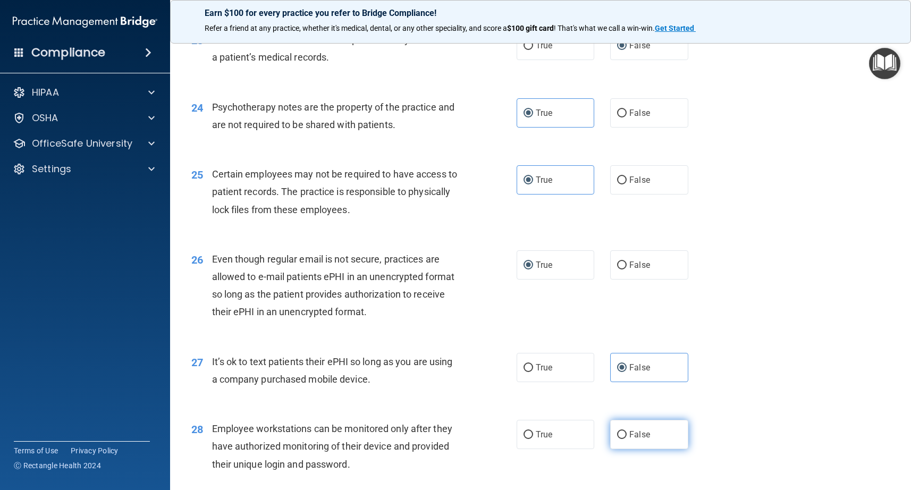
radio input "true"
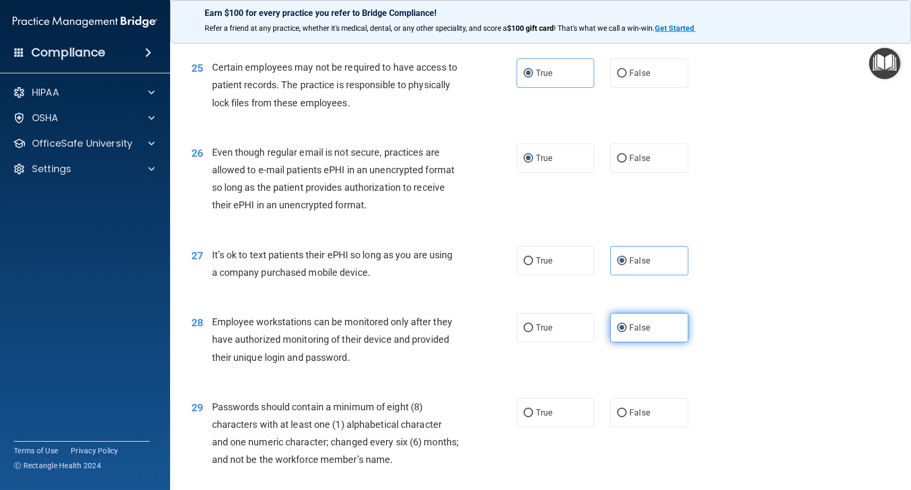
scroll to position [2235, 0]
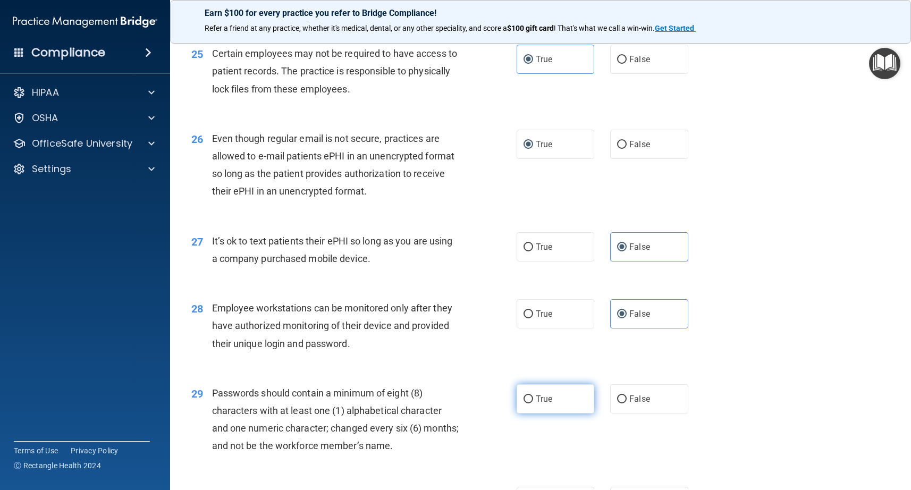
click at [553, 401] on label "True" at bounding box center [556, 398] width 78 height 29
click at [533, 401] on input "True" at bounding box center [529, 399] width 10 height 8
radio input "true"
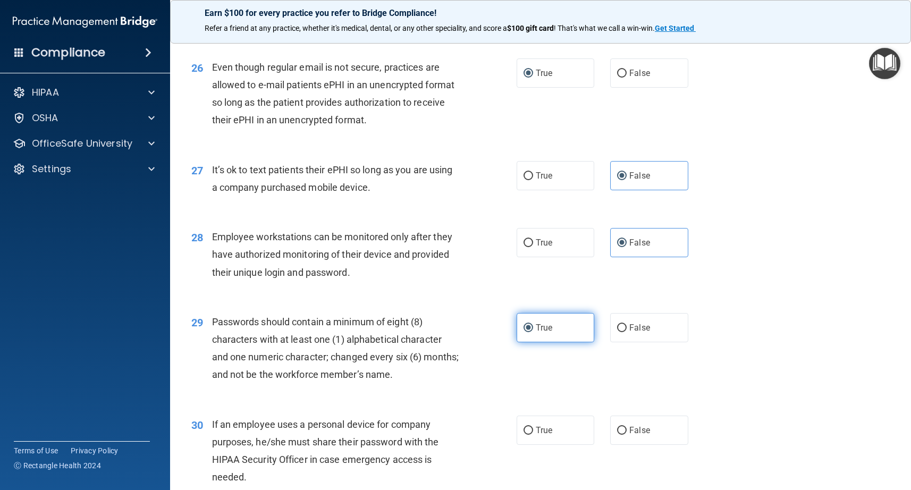
scroll to position [2335, 0]
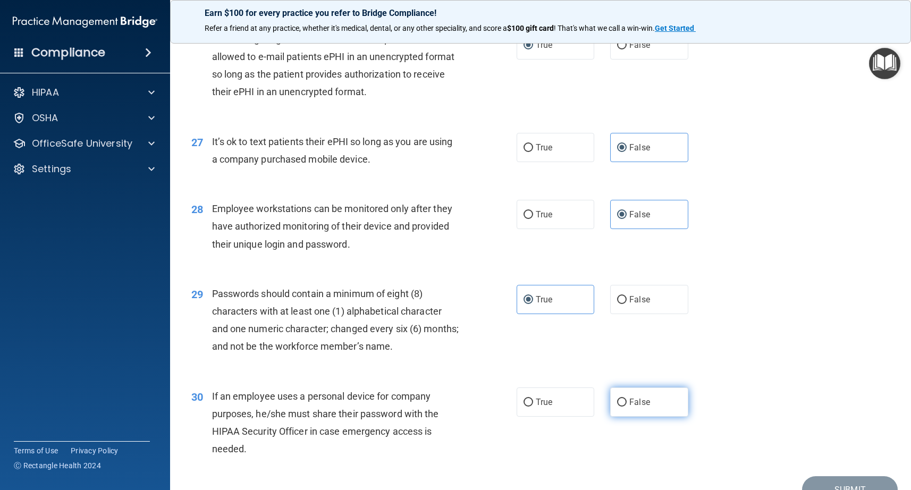
click at [622, 403] on input "False" at bounding box center [622, 403] width 10 height 8
radio input "true"
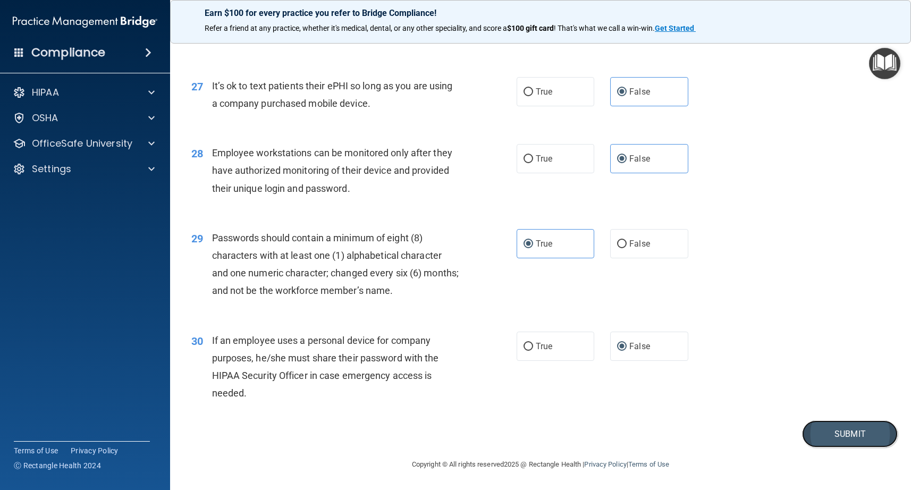
click at [831, 430] on button "Submit" at bounding box center [850, 433] width 96 height 27
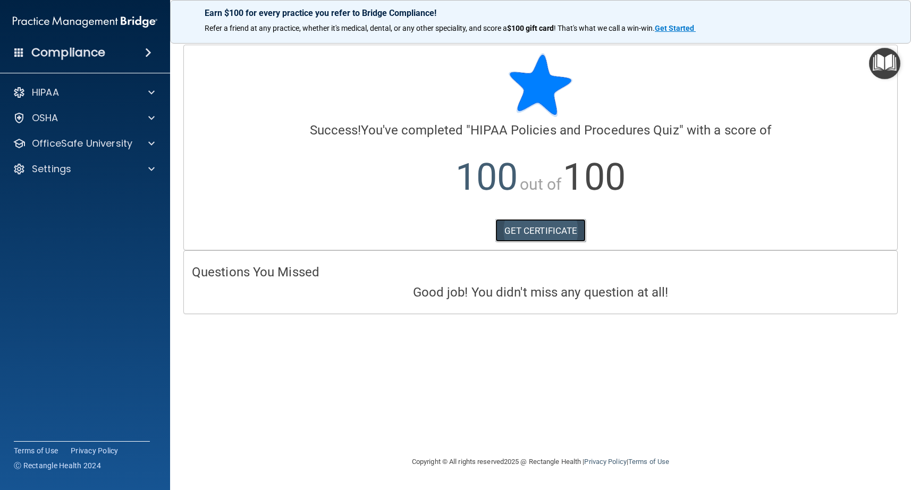
click at [558, 233] on link "GET CERTIFICATE" at bounding box center [540, 230] width 91 height 23
click at [151, 145] on span at bounding box center [151, 143] width 6 height 13
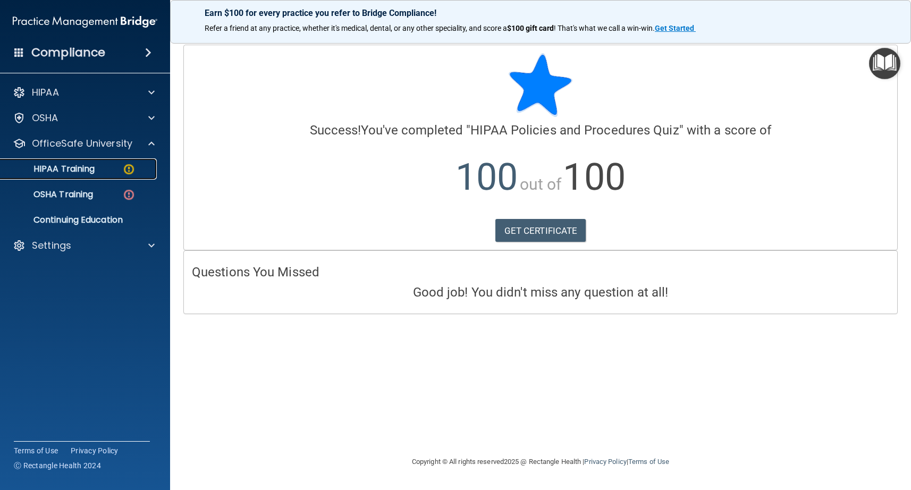
click at [103, 170] on div "HIPAA Training" at bounding box center [79, 169] width 145 height 11
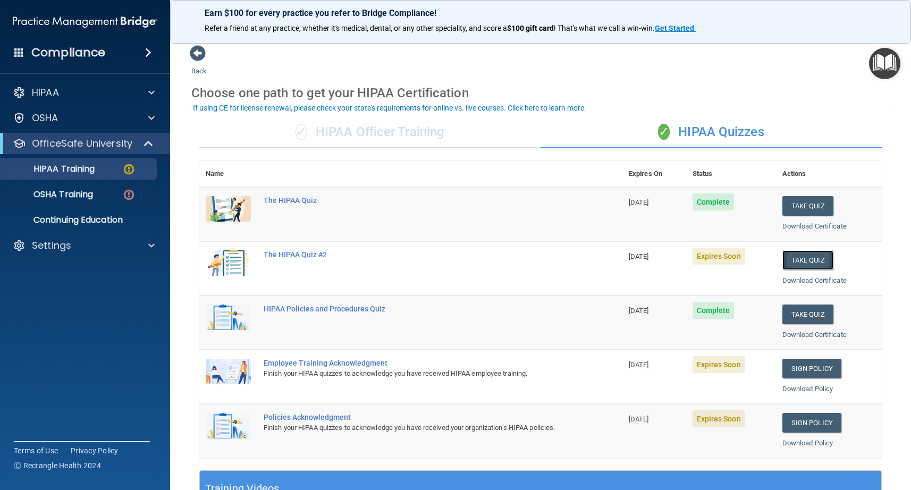
click at [811, 260] on button "Take Quiz" at bounding box center [807, 260] width 51 height 20
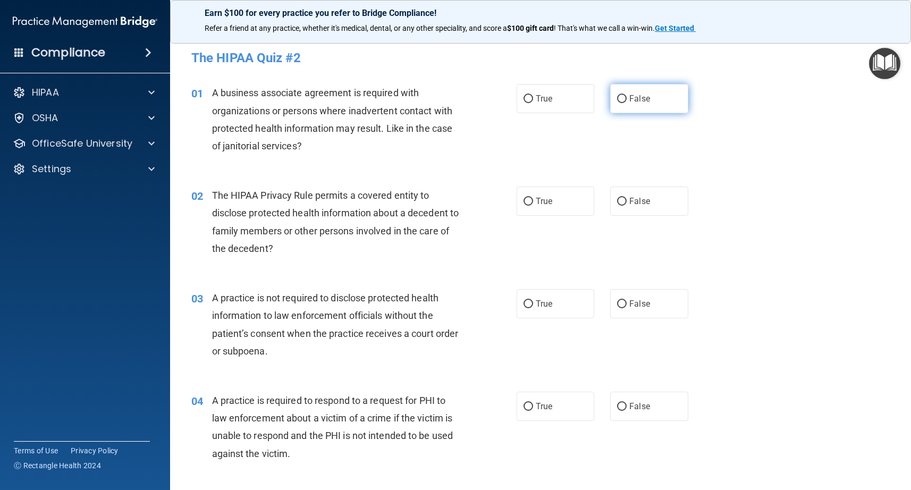
click at [622, 102] on input "False" at bounding box center [622, 99] width 10 height 8
radio input "true"
click at [538, 198] on span "True" at bounding box center [544, 201] width 16 height 10
click at [533, 198] on input "True" at bounding box center [529, 202] width 10 height 8
radio input "true"
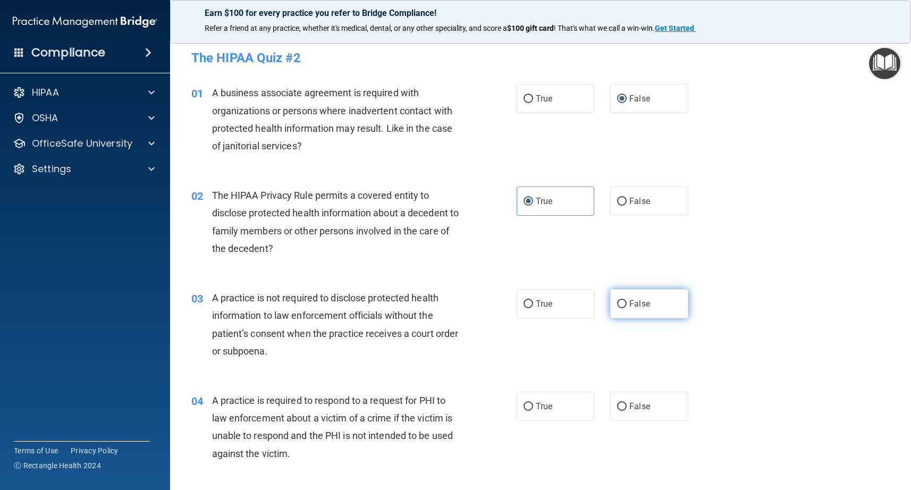
click at [623, 302] on input "False" at bounding box center [622, 304] width 10 height 8
radio input "true"
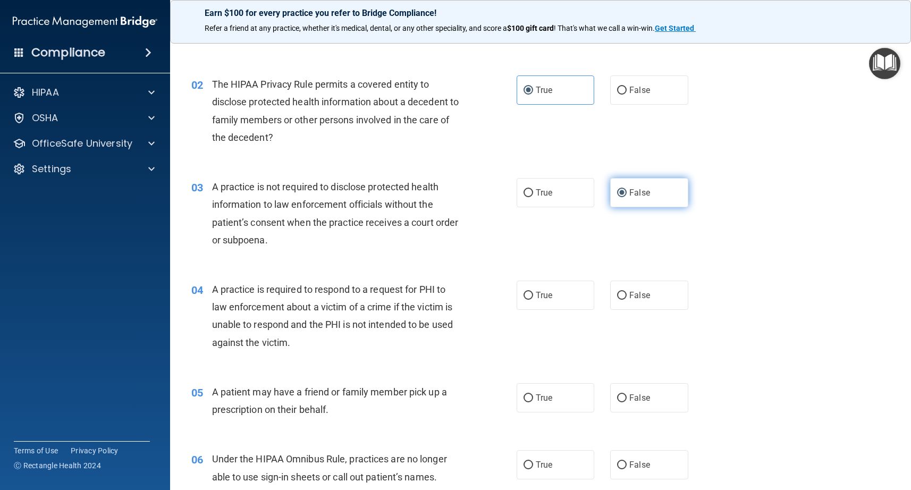
scroll to position [122, 0]
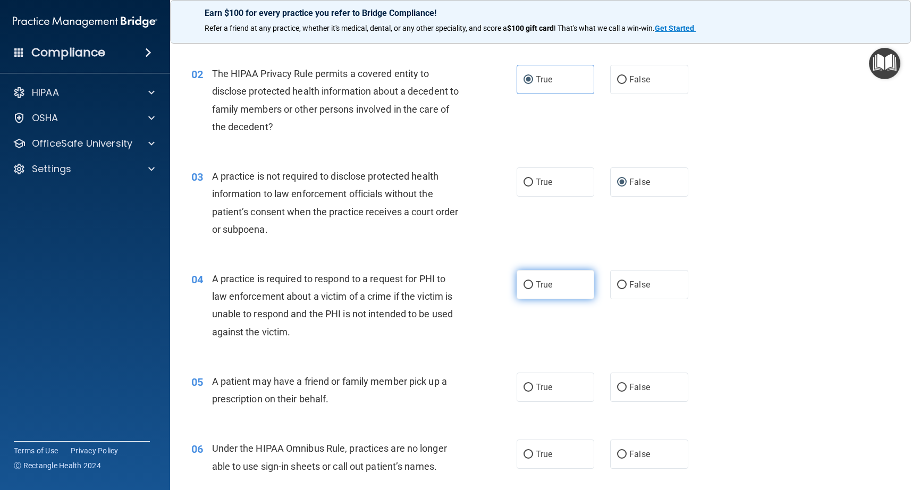
click at [541, 288] on span "True" at bounding box center [544, 285] width 16 height 10
click at [533, 288] on input "True" at bounding box center [529, 285] width 10 height 8
radio input "true"
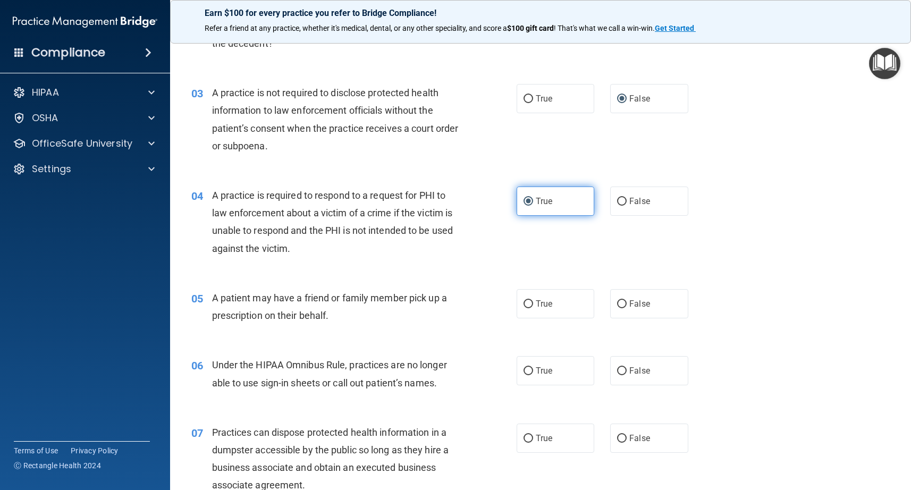
scroll to position [206, 0]
click at [540, 306] on span "True" at bounding box center [544, 303] width 16 height 10
click at [533, 306] on input "True" at bounding box center [529, 303] width 10 height 8
radio input "true"
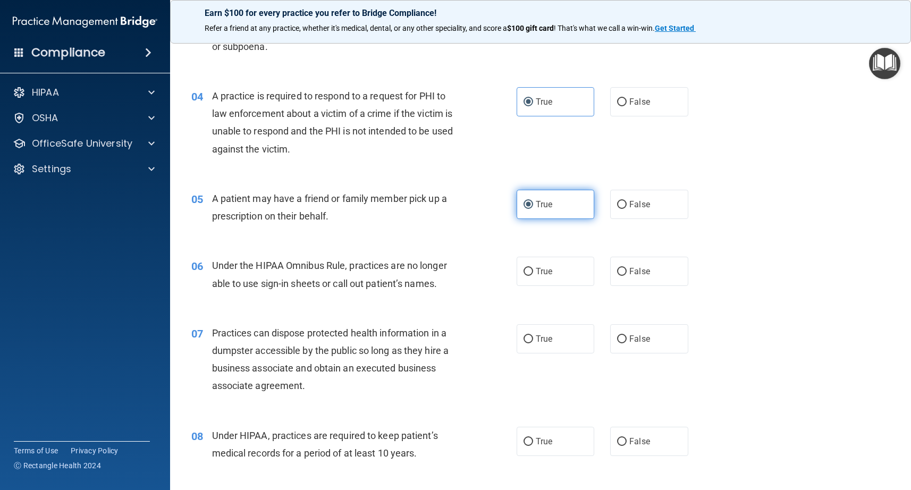
scroll to position [306, 0]
click at [622, 277] on label "False" at bounding box center [649, 270] width 78 height 29
click at [622, 275] on input "False" at bounding box center [622, 271] width 10 height 8
radio input "true"
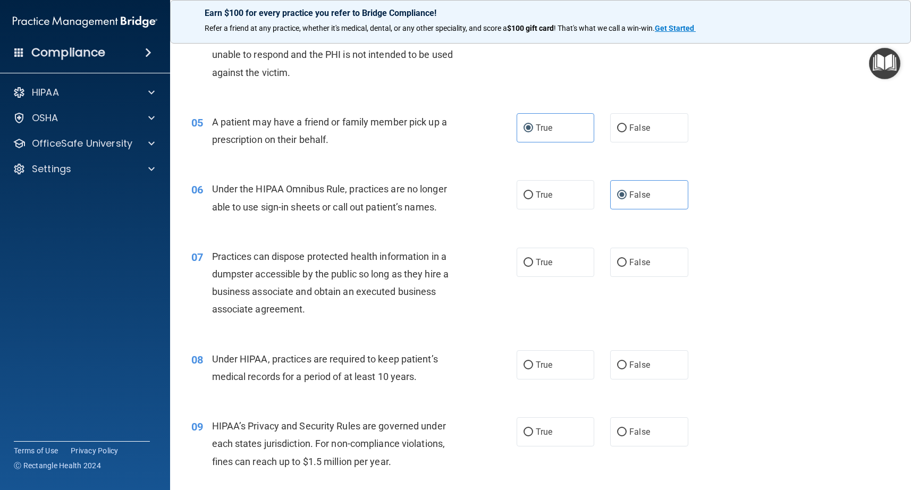
scroll to position [388, 0]
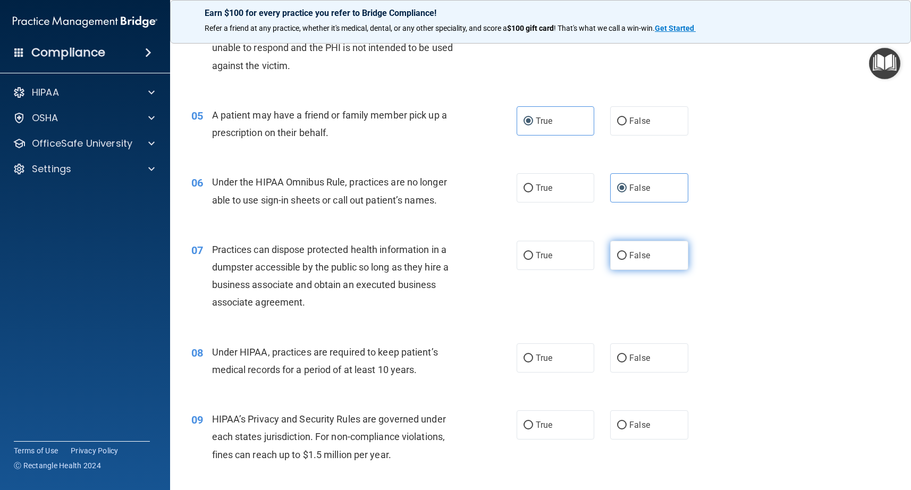
click at [622, 262] on label "False" at bounding box center [649, 255] width 78 height 29
click at [622, 260] on input "False" at bounding box center [622, 256] width 10 height 8
radio input "true"
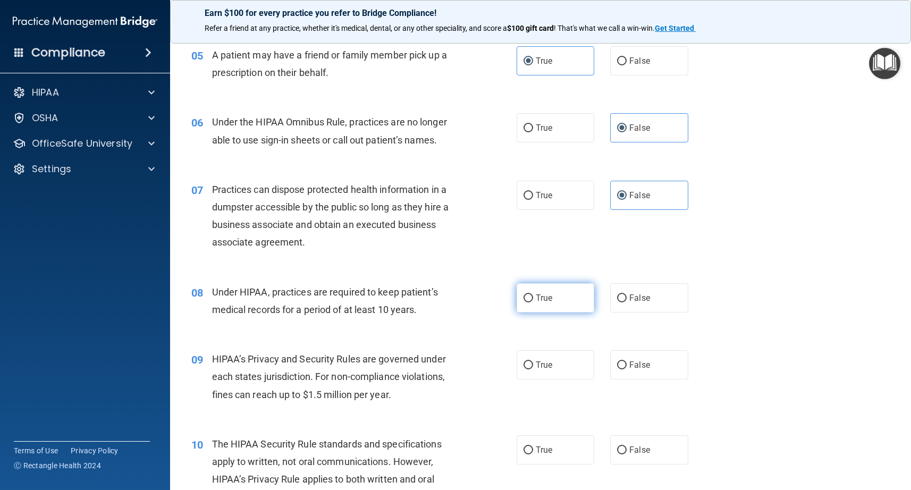
scroll to position [453, 0]
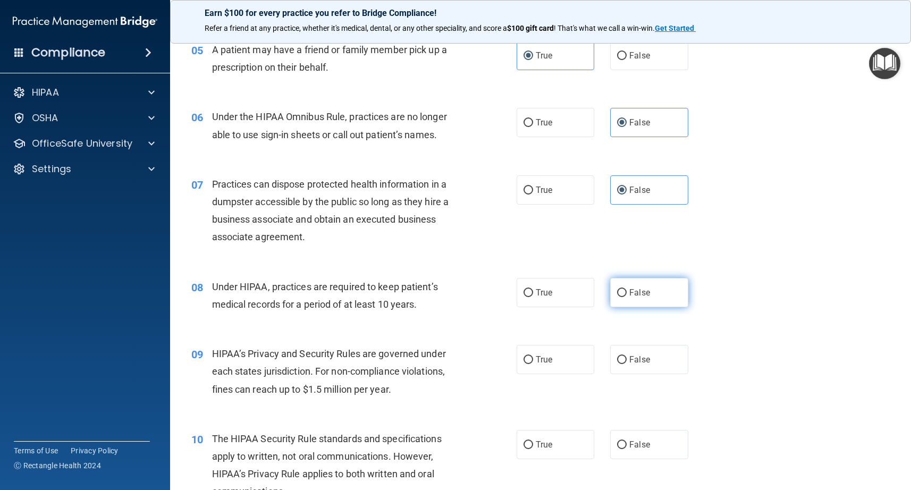
click at [622, 297] on input "False" at bounding box center [622, 293] width 10 height 8
radio input "true"
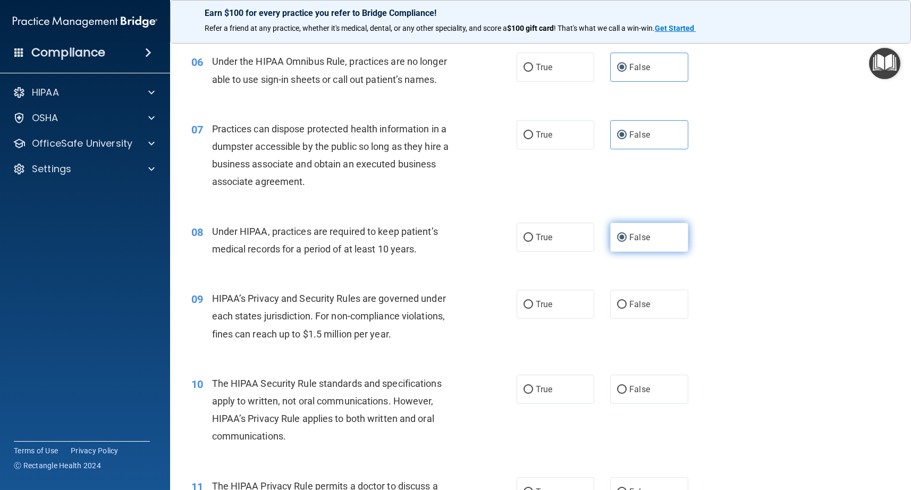
scroll to position [514, 0]
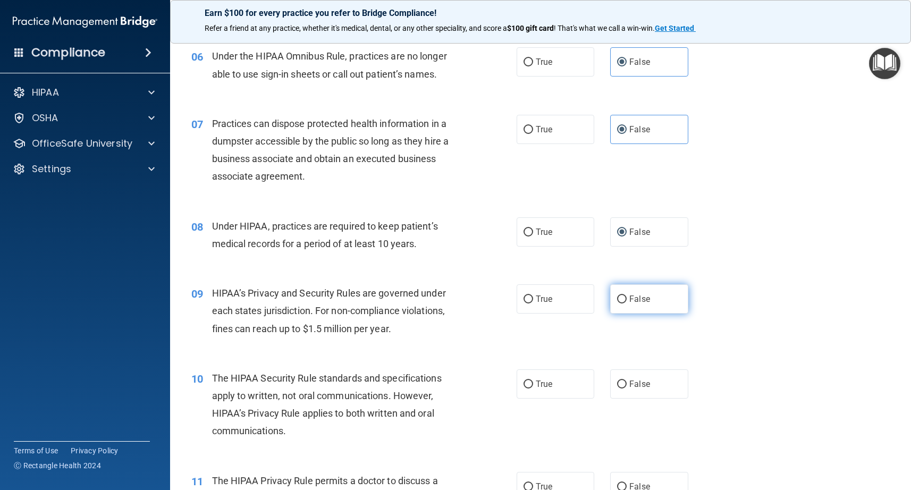
click at [625, 305] on label "False" at bounding box center [649, 298] width 78 height 29
click at [625, 304] on input "False" at bounding box center [622, 300] width 10 height 8
radio input "true"
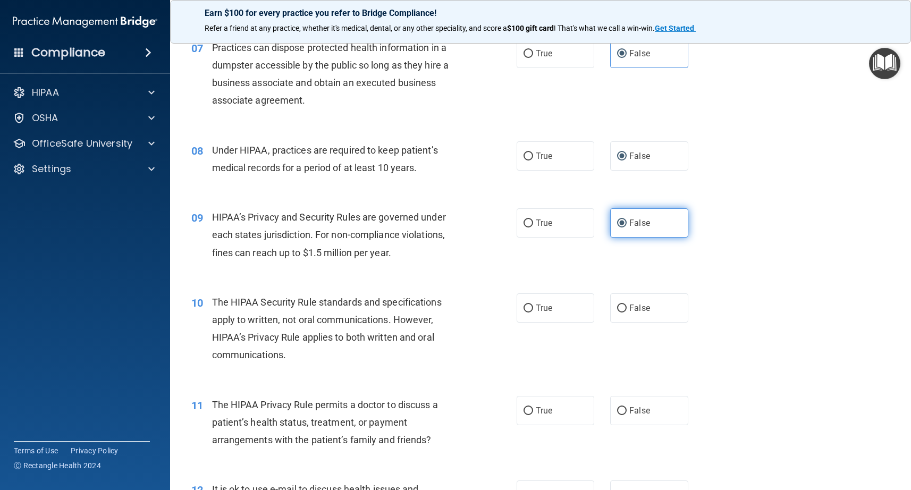
scroll to position [591, 0]
click at [550, 314] on label "True" at bounding box center [556, 307] width 78 height 29
click at [533, 312] on input "True" at bounding box center [529, 308] width 10 height 8
radio input "true"
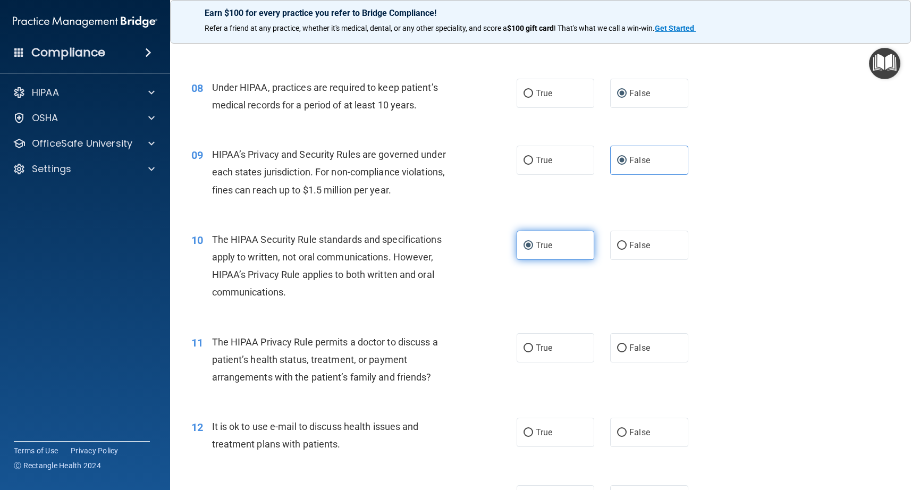
scroll to position [669, 0]
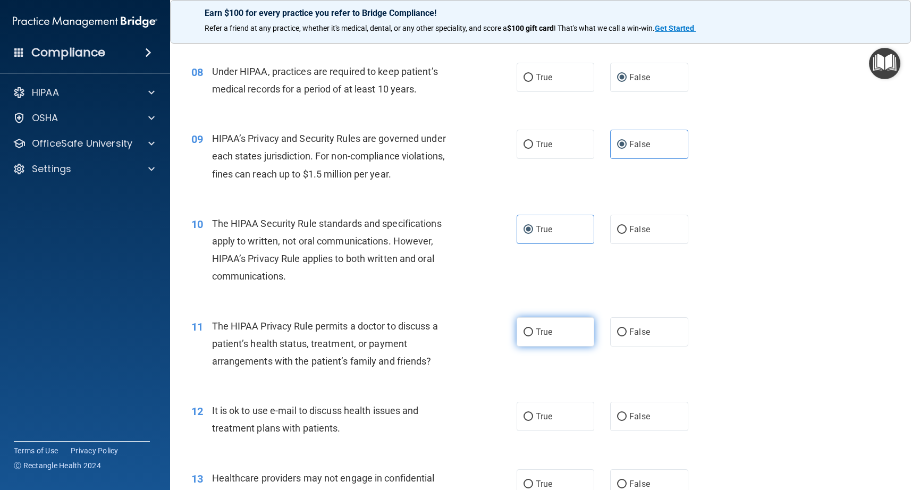
click at [540, 330] on span "True" at bounding box center [544, 332] width 16 height 10
click at [533, 330] on input "True" at bounding box center [529, 333] width 10 height 8
radio input "true"
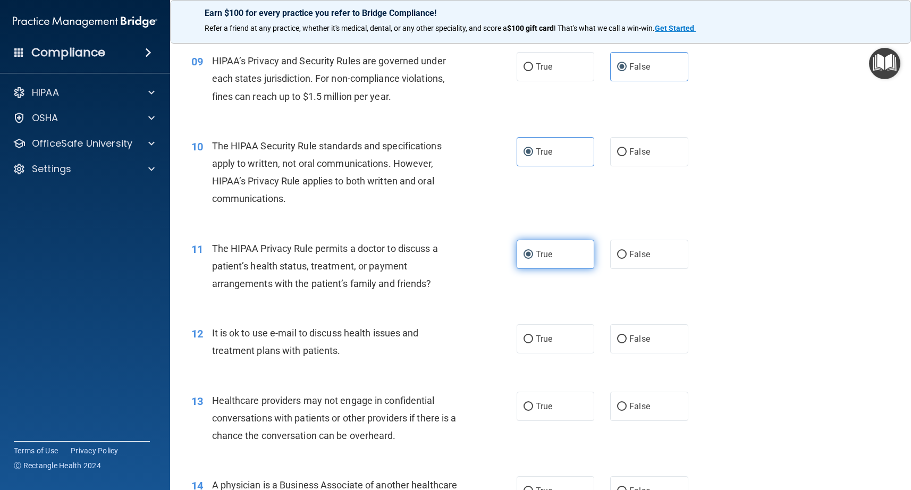
scroll to position [754, 0]
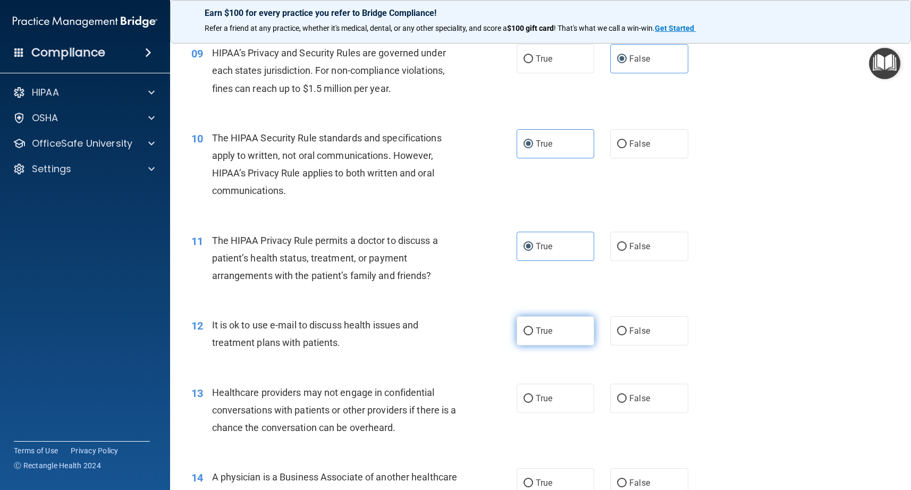
click at [537, 333] on span "True" at bounding box center [544, 331] width 16 height 10
click at [533, 333] on input "True" at bounding box center [529, 331] width 10 height 8
radio input "true"
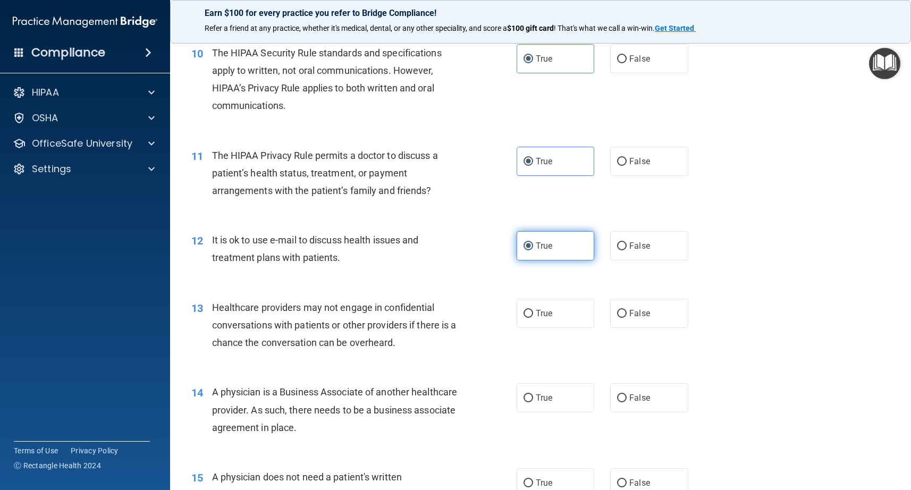
scroll to position [847, 0]
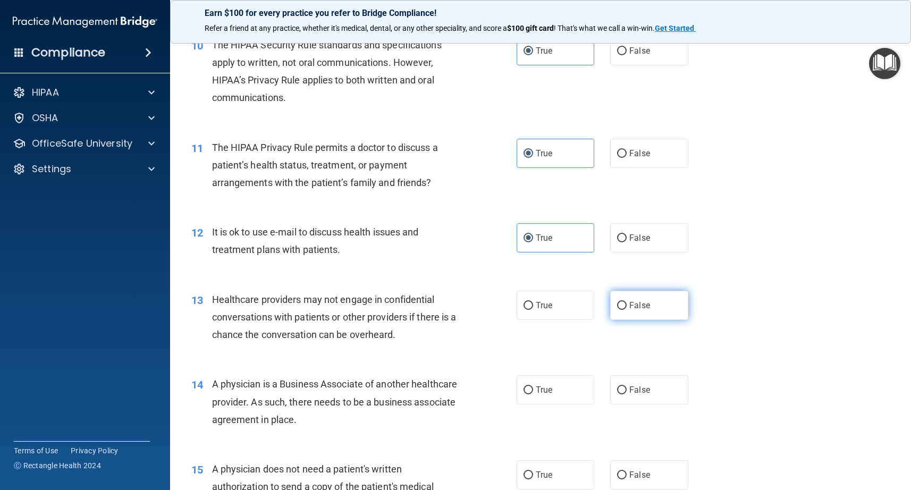
click at [624, 316] on label "False" at bounding box center [649, 305] width 78 height 29
click at [624, 310] on input "False" at bounding box center [622, 306] width 10 height 8
radio input "true"
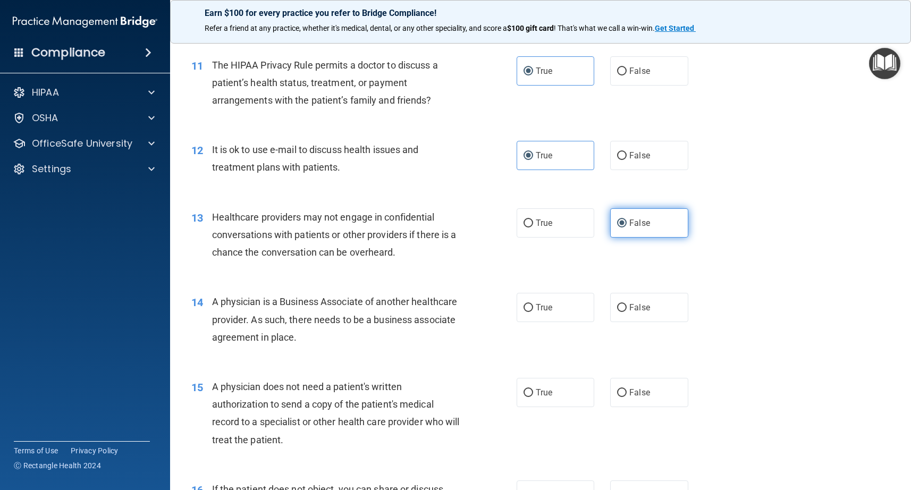
scroll to position [938, 0]
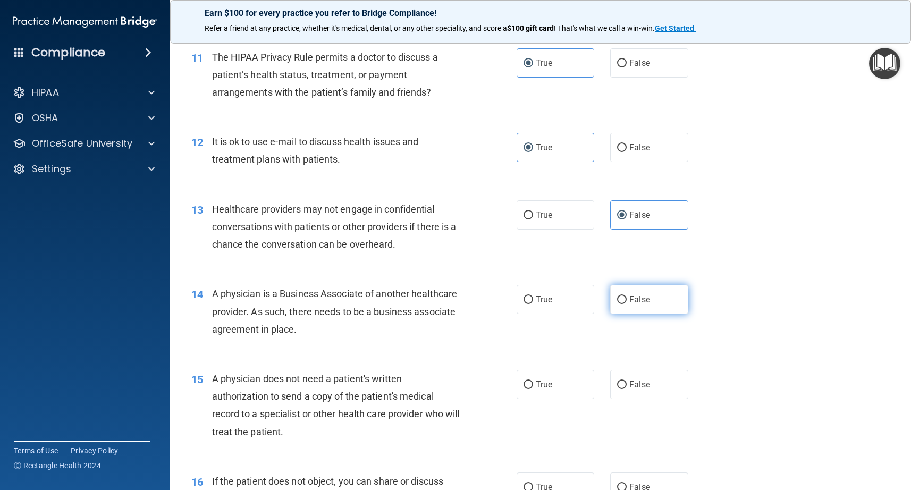
click at [638, 309] on label "False" at bounding box center [649, 299] width 78 height 29
click at [627, 304] on input "False" at bounding box center [622, 300] width 10 height 8
radio input "true"
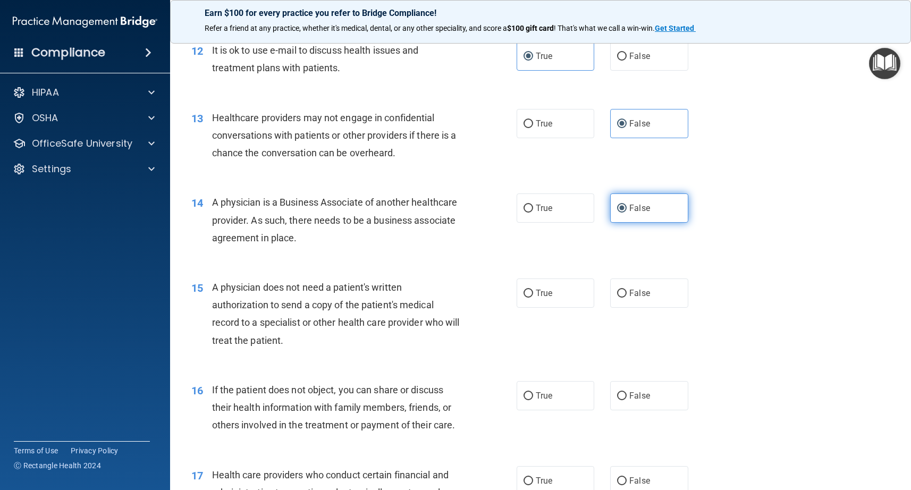
scroll to position [1035, 0]
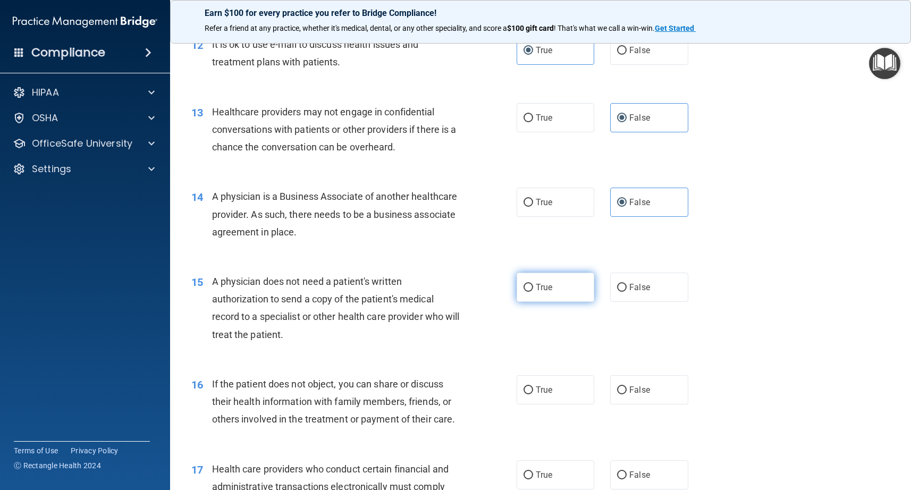
click at [548, 292] on span "True" at bounding box center [544, 287] width 16 height 10
click at [533, 292] on input "True" at bounding box center [529, 288] width 10 height 8
radio input "true"
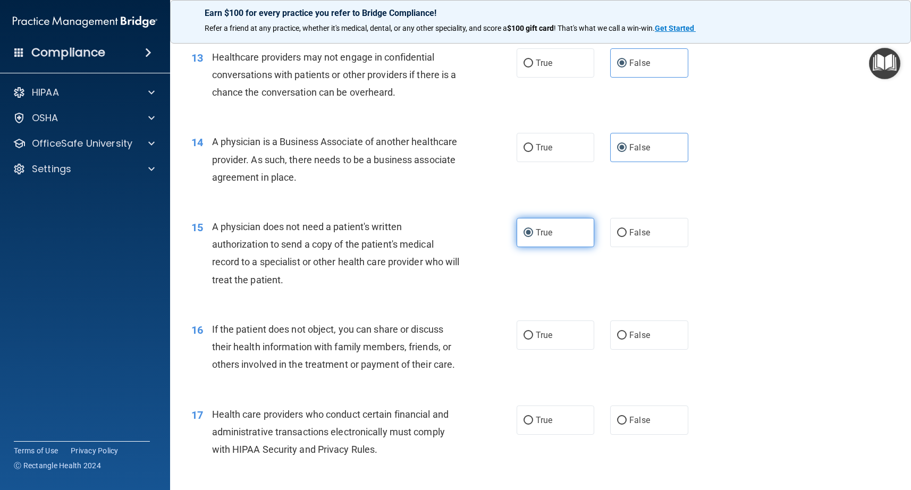
scroll to position [1097, 0]
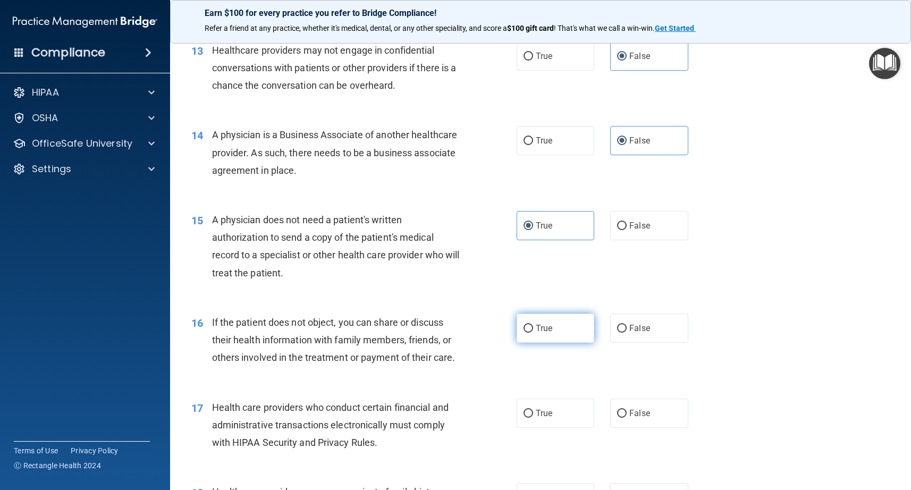
click at [545, 333] on span "True" at bounding box center [544, 328] width 16 height 10
click at [533, 333] on input "True" at bounding box center [529, 329] width 10 height 8
radio input "true"
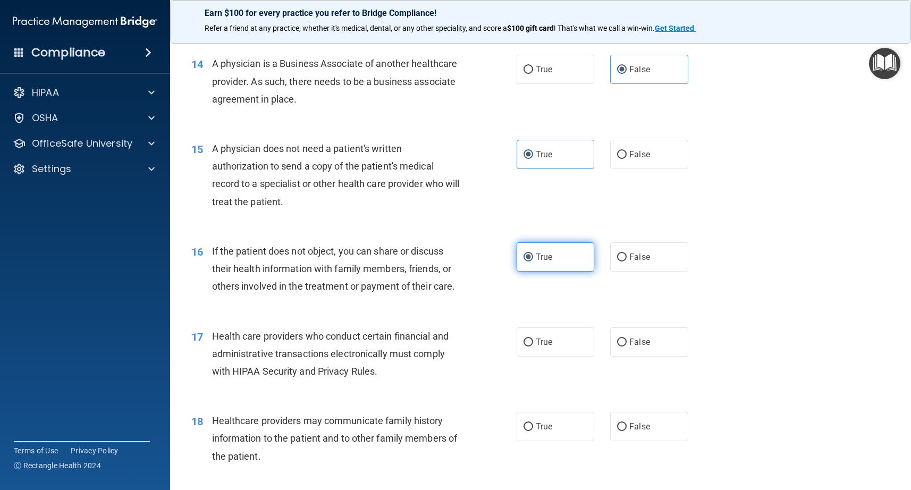
scroll to position [1171, 0]
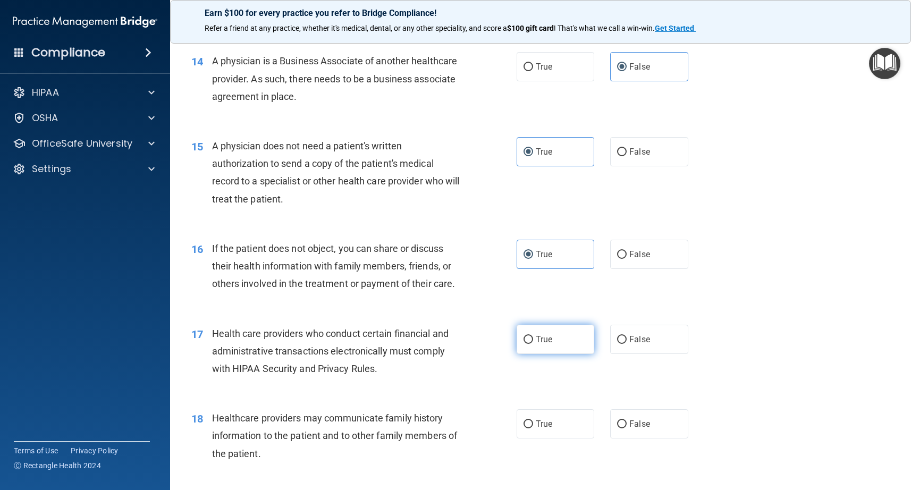
click at [540, 339] on span "True" at bounding box center [544, 339] width 16 height 10
click at [533, 339] on input "True" at bounding box center [529, 340] width 10 height 8
radio input "true"
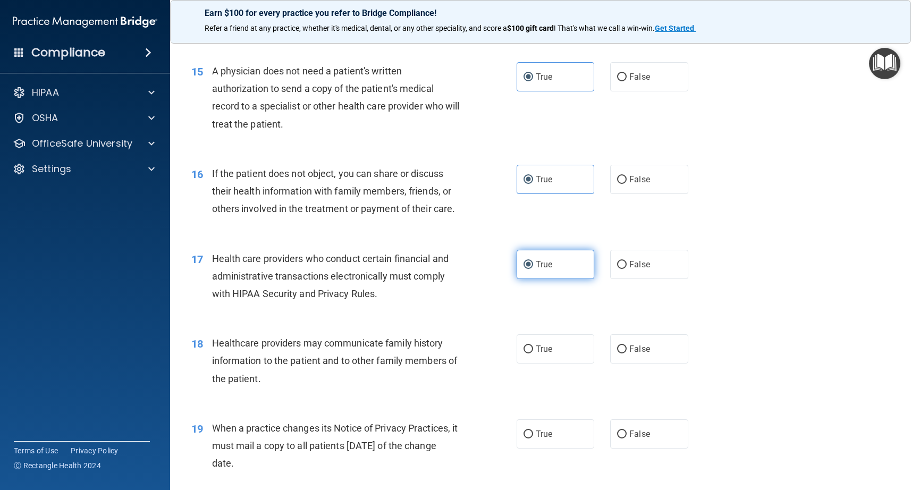
scroll to position [1248, 0]
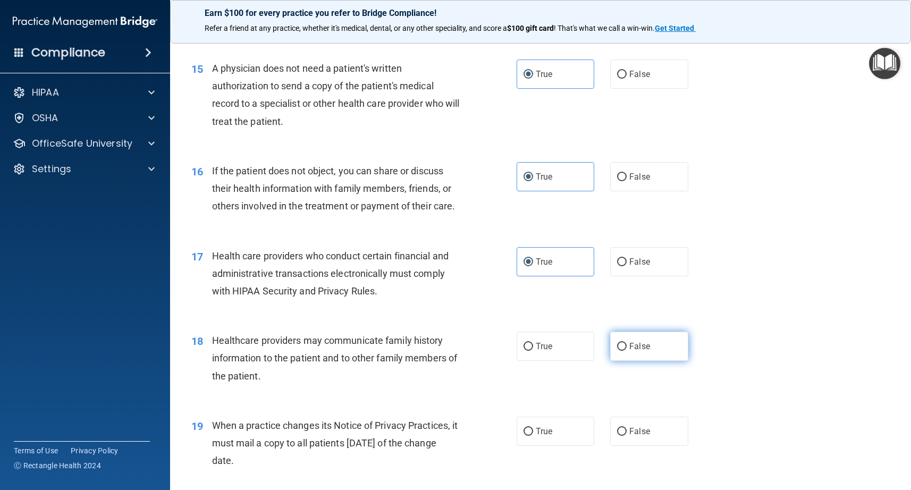
click at [621, 345] on input "False" at bounding box center [622, 347] width 10 height 8
radio input "true"
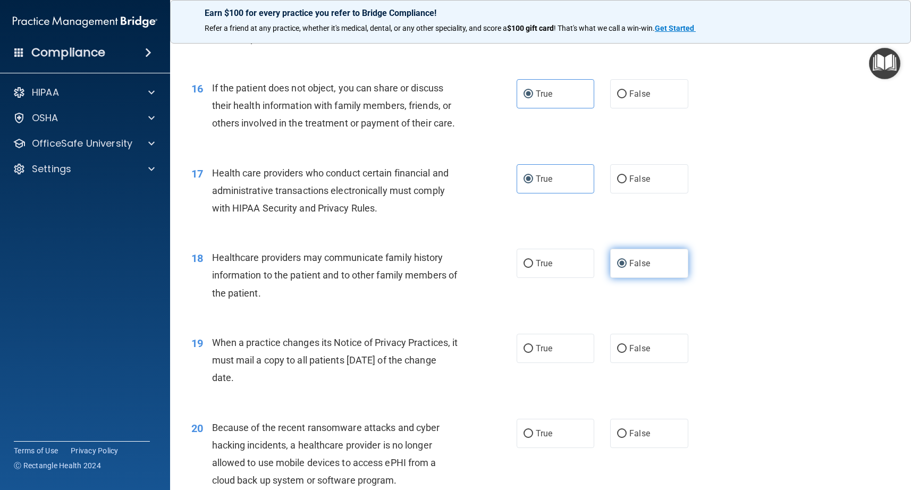
scroll to position [1335, 0]
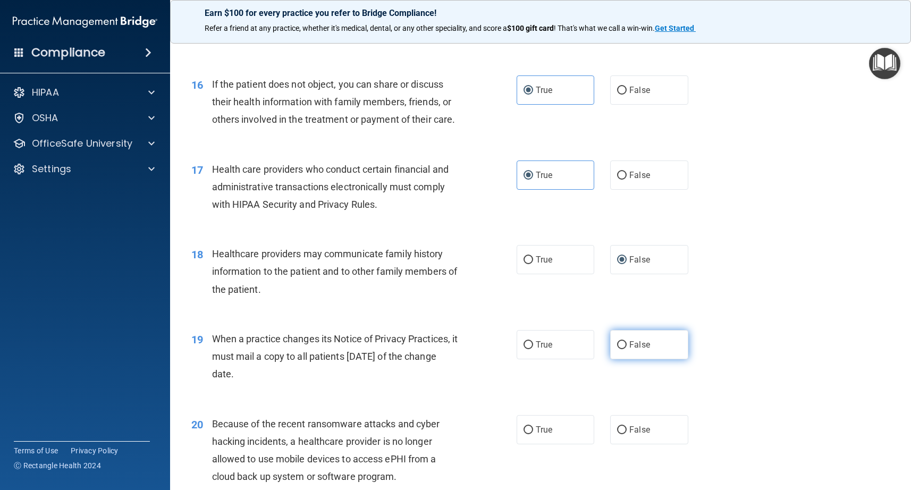
click at [627, 348] on label "False" at bounding box center [649, 344] width 78 height 29
click at [627, 348] on input "False" at bounding box center [622, 345] width 10 height 8
radio input "true"
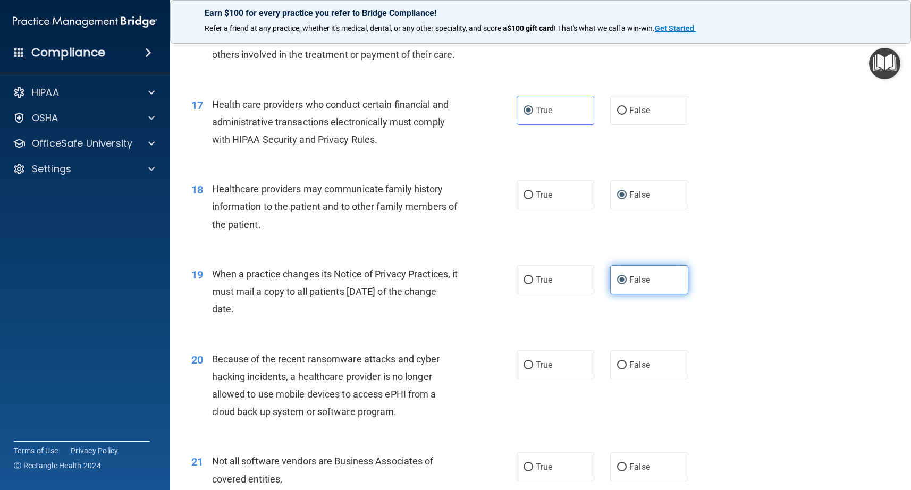
scroll to position [1407, 0]
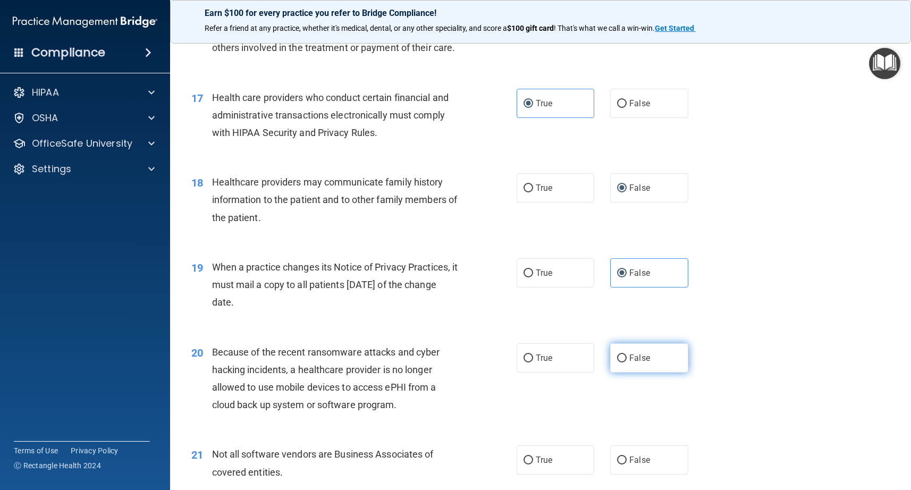
click at [621, 359] on input "False" at bounding box center [622, 359] width 10 height 8
radio input "true"
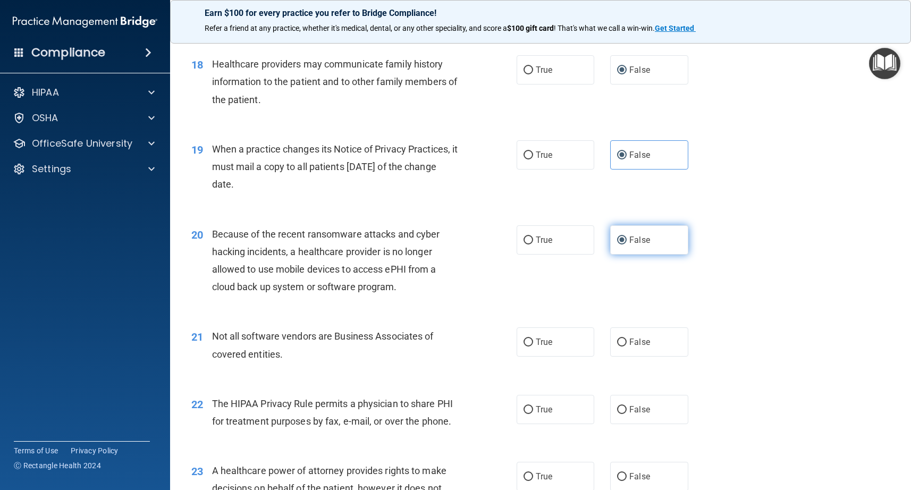
scroll to position [1531, 0]
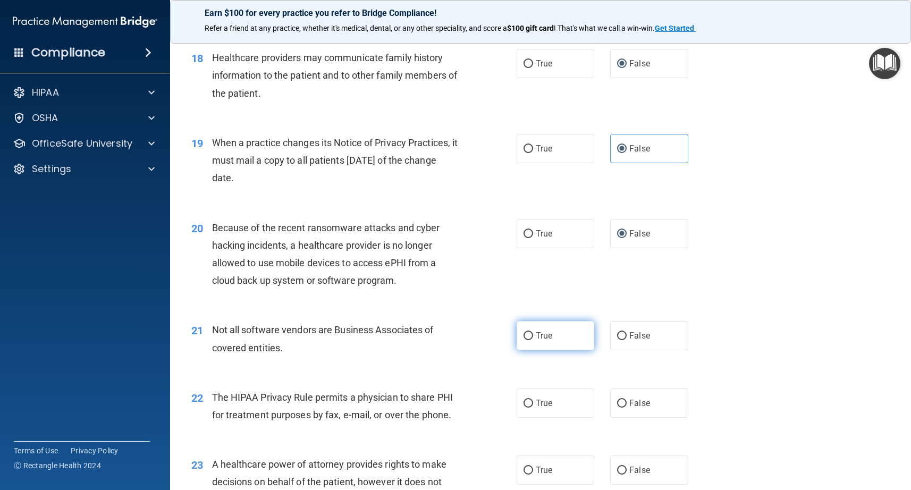
click at [529, 342] on label "True" at bounding box center [556, 335] width 78 height 29
click at [529, 340] on input "True" at bounding box center [529, 336] width 10 height 8
radio input "true"
click at [536, 402] on span "True" at bounding box center [544, 403] width 16 height 10
click at [533, 402] on input "True" at bounding box center [529, 404] width 10 height 8
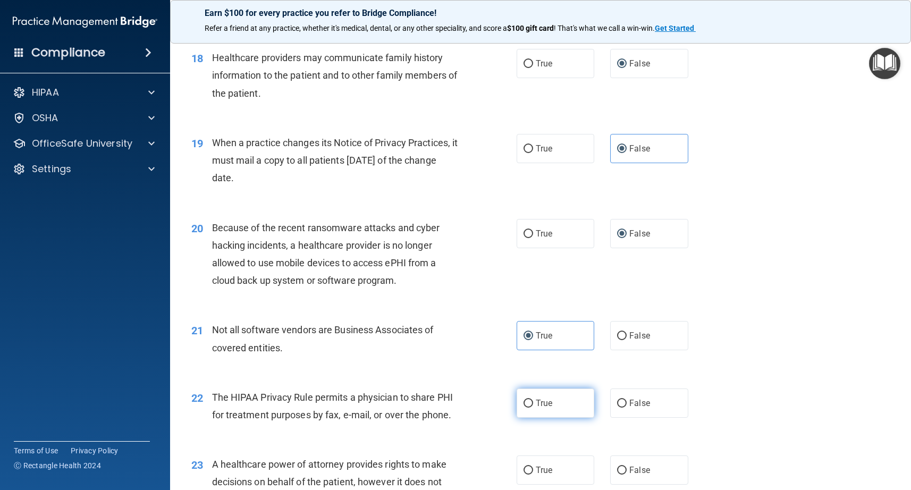
radio input "true"
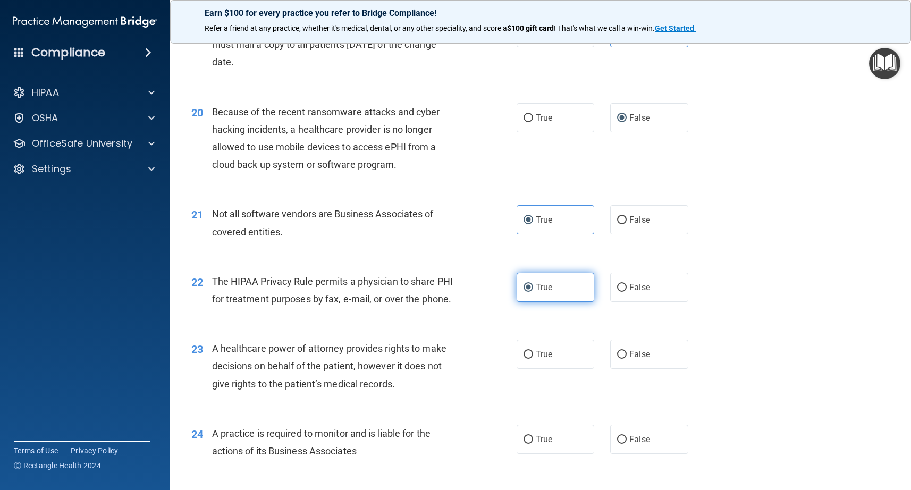
scroll to position [1665, 0]
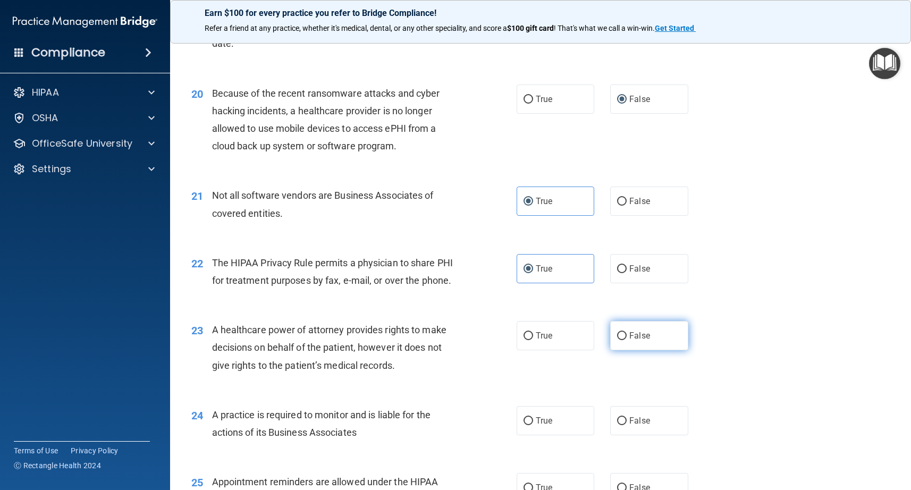
click at [631, 342] on label "False" at bounding box center [649, 335] width 78 height 29
click at [627, 340] on input "False" at bounding box center [622, 336] width 10 height 8
radio input "true"
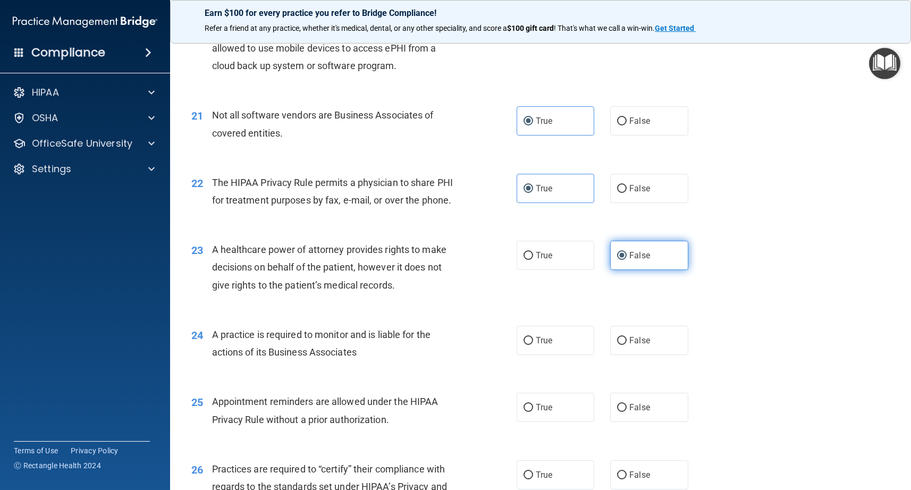
scroll to position [1755, 0]
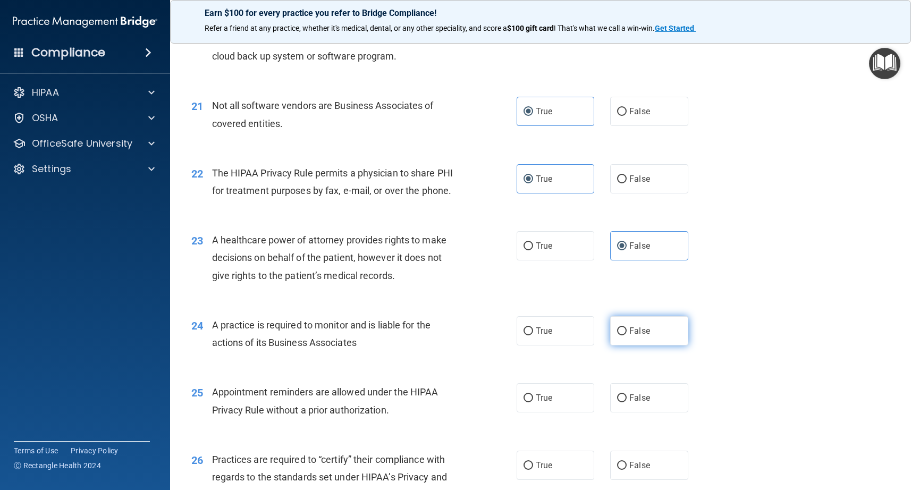
click at [621, 332] on input "False" at bounding box center [622, 331] width 10 height 8
radio input "true"
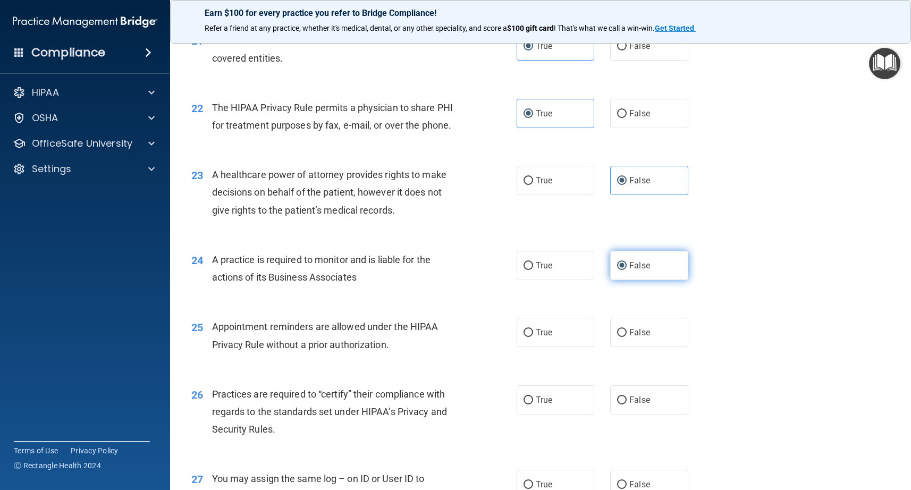
scroll to position [1822, 0]
click at [542, 335] on span "True" at bounding box center [544, 331] width 16 height 10
click at [533, 335] on input "True" at bounding box center [529, 332] width 10 height 8
radio input "true"
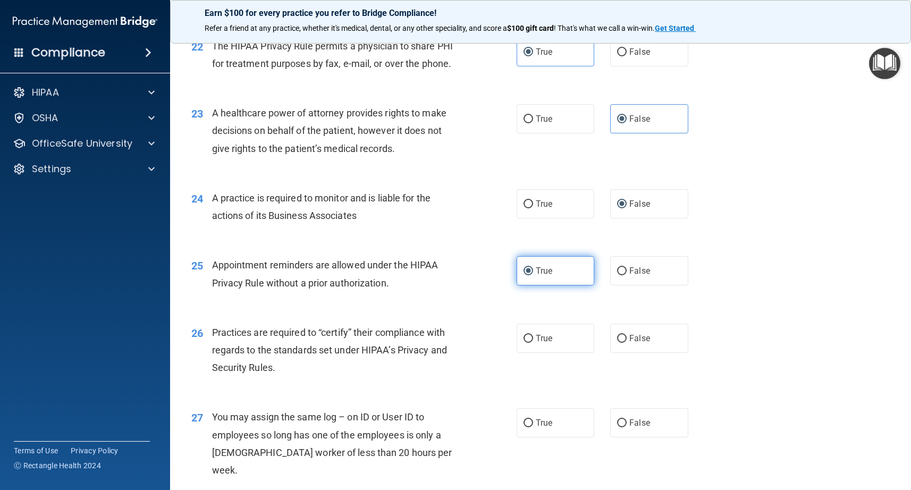
scroll to position [1884, 0]
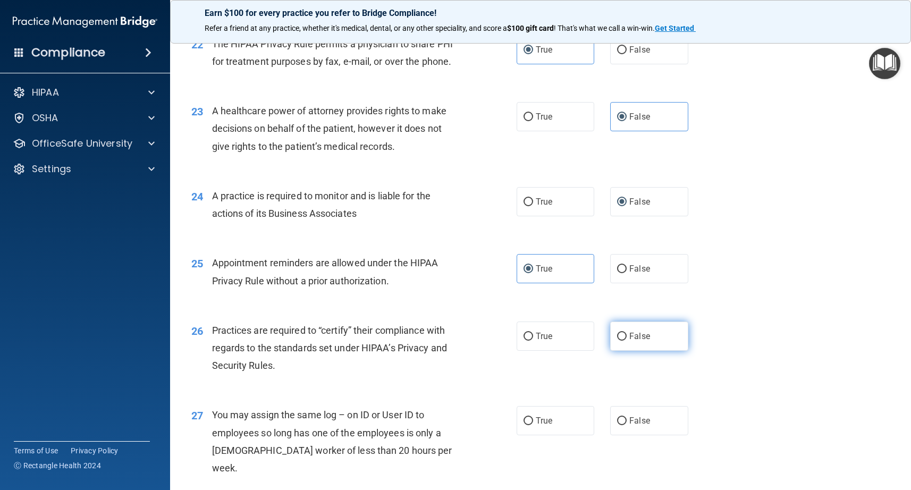
click at [620, 340] on input "False" at bounding box center [622, 337] width 10 height 8
radio input "true"
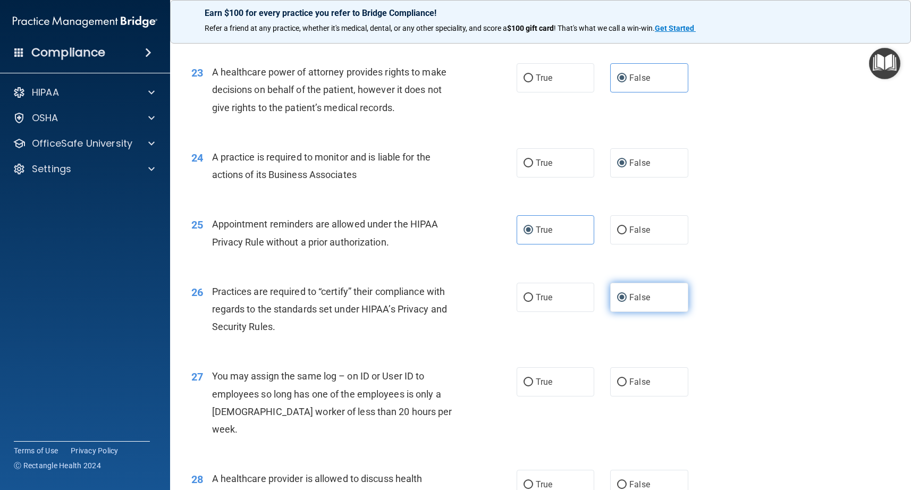
scroll to position [1977, 0]
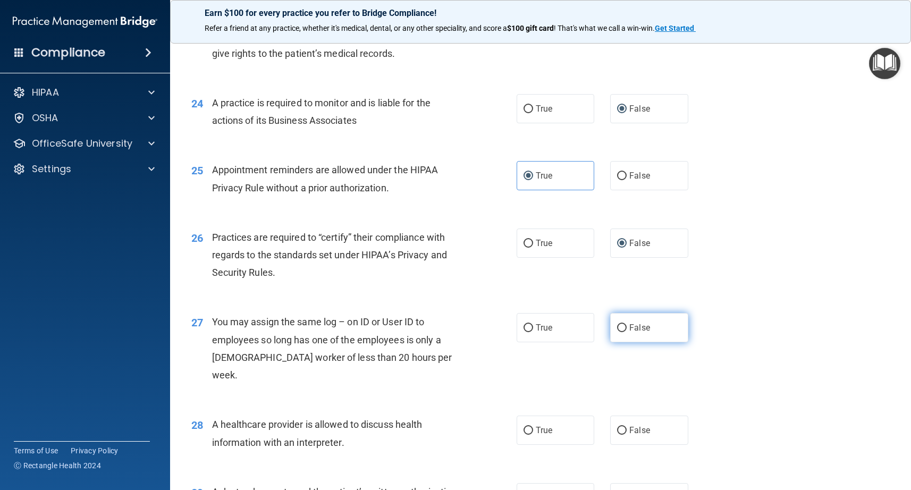
click at [628, 326] on label "False" at bounding box center [649, 327] width 78 height 29
click at [627, 326] on input "False" at bounding box center [622, 328] width 10 height 8
radio input "true"
click at [540, 425] on span "True" at bounding box center [544, 430] width 16 height 10
click at [533, 427] on input "True" at bounding box center [529, 431] width 10 height 8
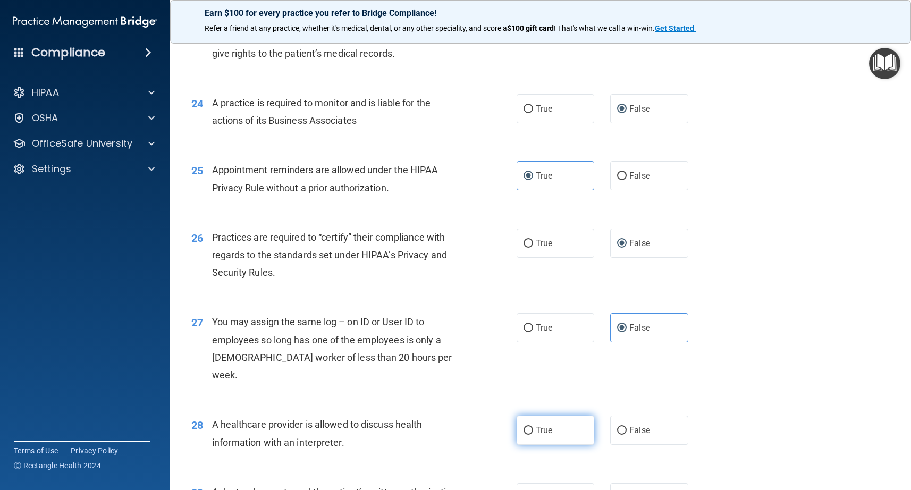
radio input "true"
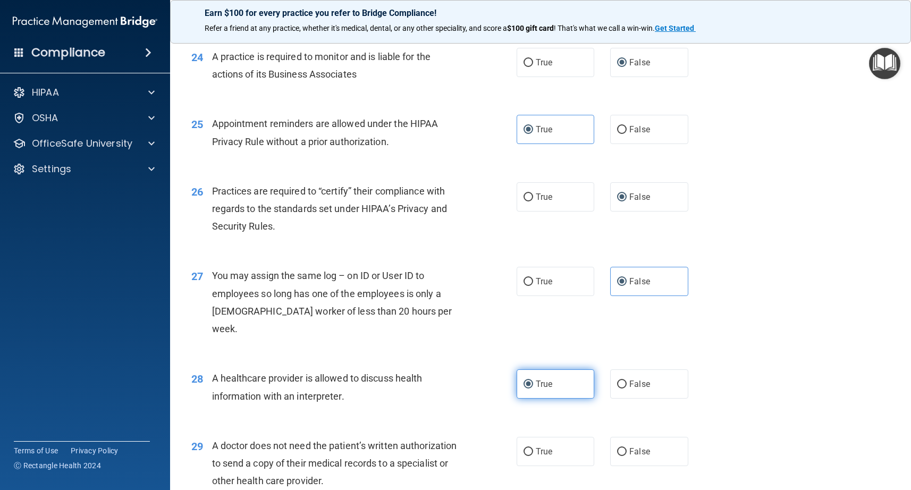
scroll to position [2119, 0]
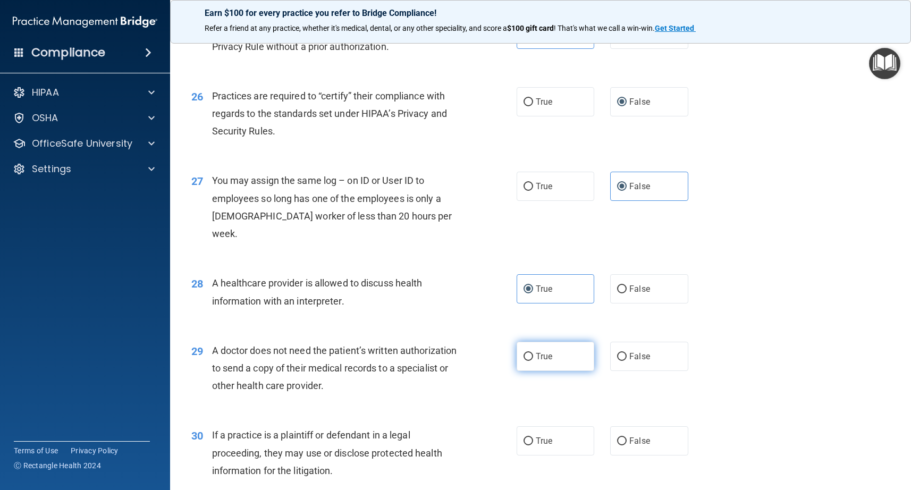
click at [558, 342] on label "True" at bounding box center [556, 356] width 78 height 29
click at [533, 353] on input "True" at bounding box center [529, 357] width 10 height 8
radio input "true"
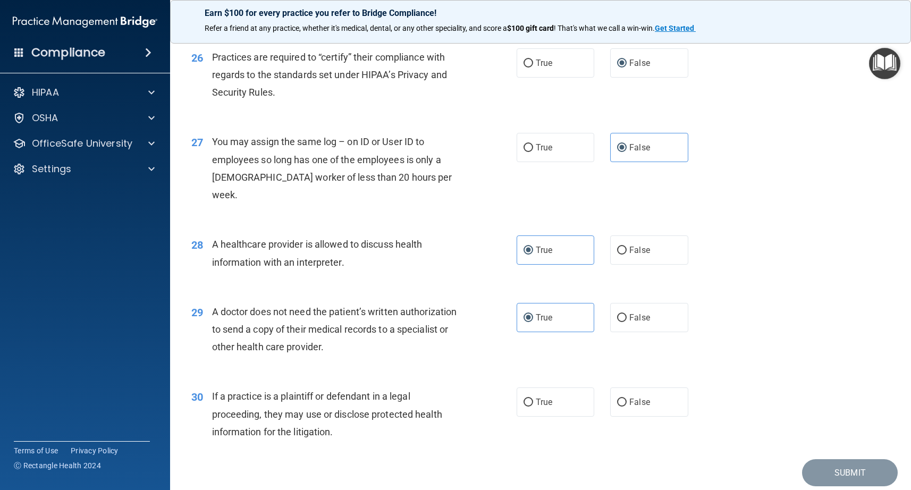
scroll to position [2179, 0]
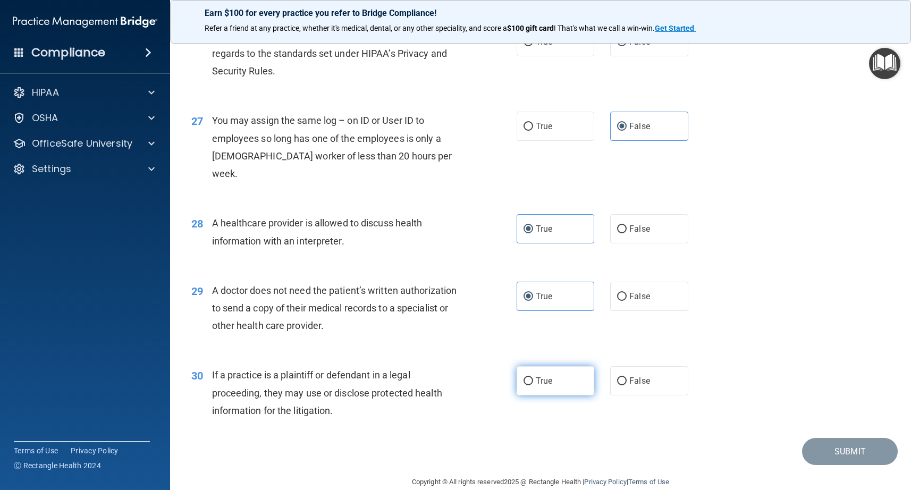
click at [536, 376] on span "True" at bounding box center [544, 381] width 16 height 10
click at [533, 377] on input "True" at bounding box center [529, 381] width 10 height 8
radio input "true"
click at [847, 445] on button "Submit" at bounding box center [850, 451] width 96 height 27
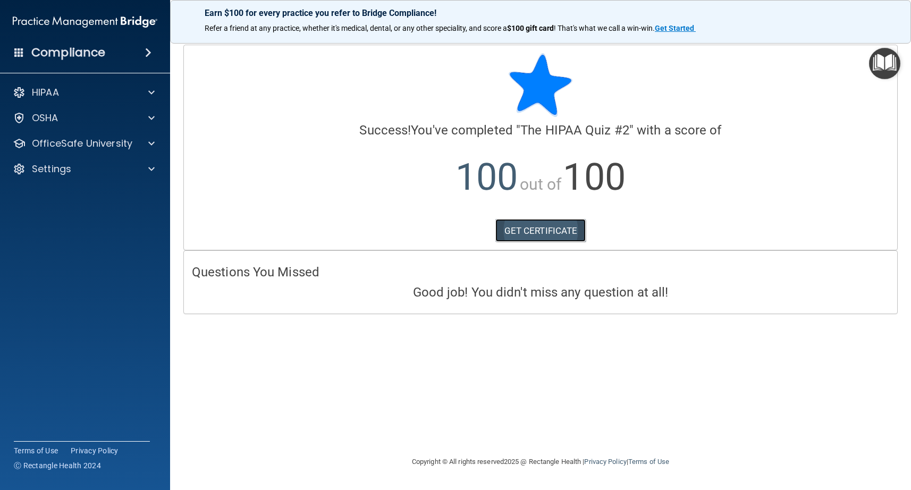
click at [538, 232] on link "GET CERTIFICATE" at bounding box center [540, 230] width 91 height 23
